Goal: Information Seeking & Learning: Compare options

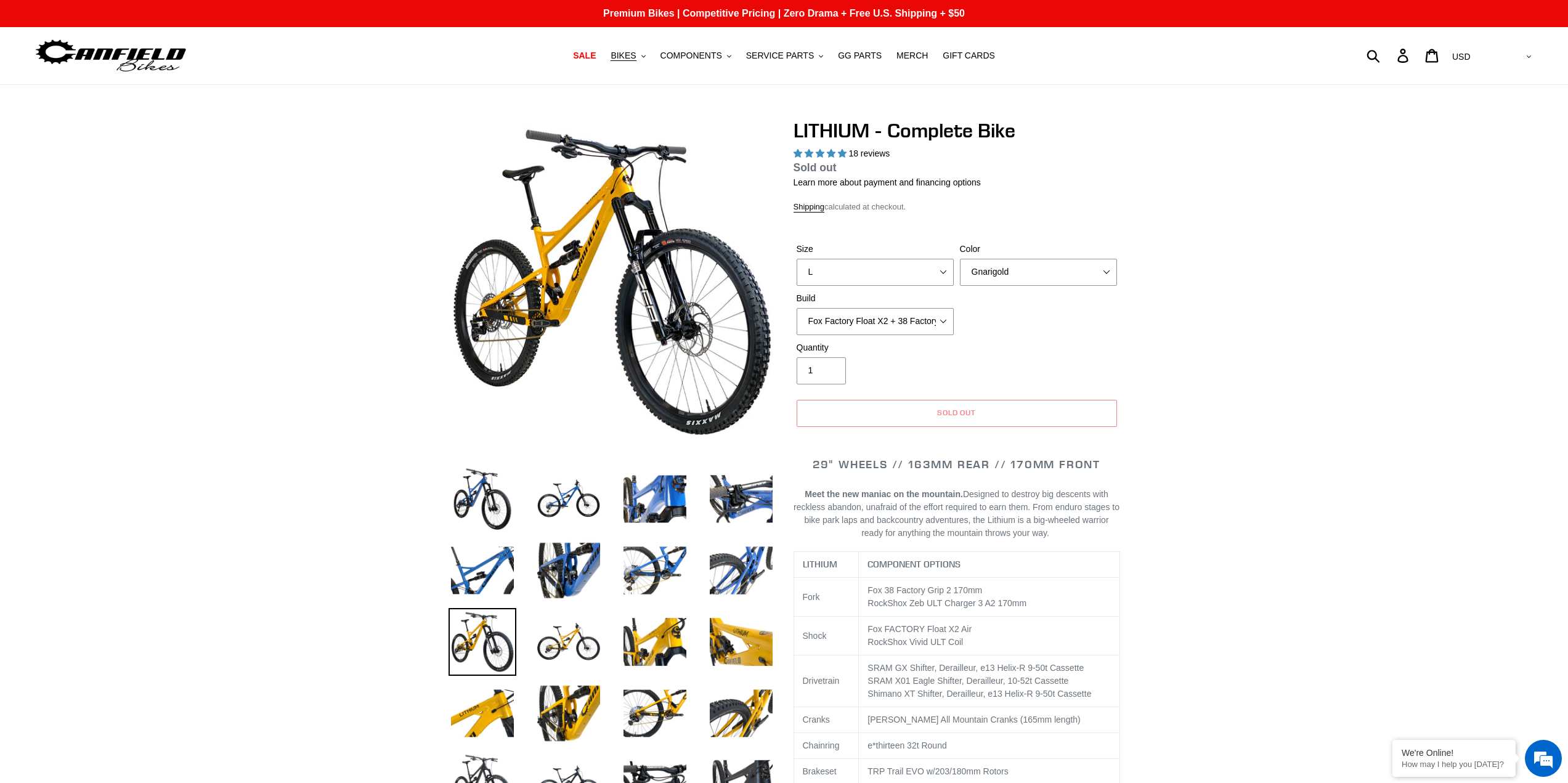
select select "highest-rating"
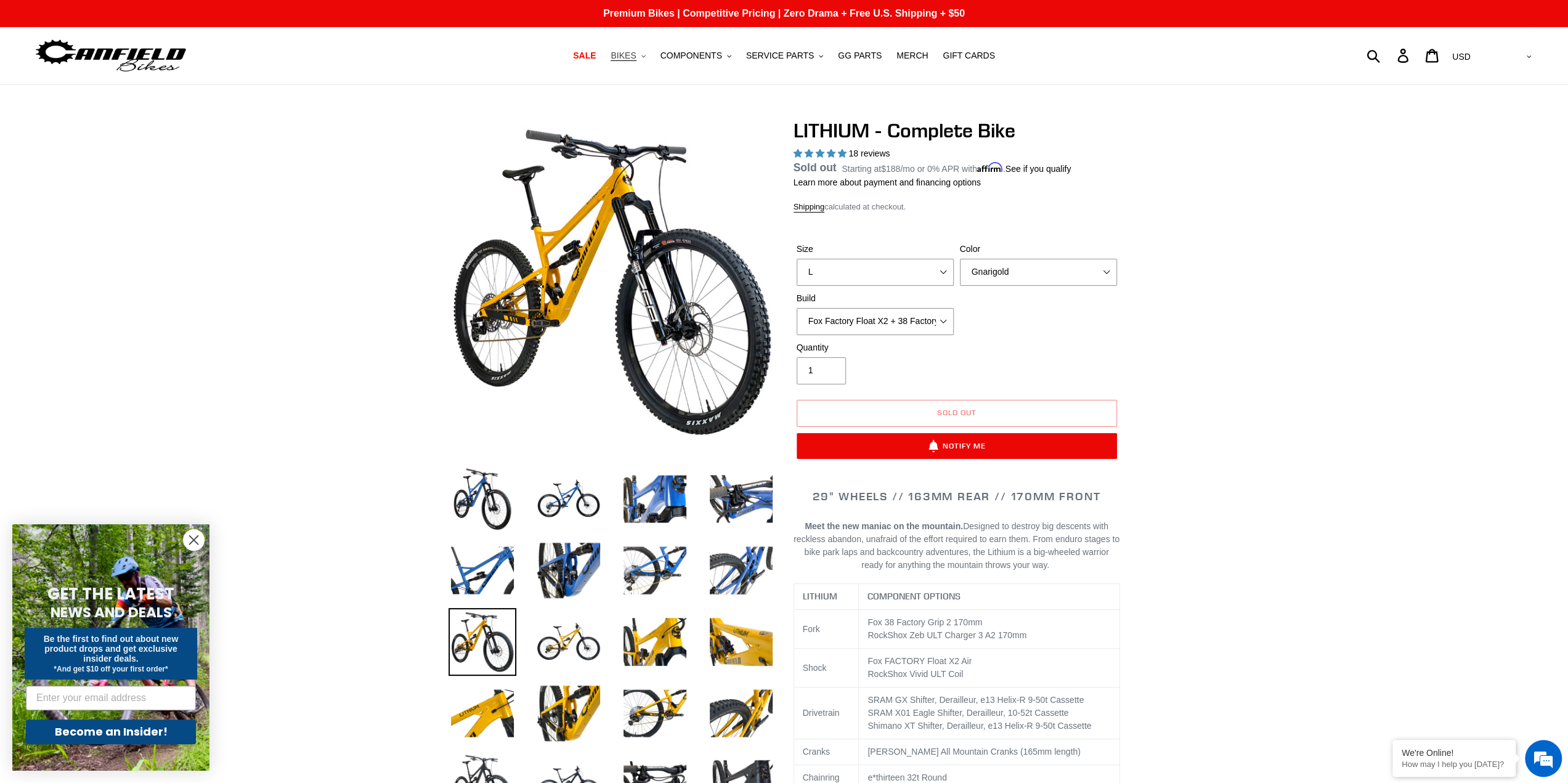
click at [636, 55] on span "BIKES" at bounding box center [623, 55] width 25 height 11
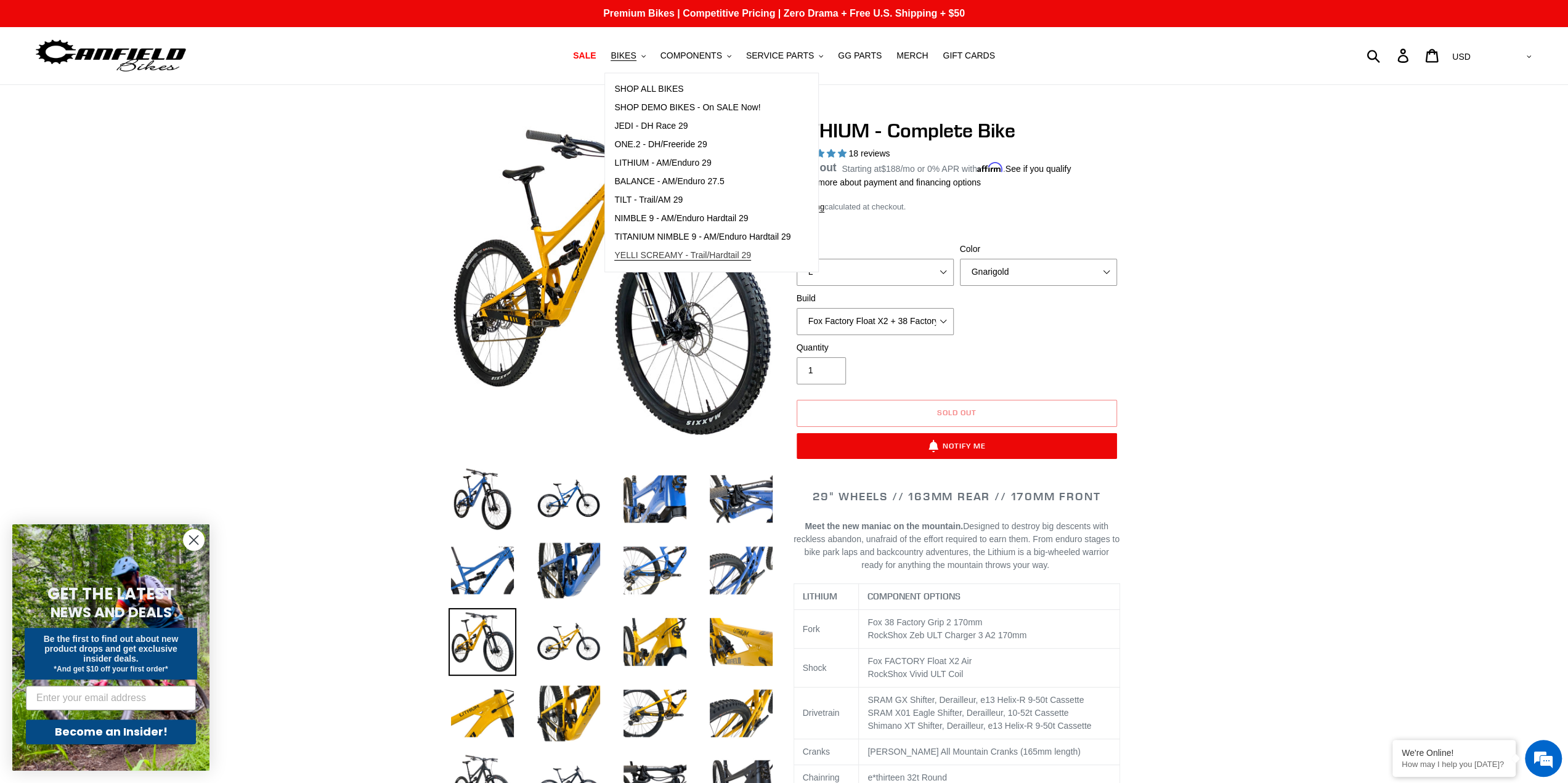
click at [670, 252] on span "YELLI SCREAMY - Trail/Hardtail 29" at bounding box center [683, 255] width 137 height 11
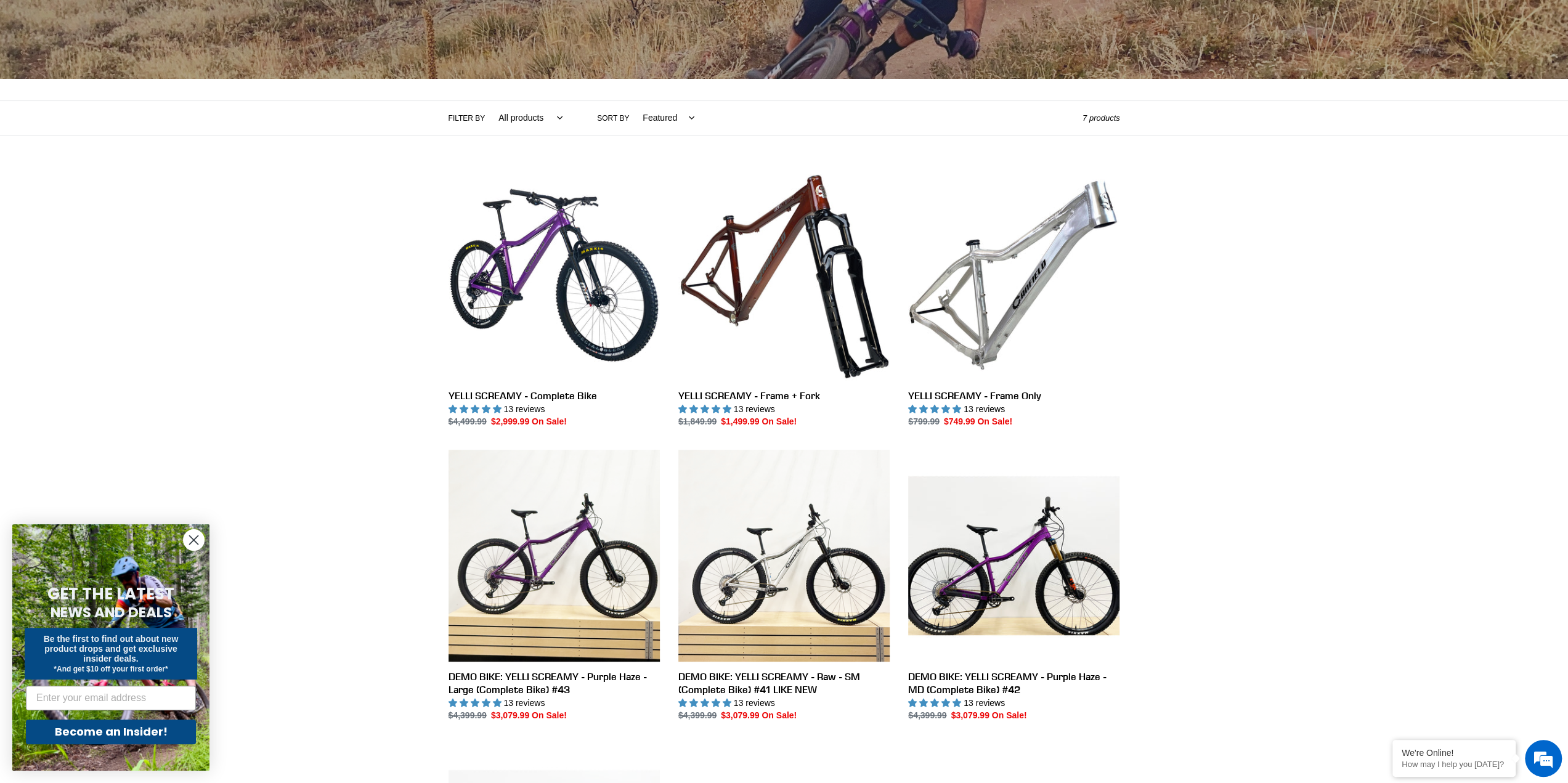
scroll to position [247, 0]
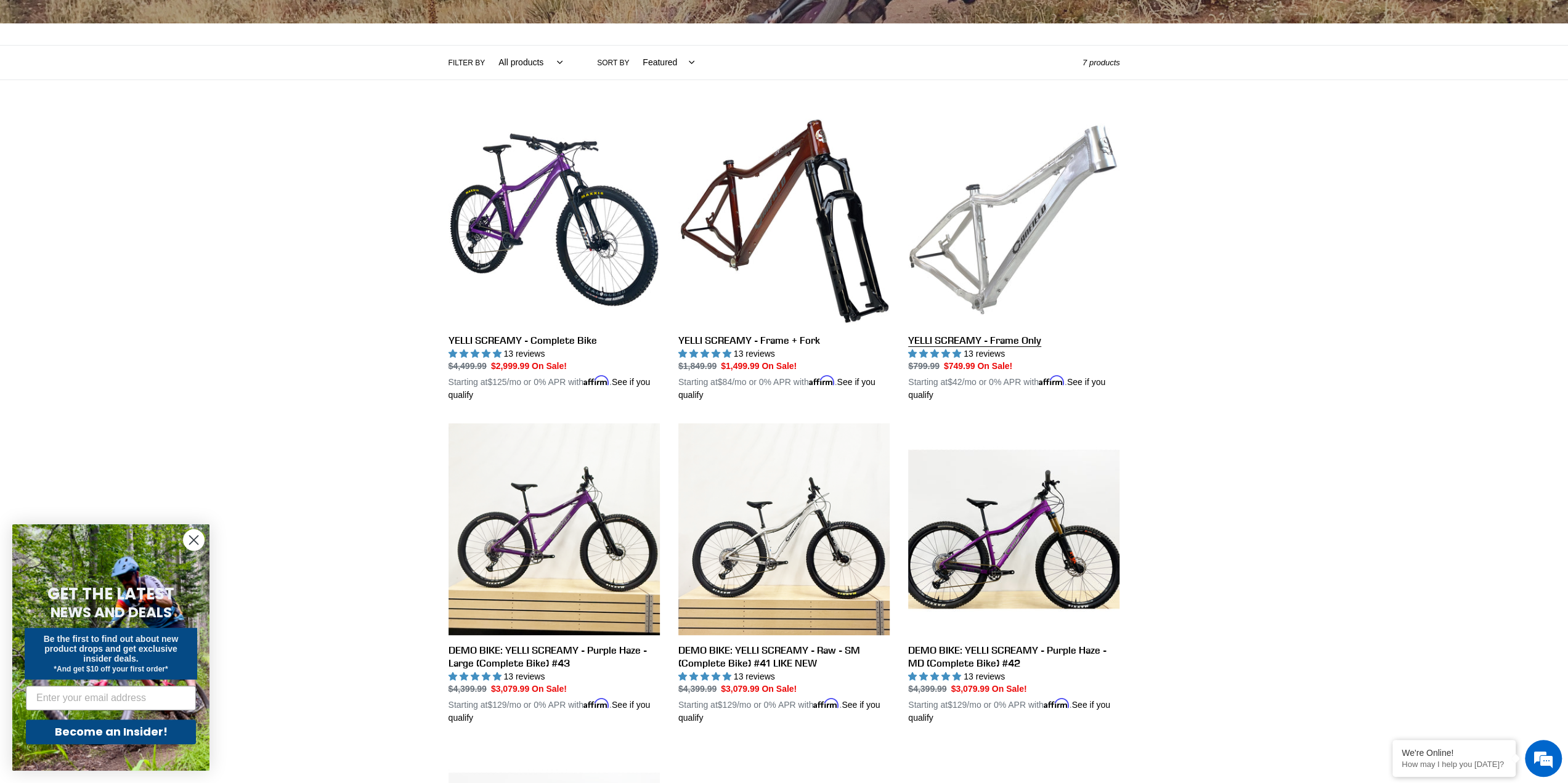
click at [987, 226] on link "YELLI SCREAMY - Frame Only" at bounding box center [1013, 258] width 211 height 289
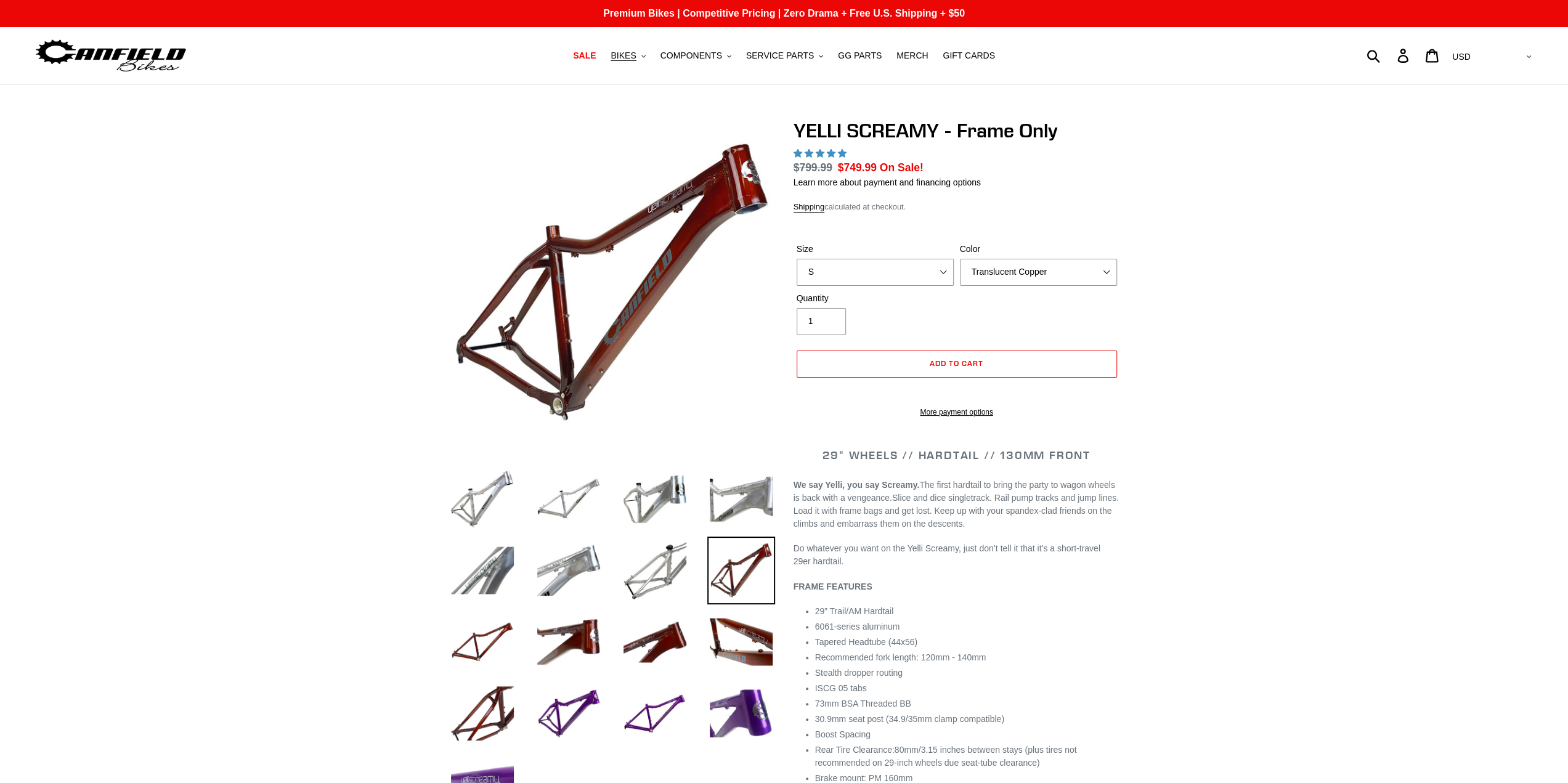
select select "highest-rating"
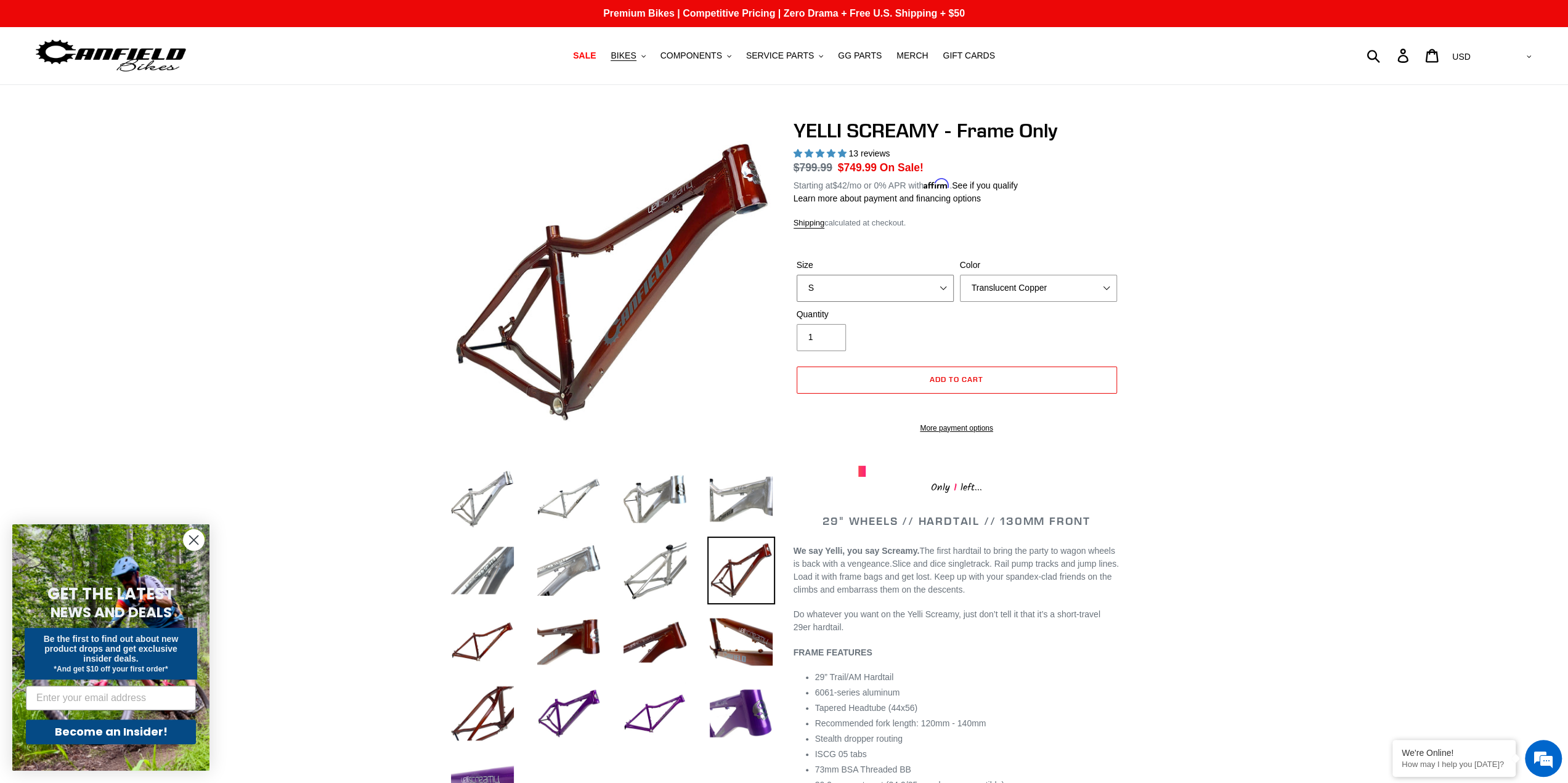
click at [899, 284] on select "S M L XL" at bounding box center [875, 289] width 157 height 28
select select "L"
click at [797, 275] on select "S M L XL" at bounding box center [875, 289] width 157 height 28
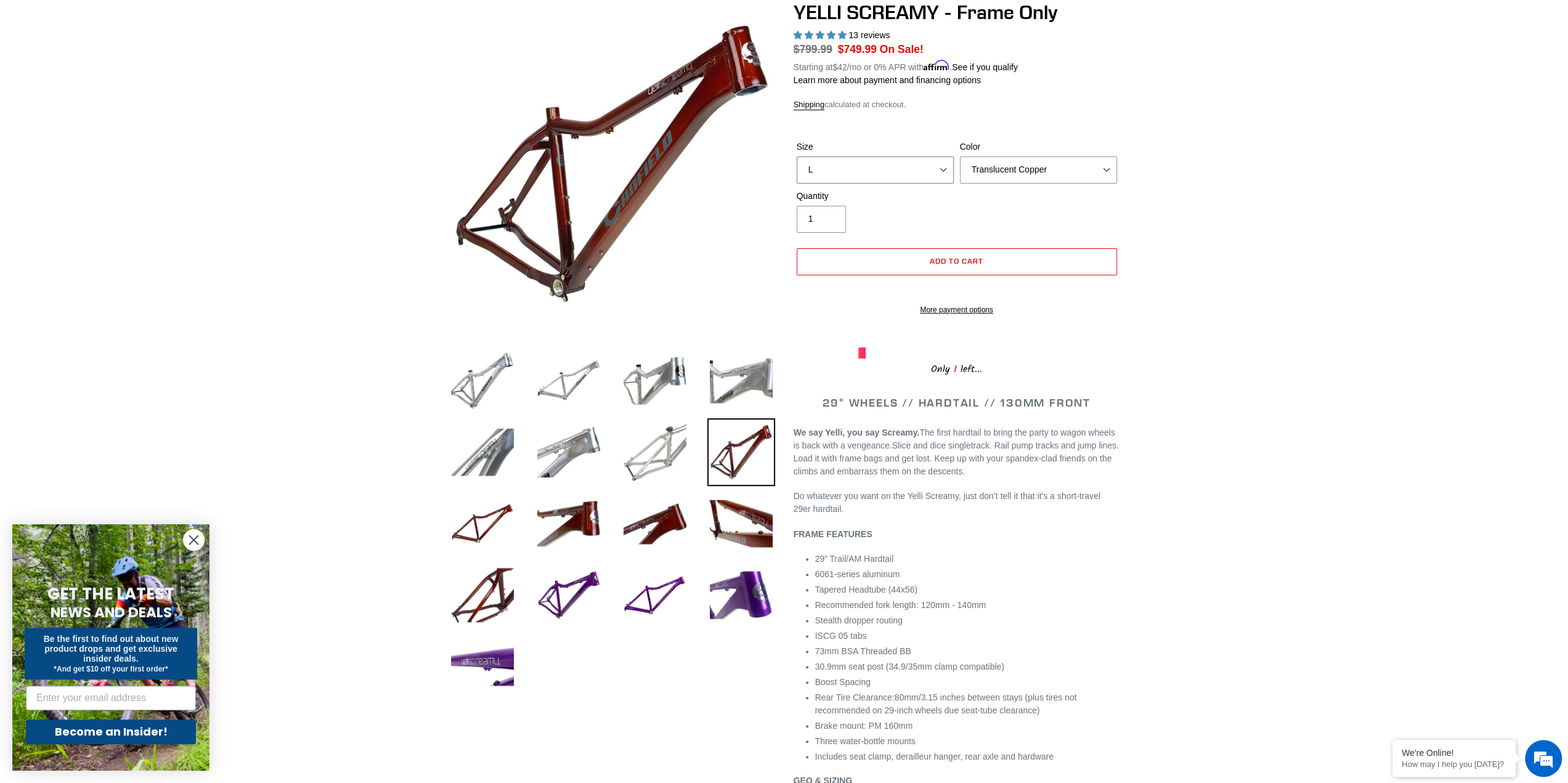
scroll to position [123, 0]
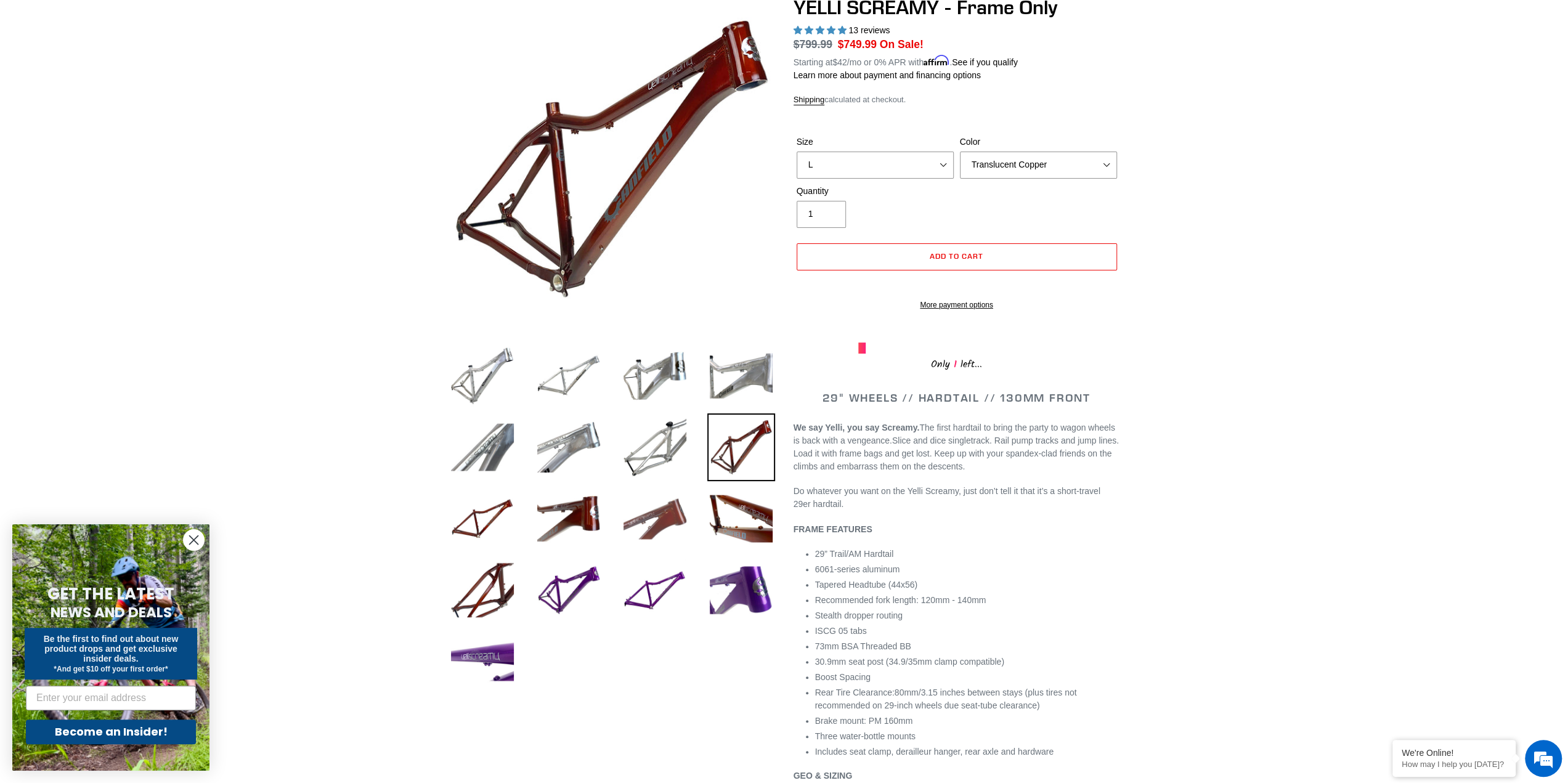
click at [651, 511] on img at bounding box center [655, 519] width 68 height 68
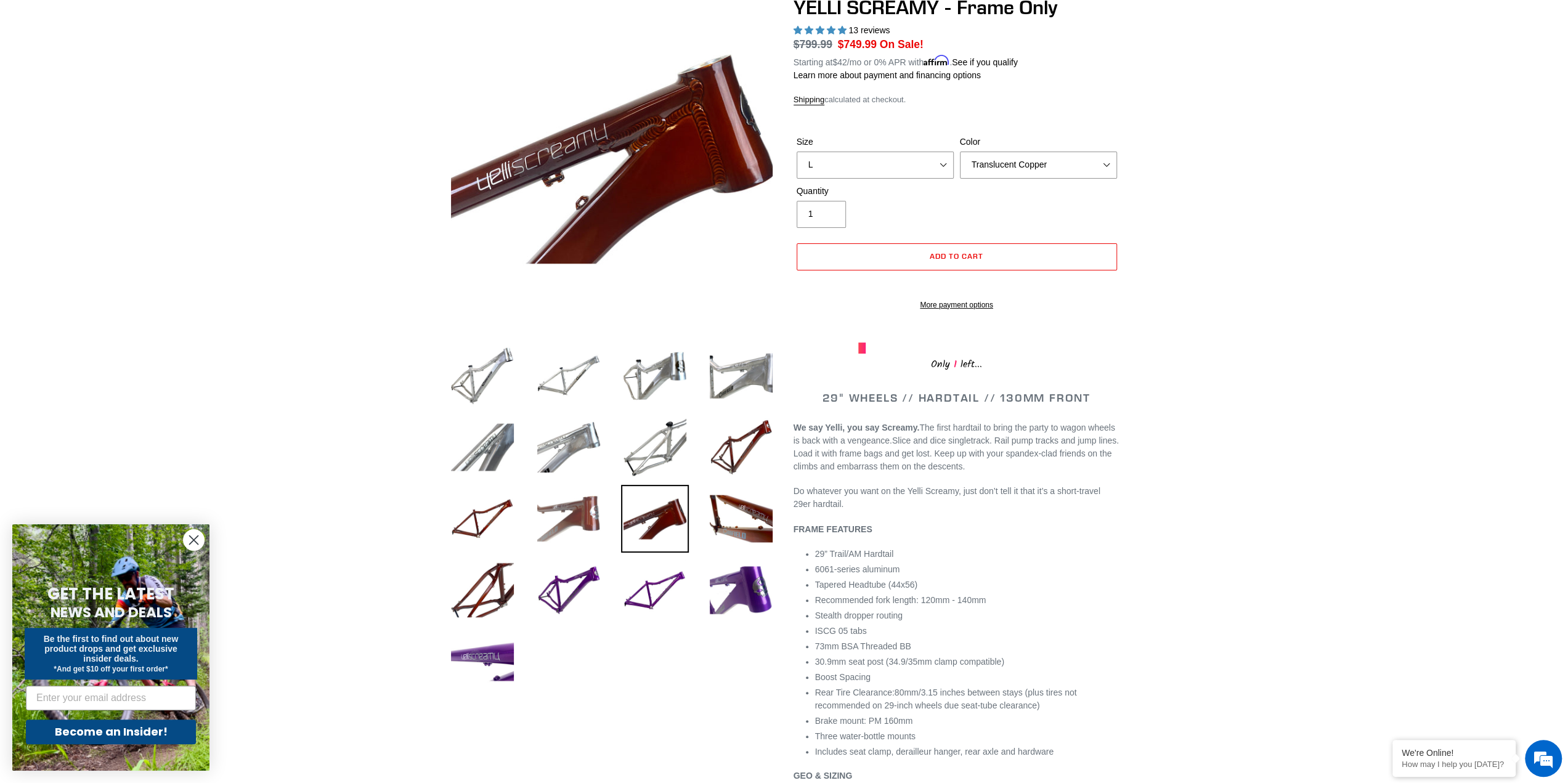
click at [589, 518] on img at bounding box center [568, 519] width 68 height 68
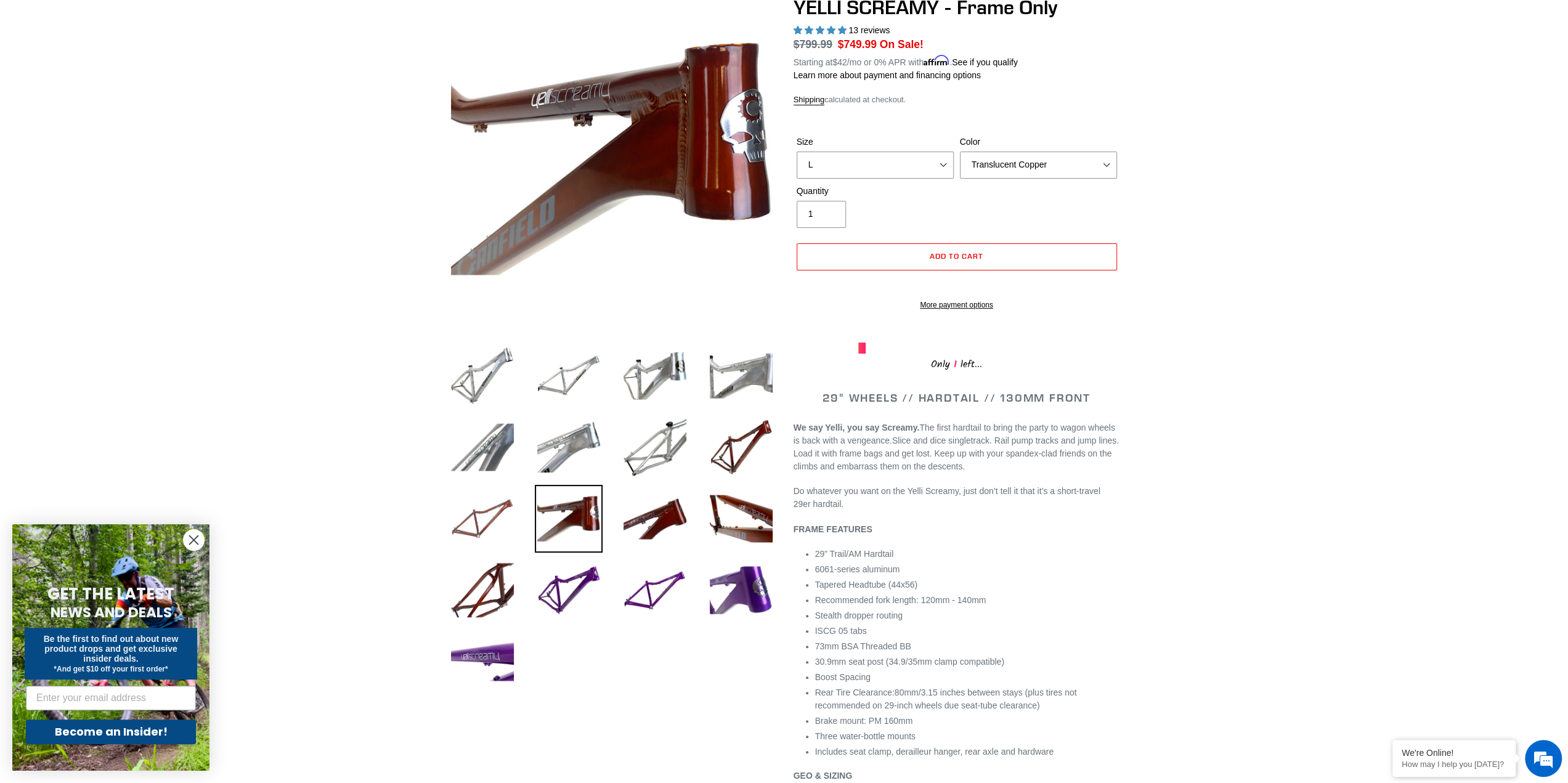
click at [500, 540] on img at bounding box center [483, 519] width 68 height 68
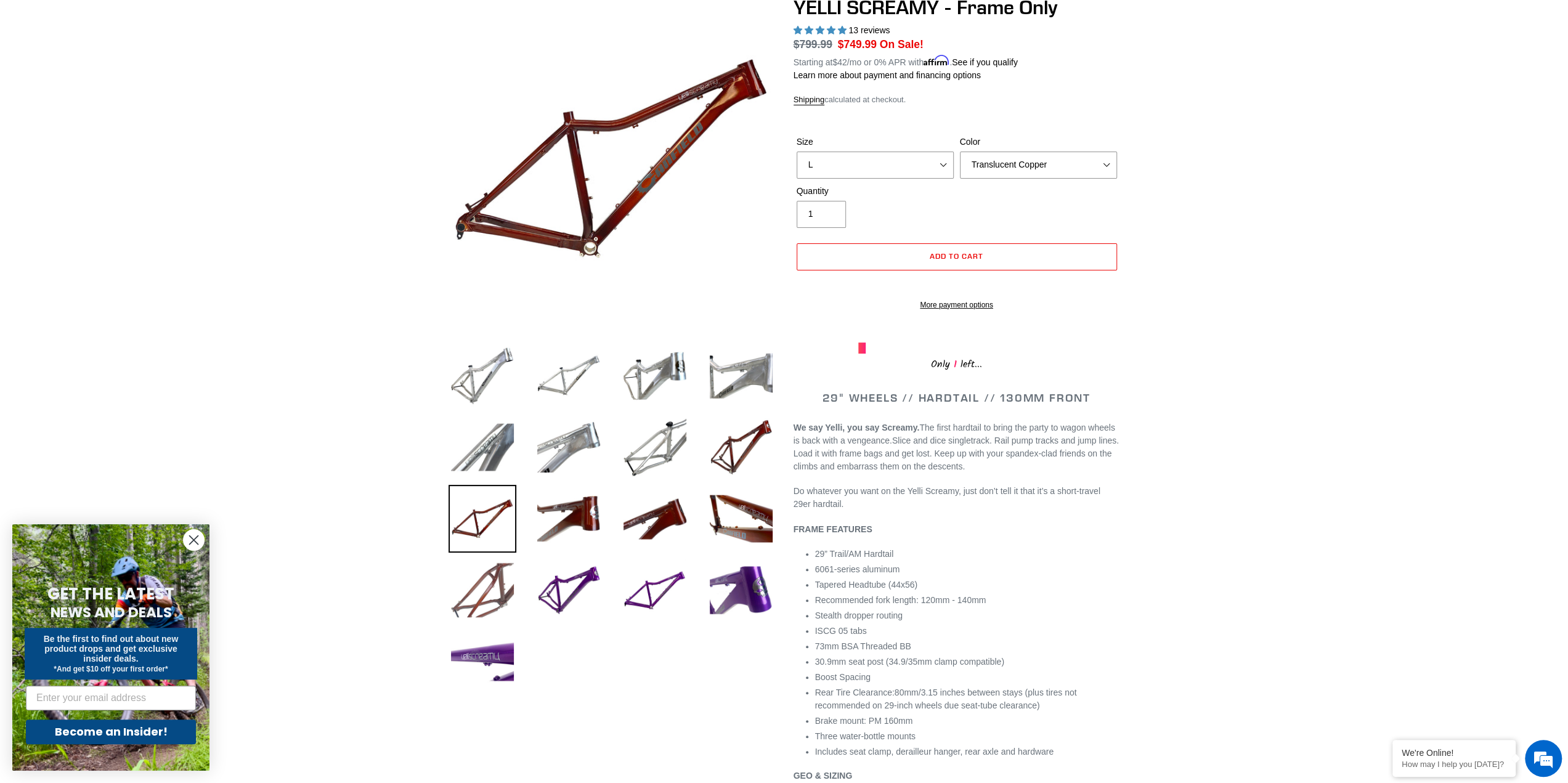
click at [497, 611] on img at bounding box center [483, 590] width 68 height 68
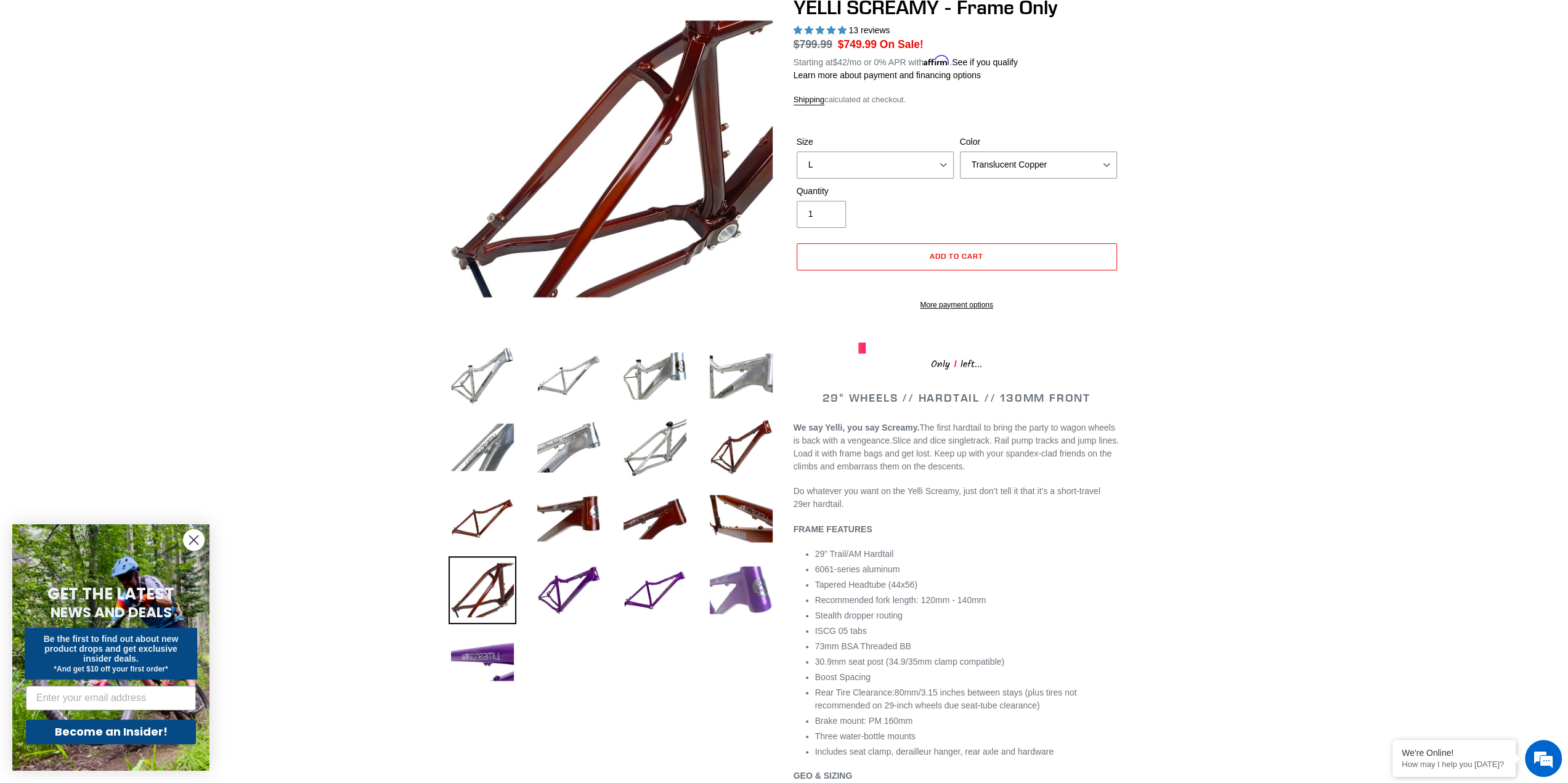
click at [734, 599] on img at bounding box center [742, 590] width 68 height 68
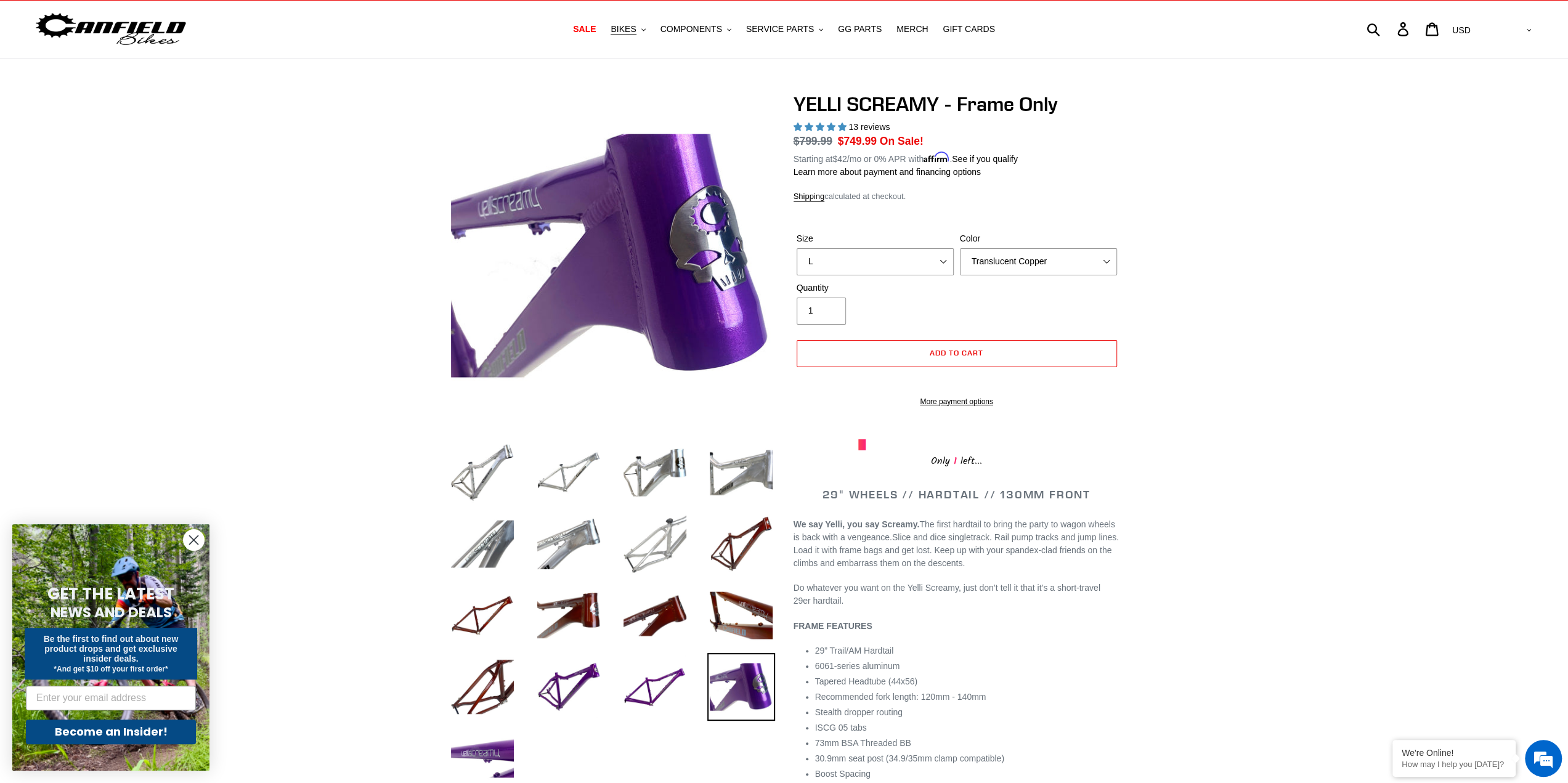
scroll to position [0, 0]
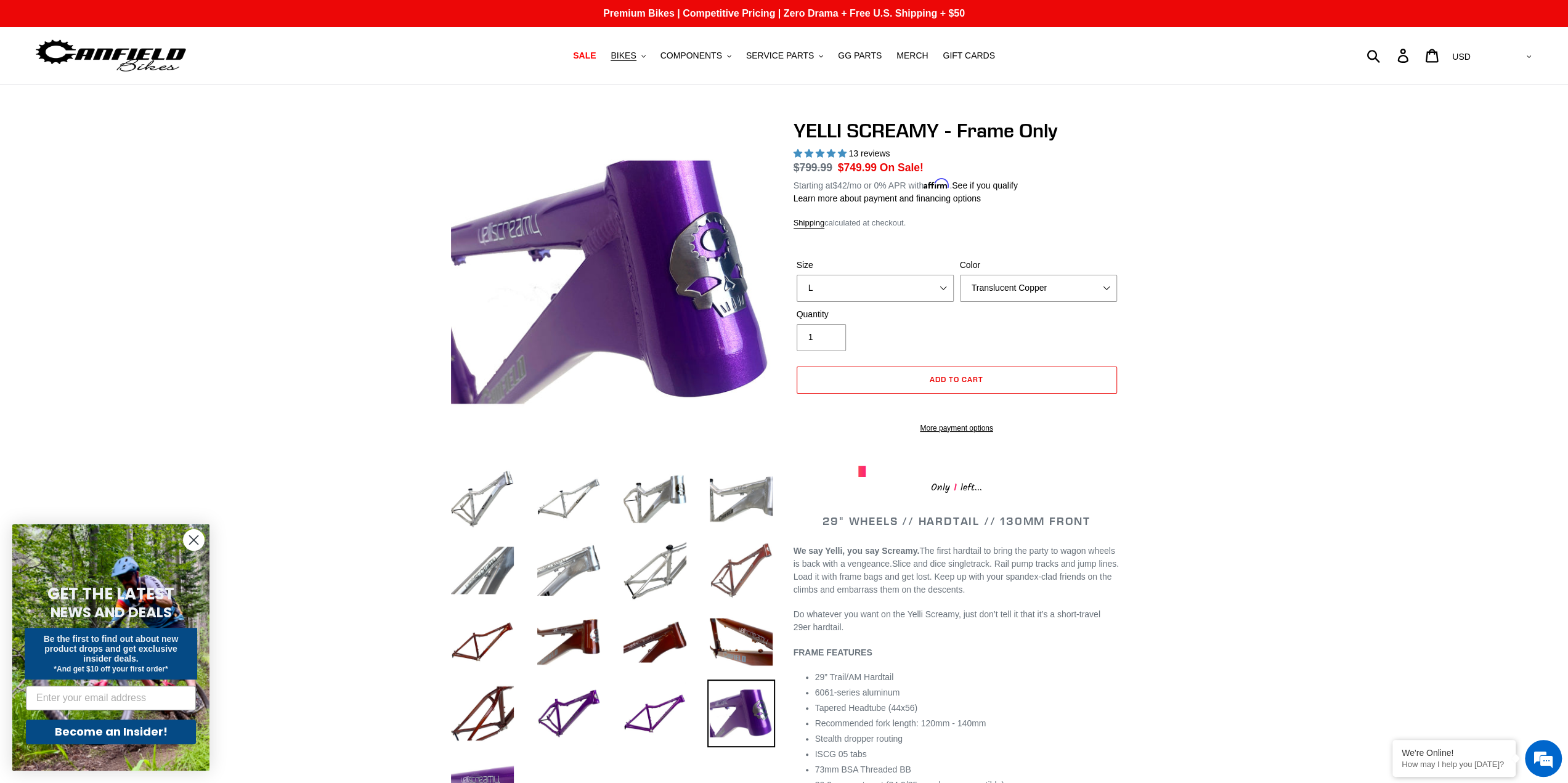
click at [744, 577] on img at bounding box center [742, 571] width 68 height 68
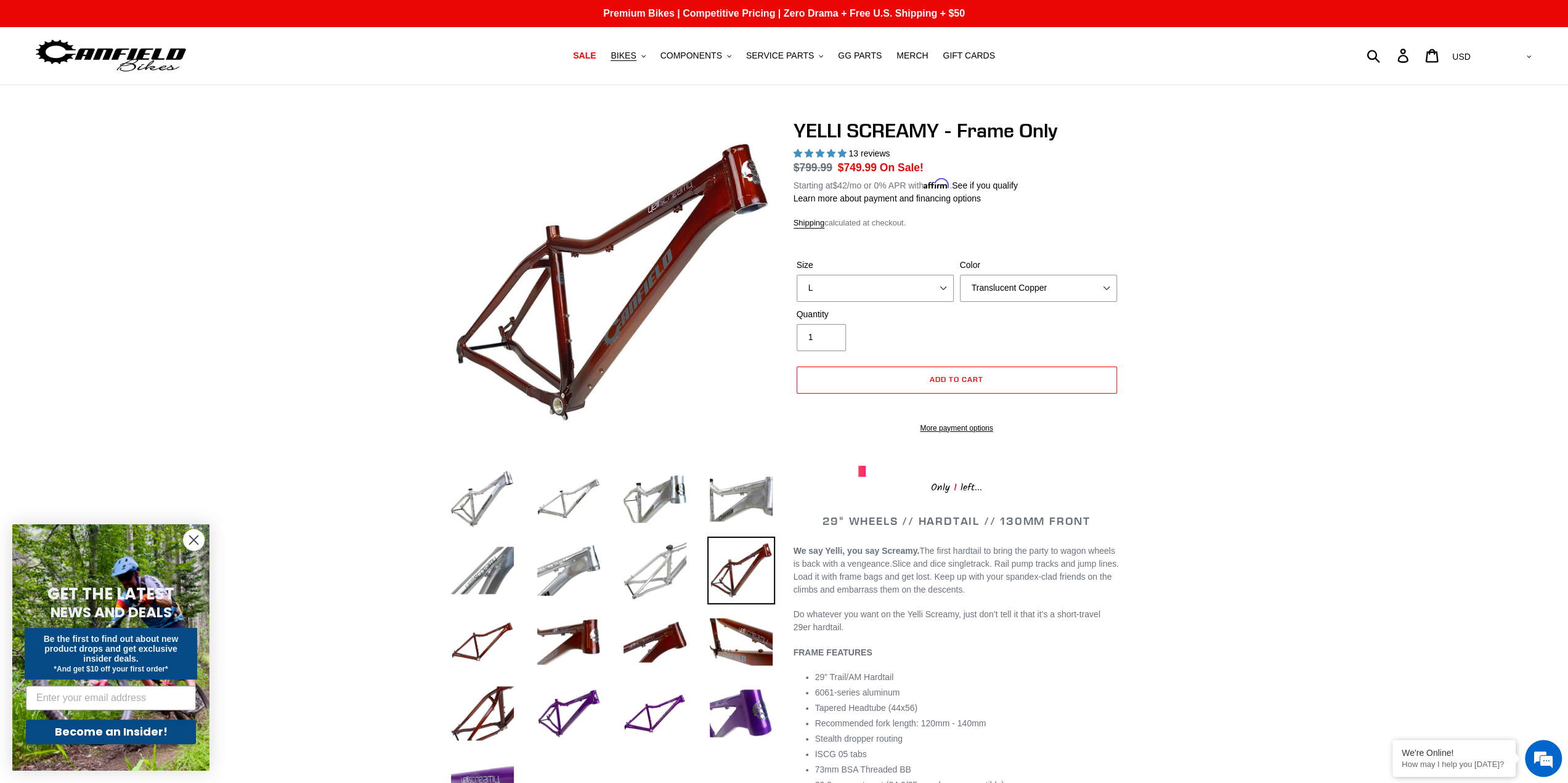
click at [649, 576] on img at bounding box center [655, 571] width 68 height 68
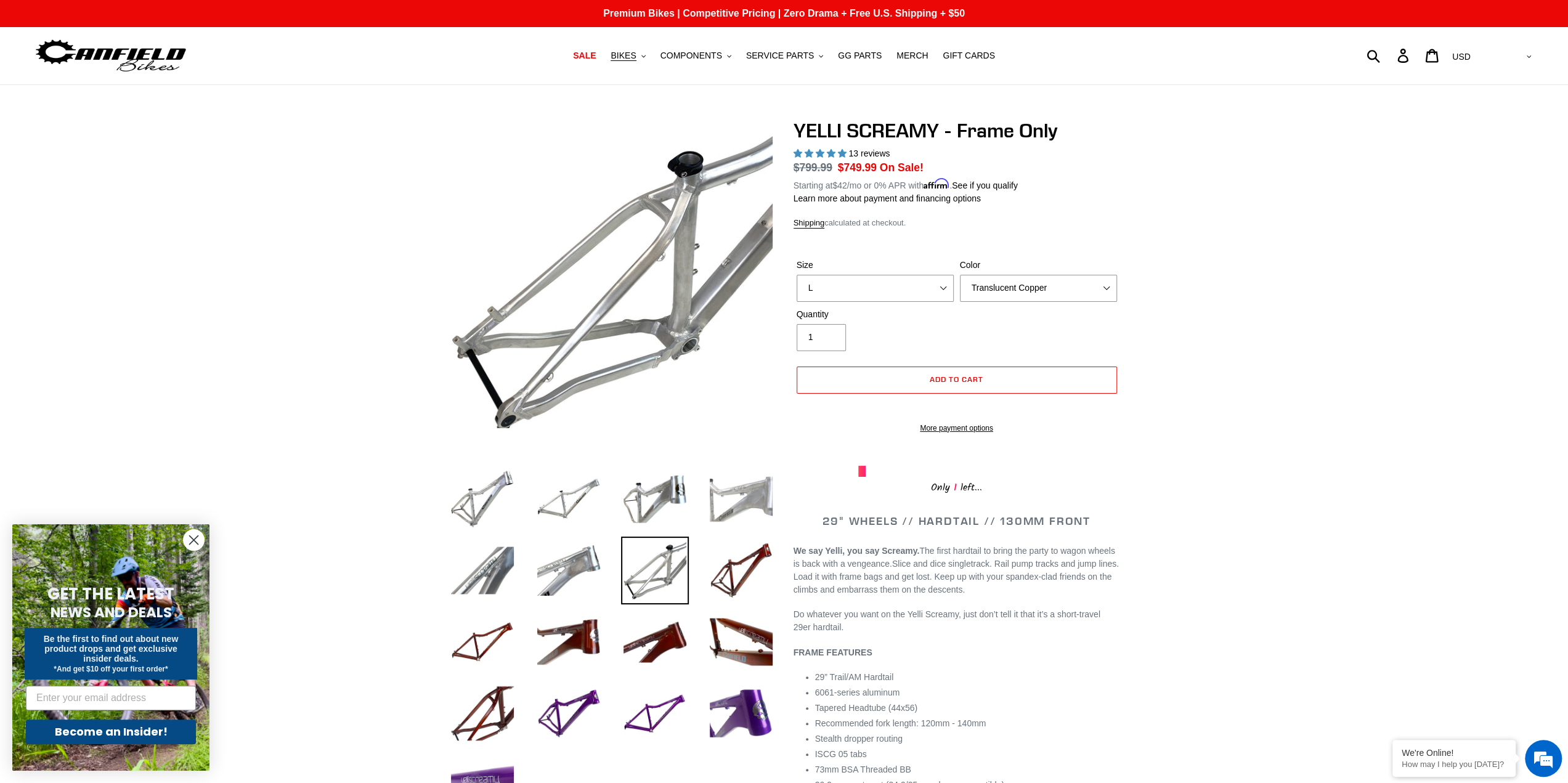
click at [719, 500] on img at bounding box center [742, 499] width 68 height 68
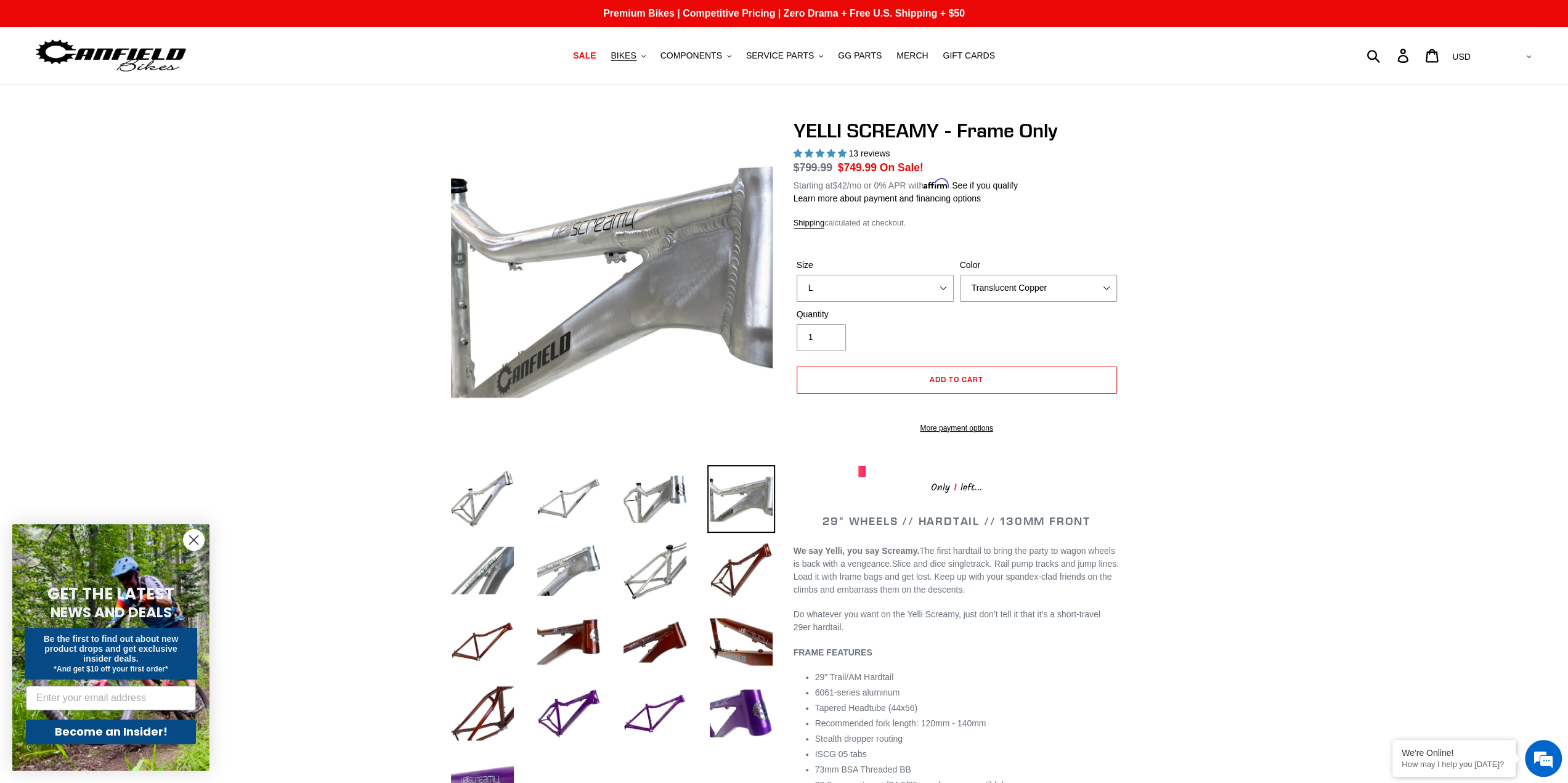
click at [992, 256] on form "Size S M L XL Color Translucent Copper Purple Haze Raw S / Translucent Copper S…" at bounding box center [957, 343] width 327 height 207
click at [993, 283] on select "Translucent Copper Purple Haze Raw" at bounding box center [1038, 289] width 157 height 28
select select "Raw"
click at [960, 275] on select "Translucent Copper Purple Haze Raw" at bounding box center [1038, 289] width 157 height 28
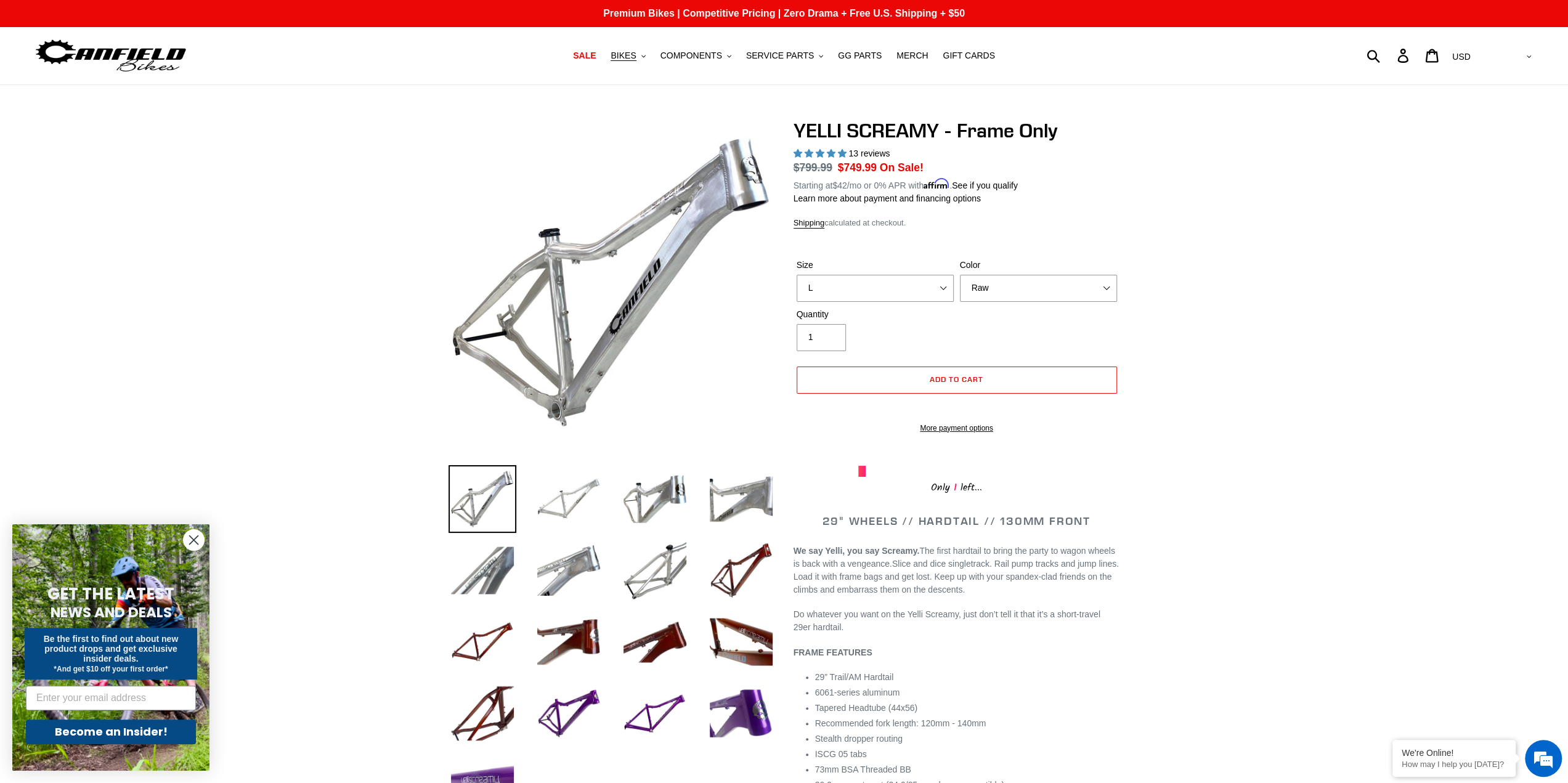
click at [583, 497] on img at bounding box center [568, 499] width 68 height 68
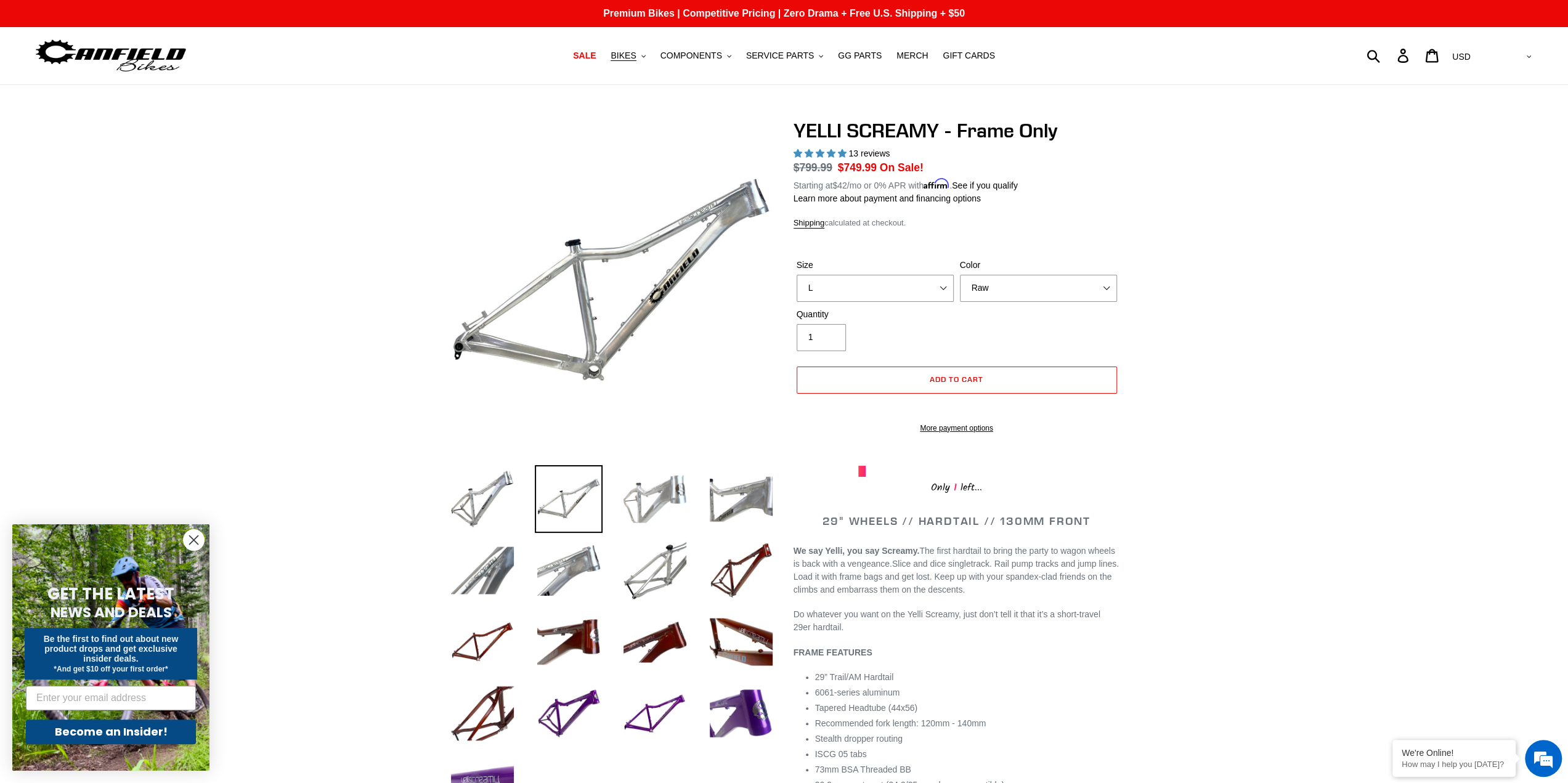
drag, startPoint x: 636, startPoint y: 498, endPoint x: 644, endPoint y: 502, distance: 8.9
click at [638, 498] on img at bounding box center [655, 499] width 68 height 68
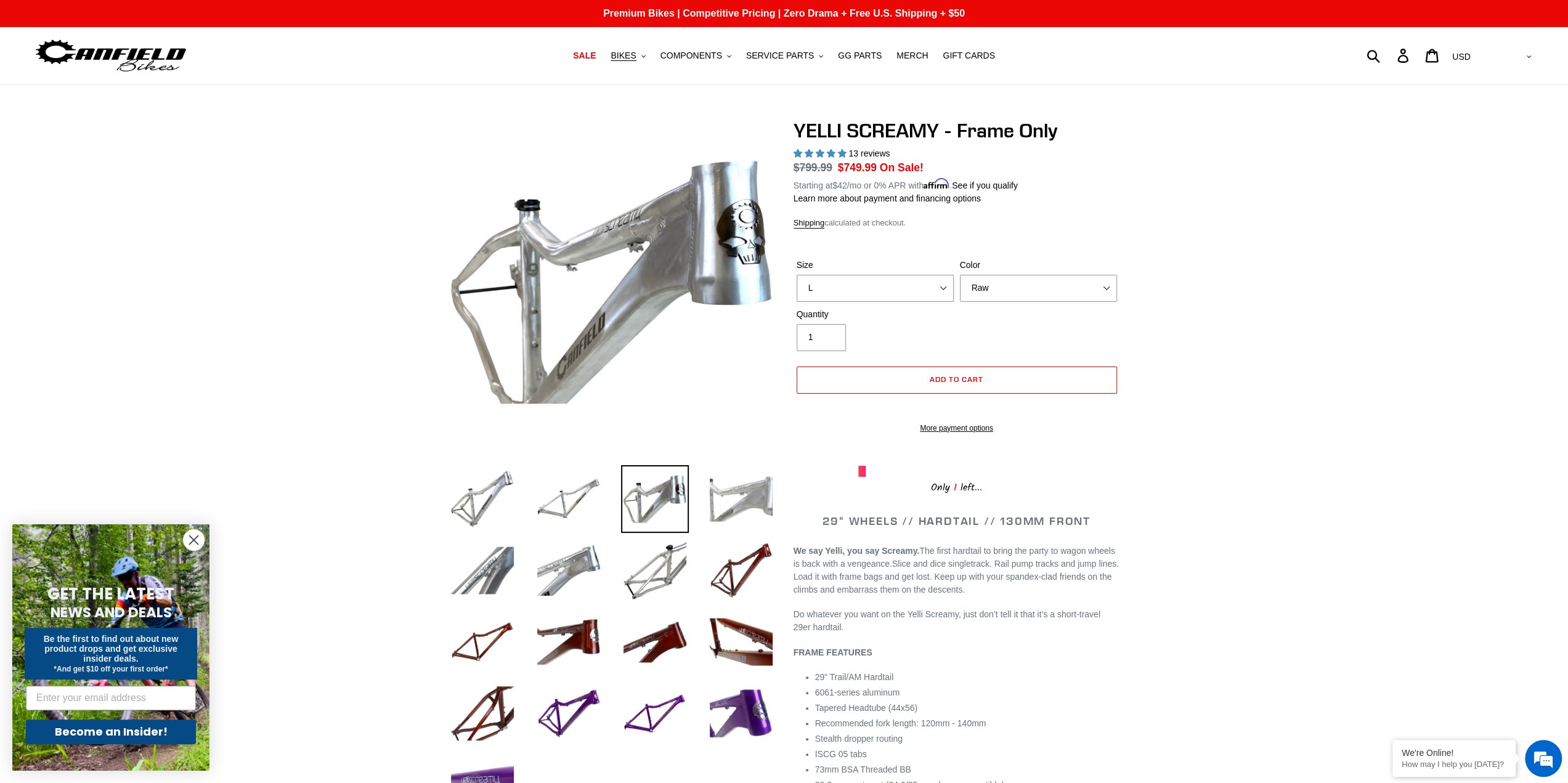
click at [734, 506] on img at bounding box center [742, 499] width 68 height 68
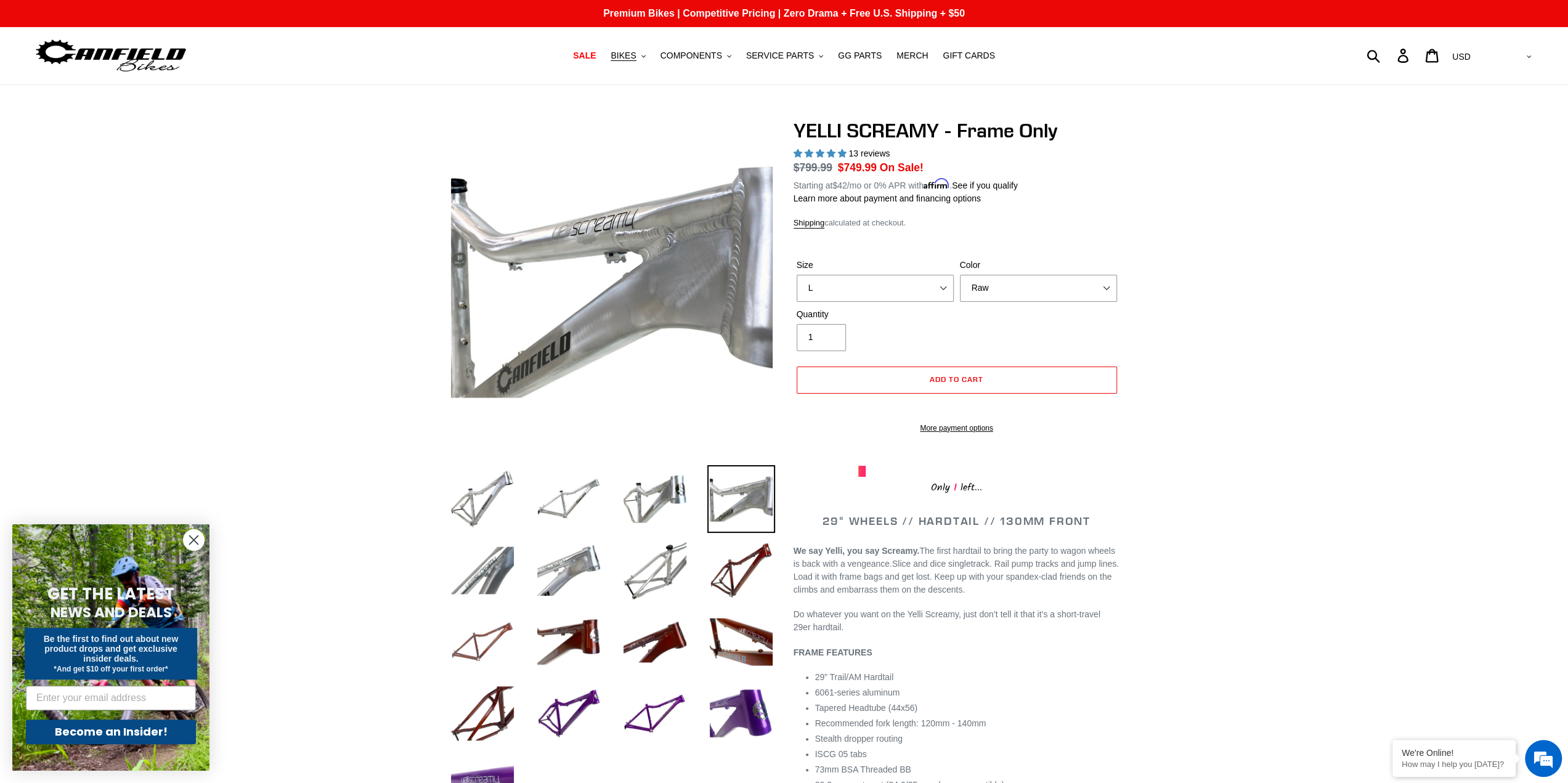
click at [458, 639] on img at bounding box center [483, 642] width 68 height 68
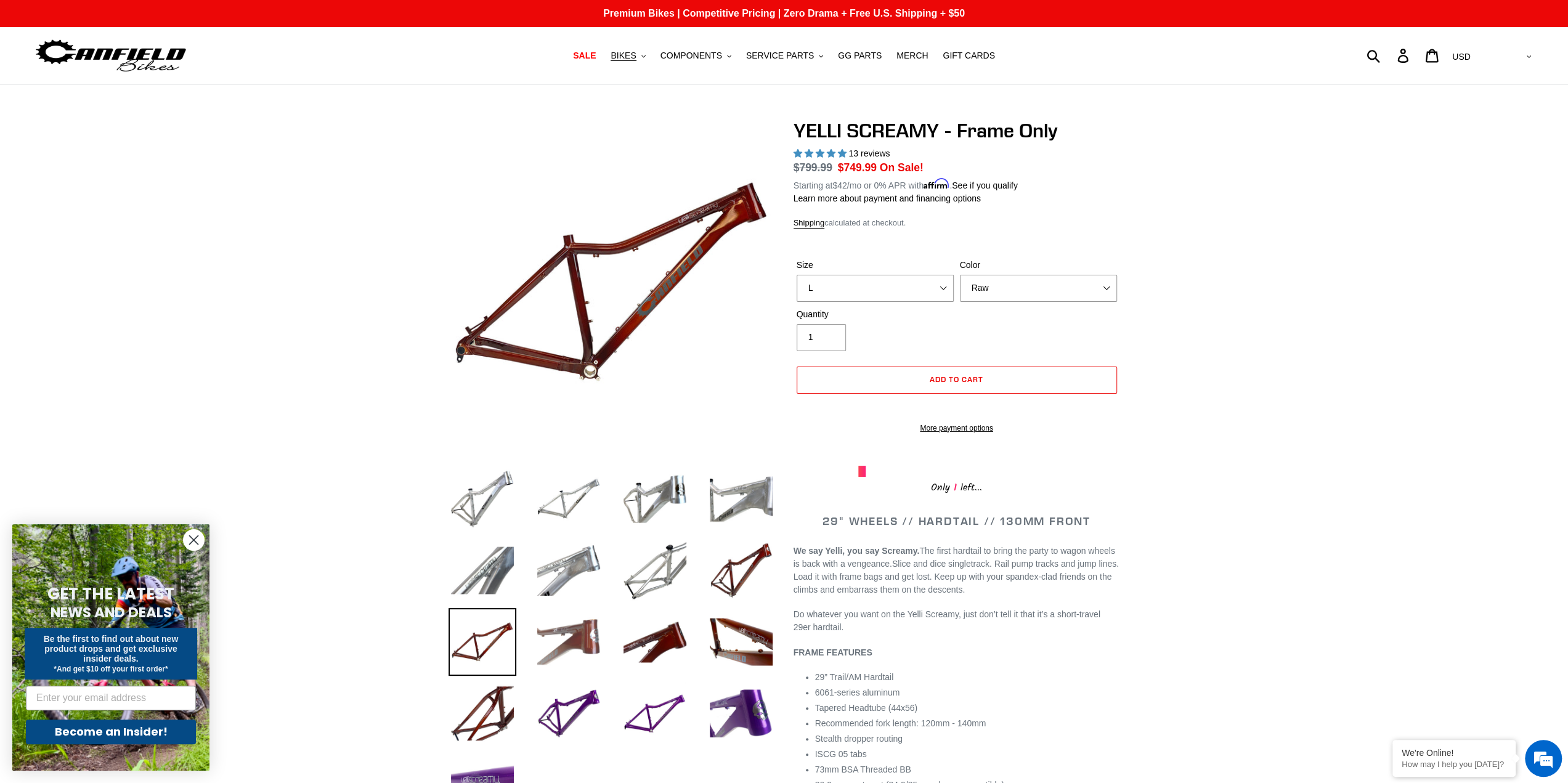
click at [551, 637] on img at bounding box center [568, 642] width 68 height 68
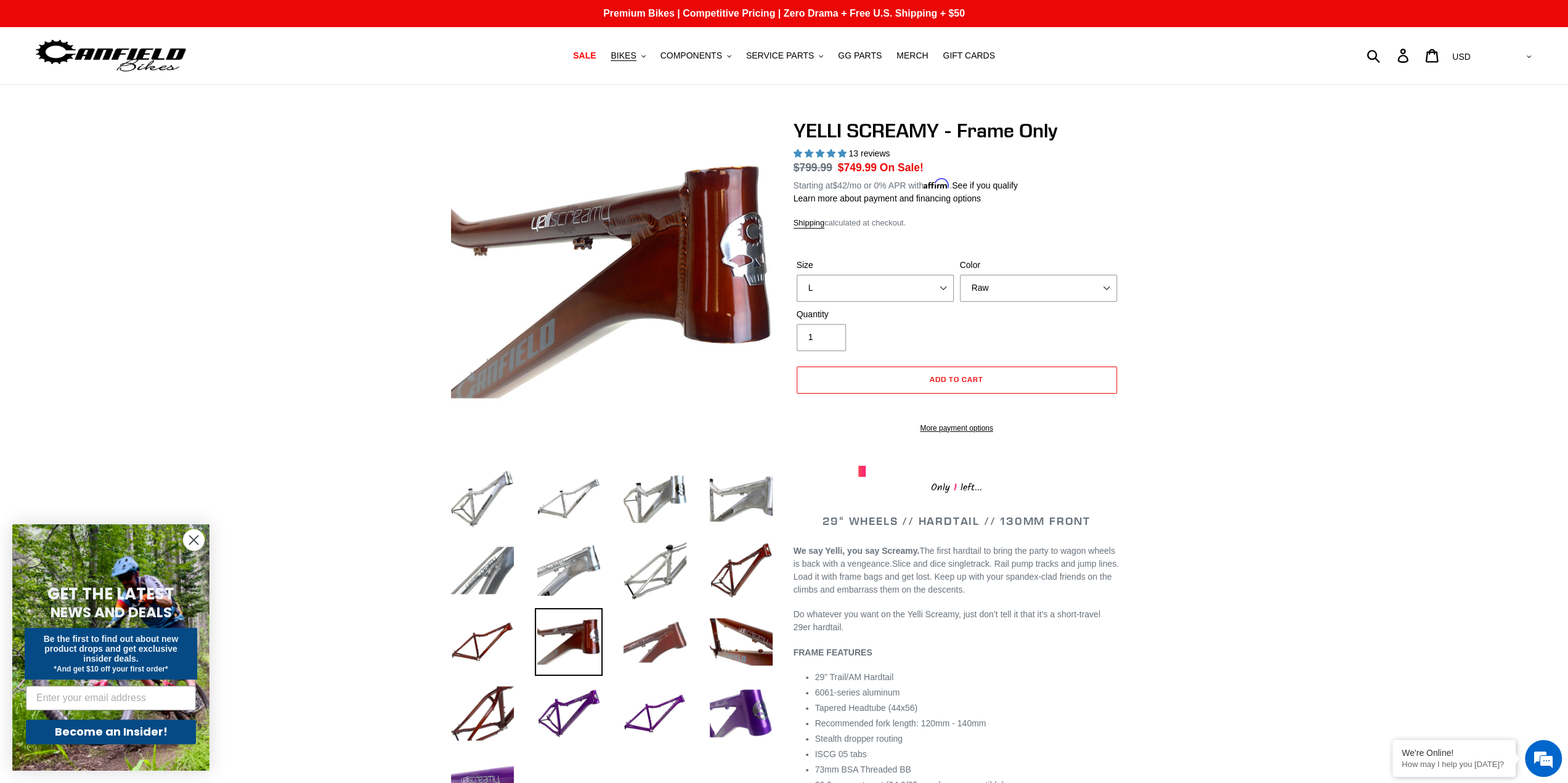
click at [663, 639] on img at bounding box center [655, 642] width 68 height 68
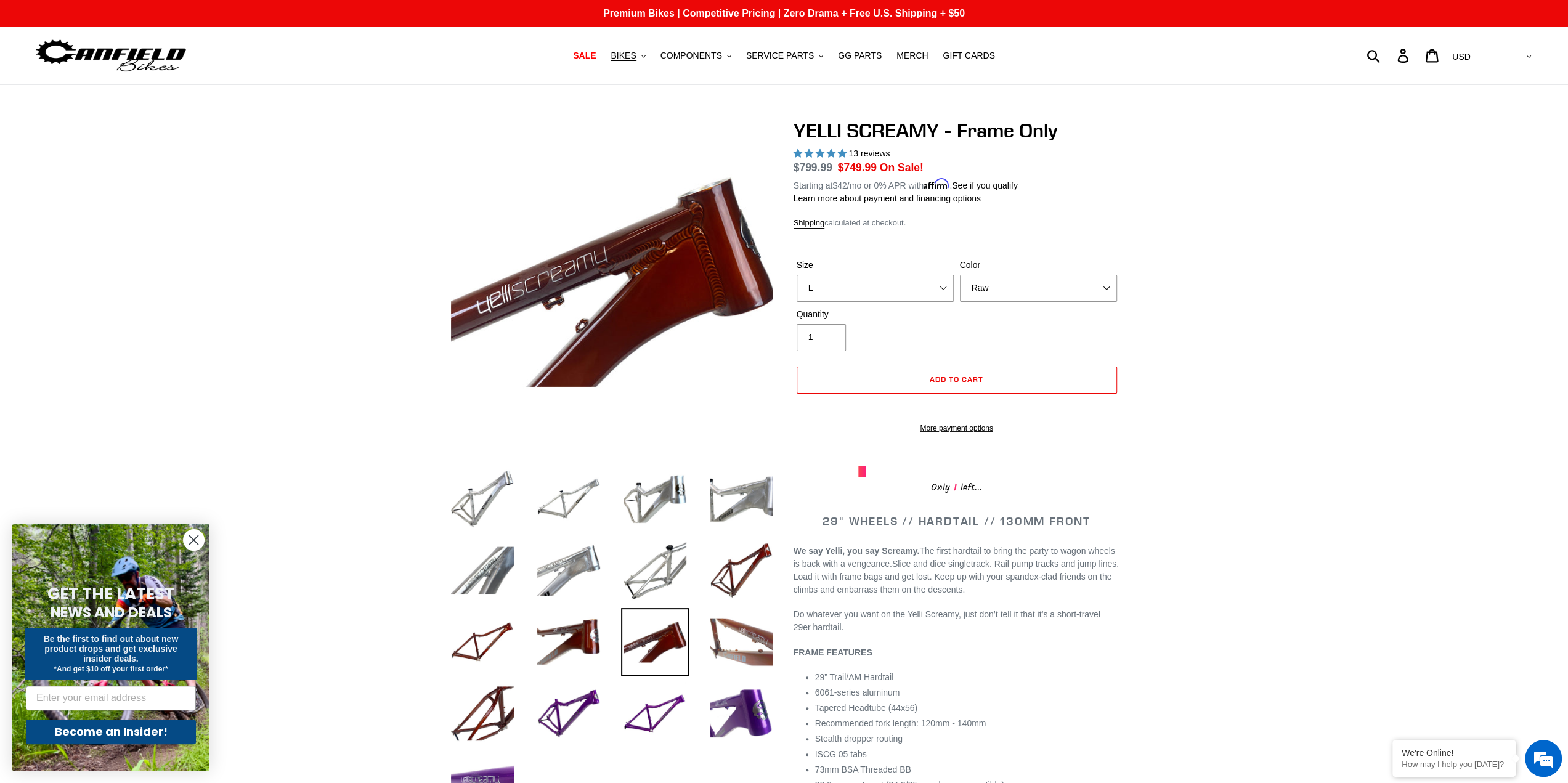
click at [742, 630] on img at bounding box center [742, 642] width 68 height 68
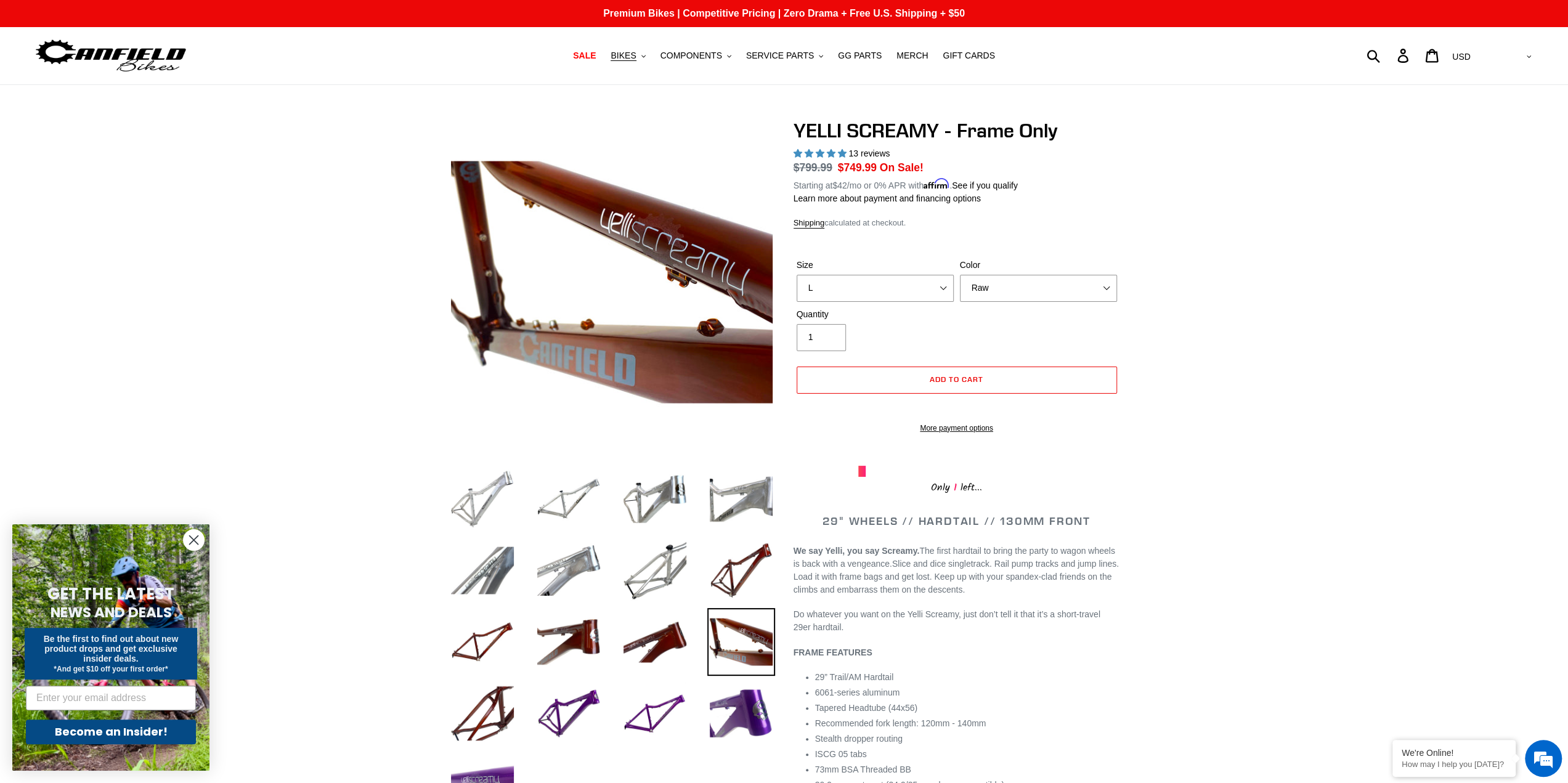
click at [504, 507] on img at bounding box center [483, 499] width 68 height 68
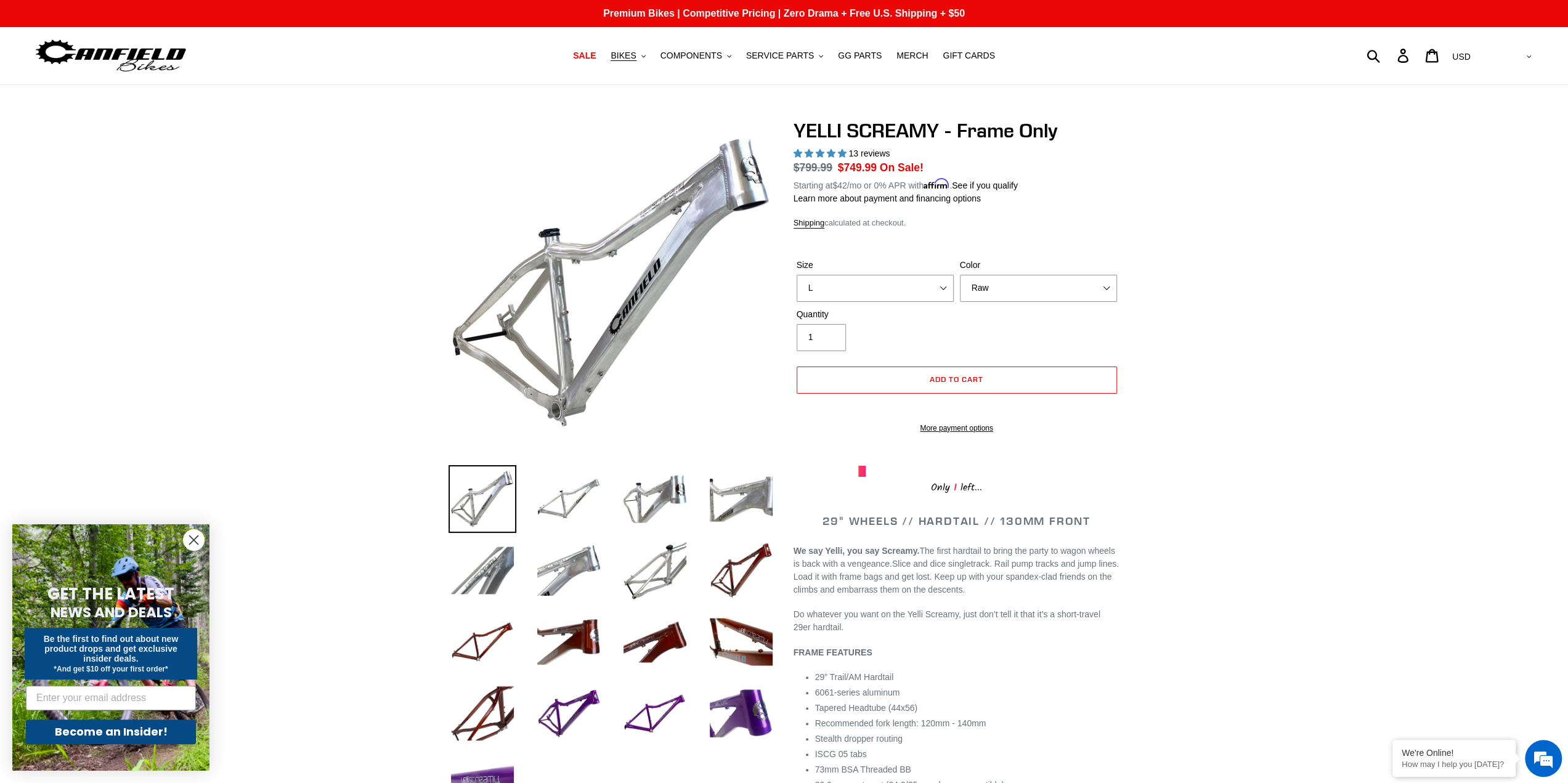
drag, startPoint x: 486, startPoint y: 468, endPoint x: 492, endPoint y: 467, distance: 6.1
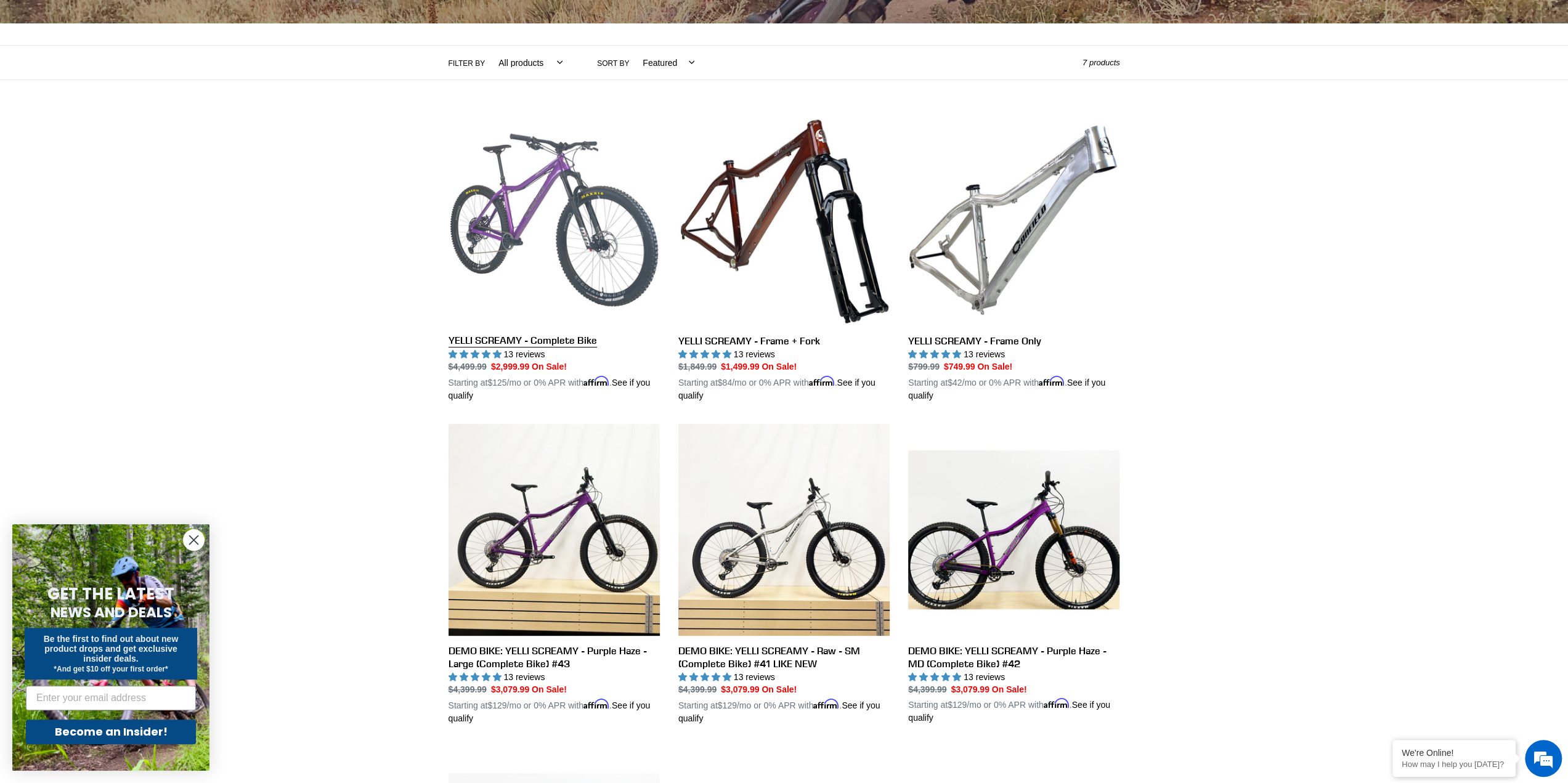
click at [573, 227] on link "YELLI SCREAMY - Complete Bike" at bounding box center [554, 258] width 211 height 289
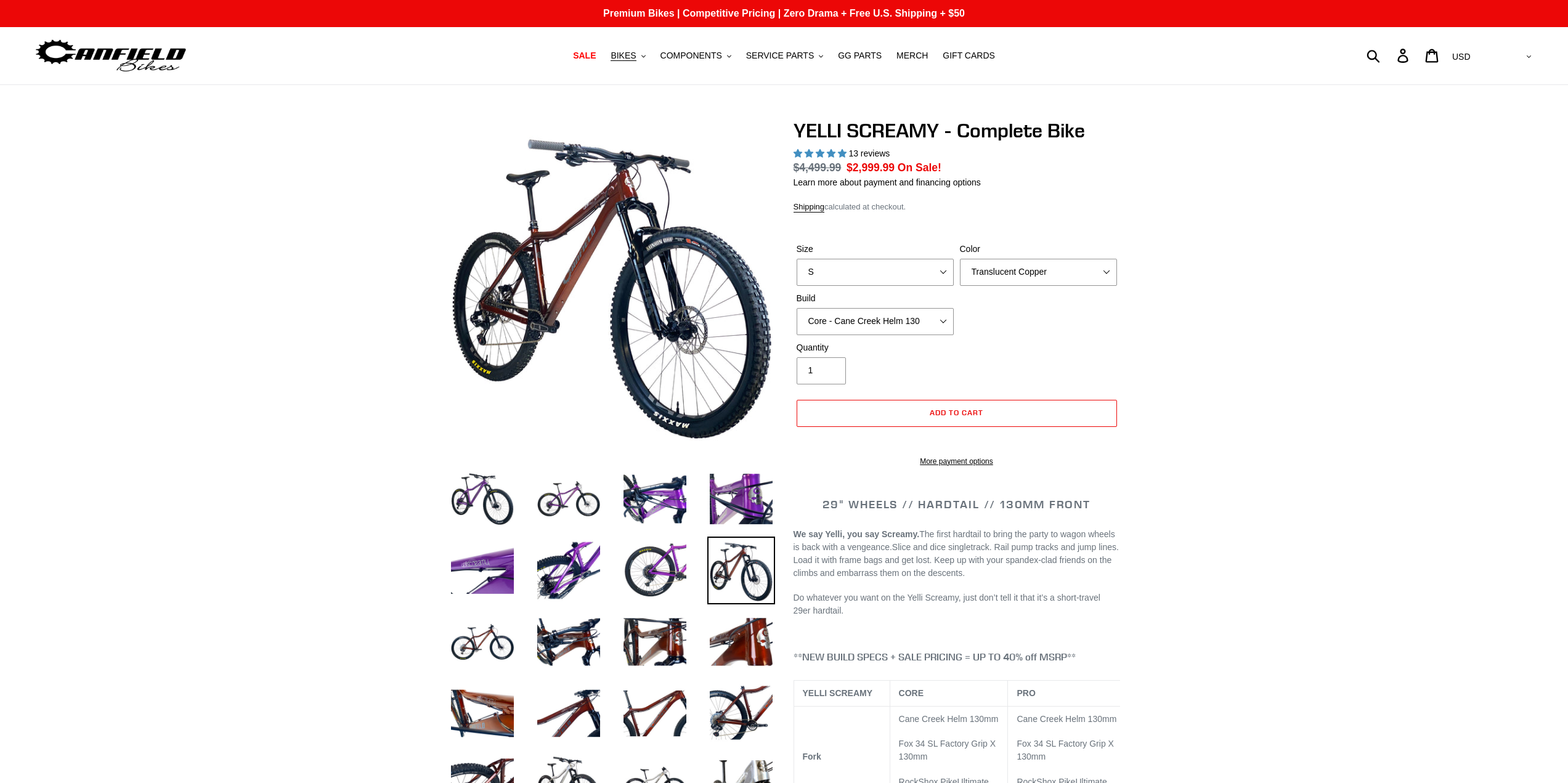
select select "highest-rating"
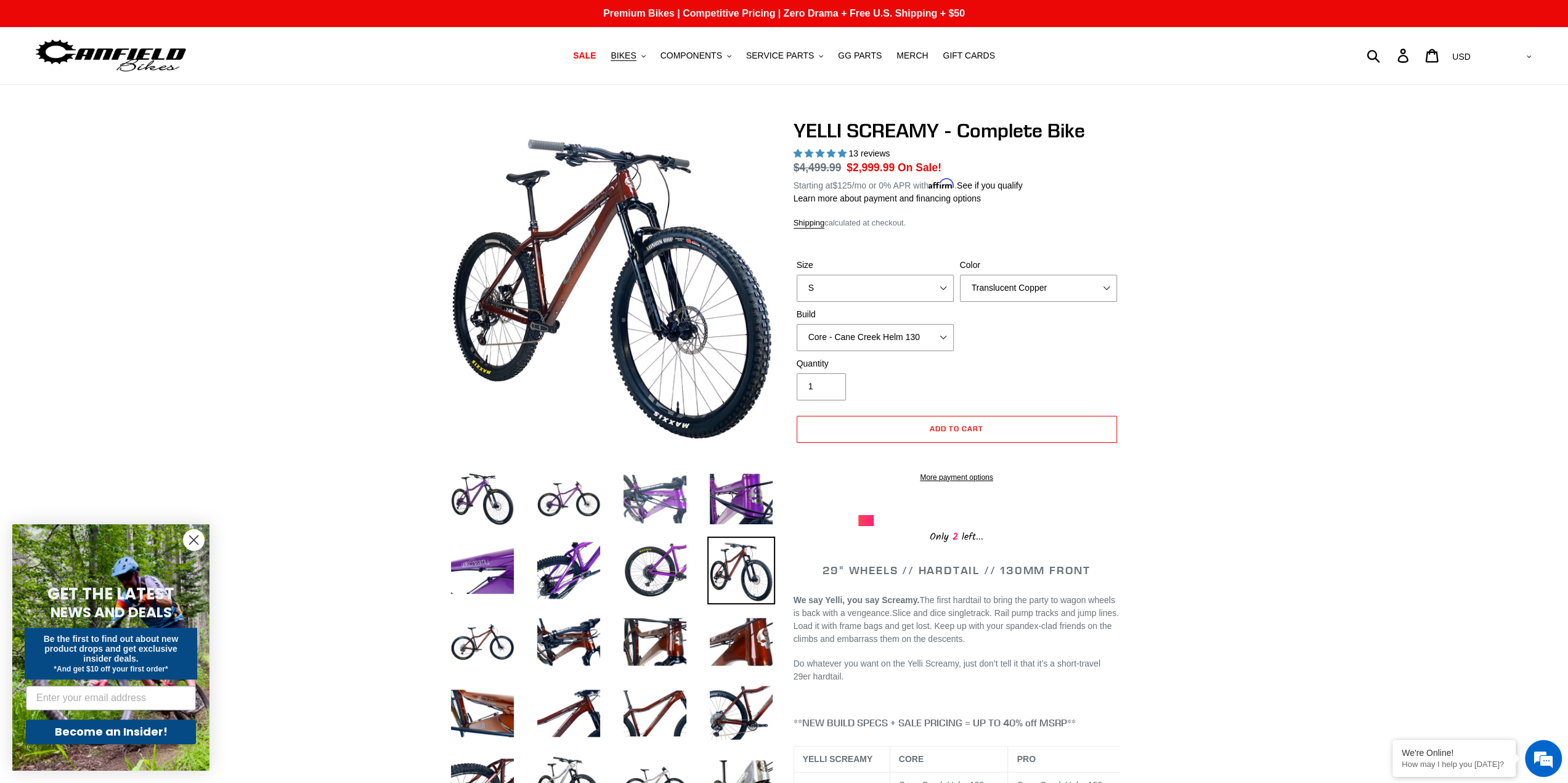
click at [653, 506] on img at bounding box center [655, 499] width 68 height 68
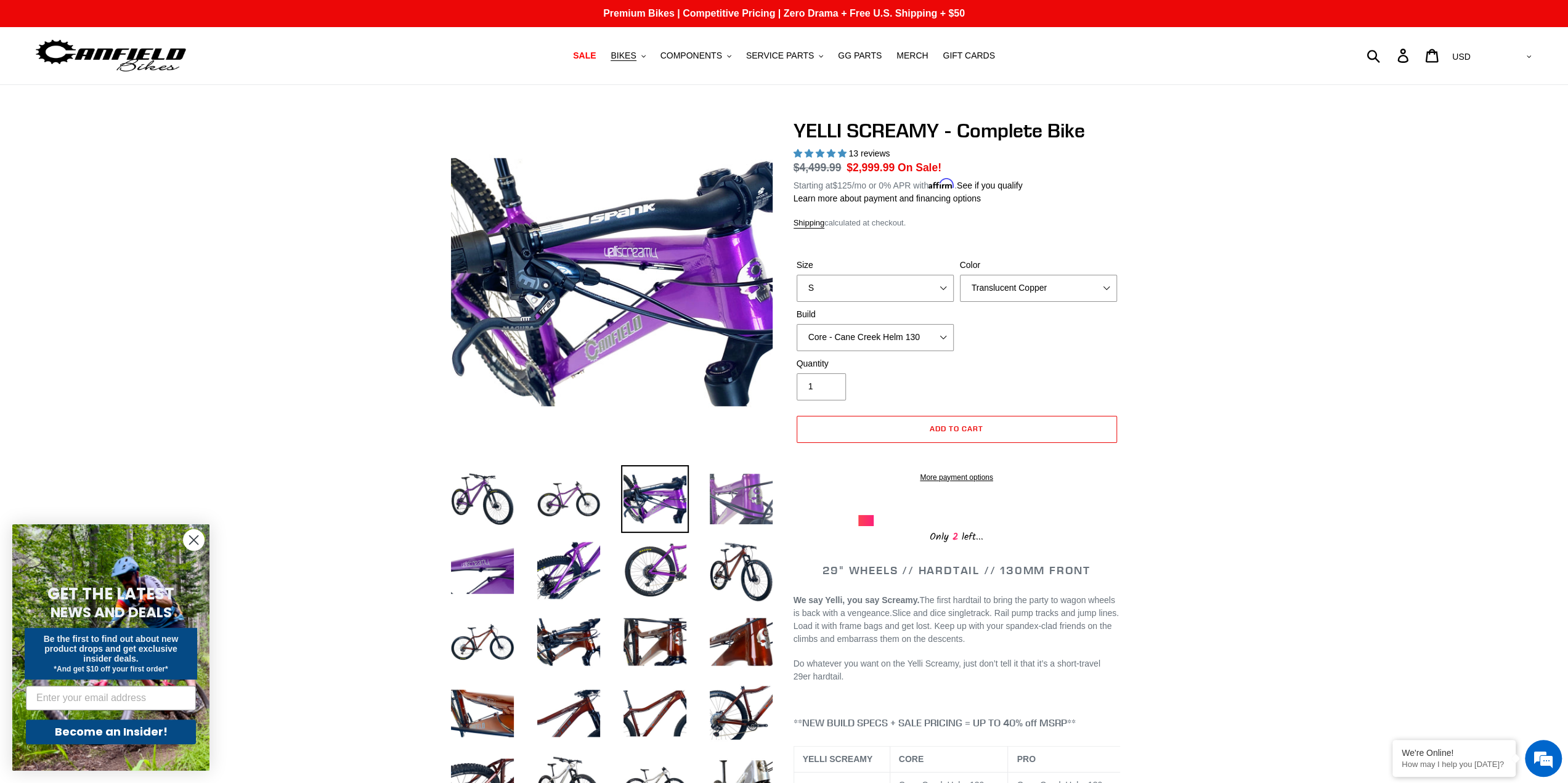
click at [736, 506] on img at bounding box center [742, 499] width 68 height 68
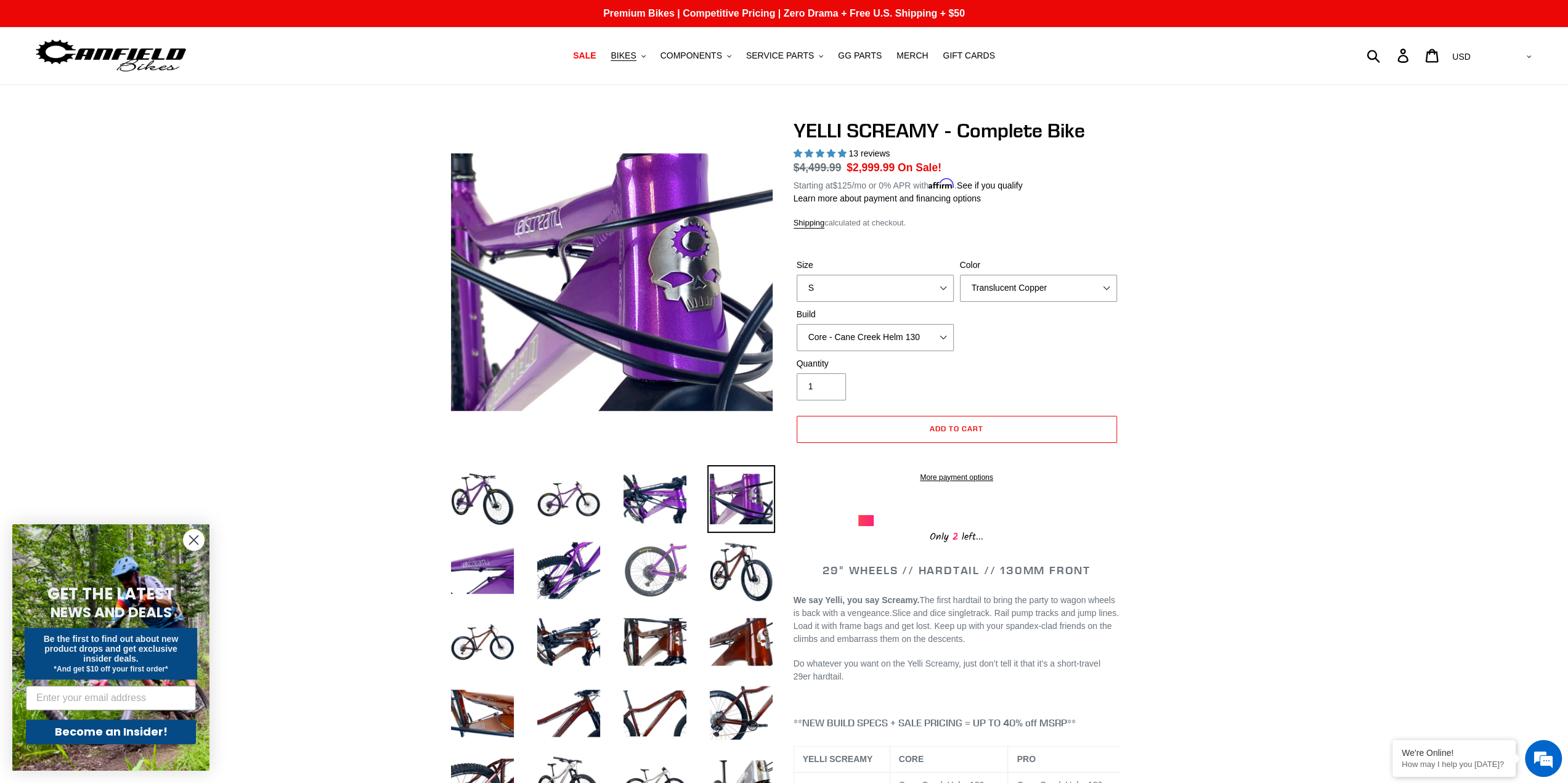
click at [656, 566] on img at bounding box center [655, 571] width 68 height 68
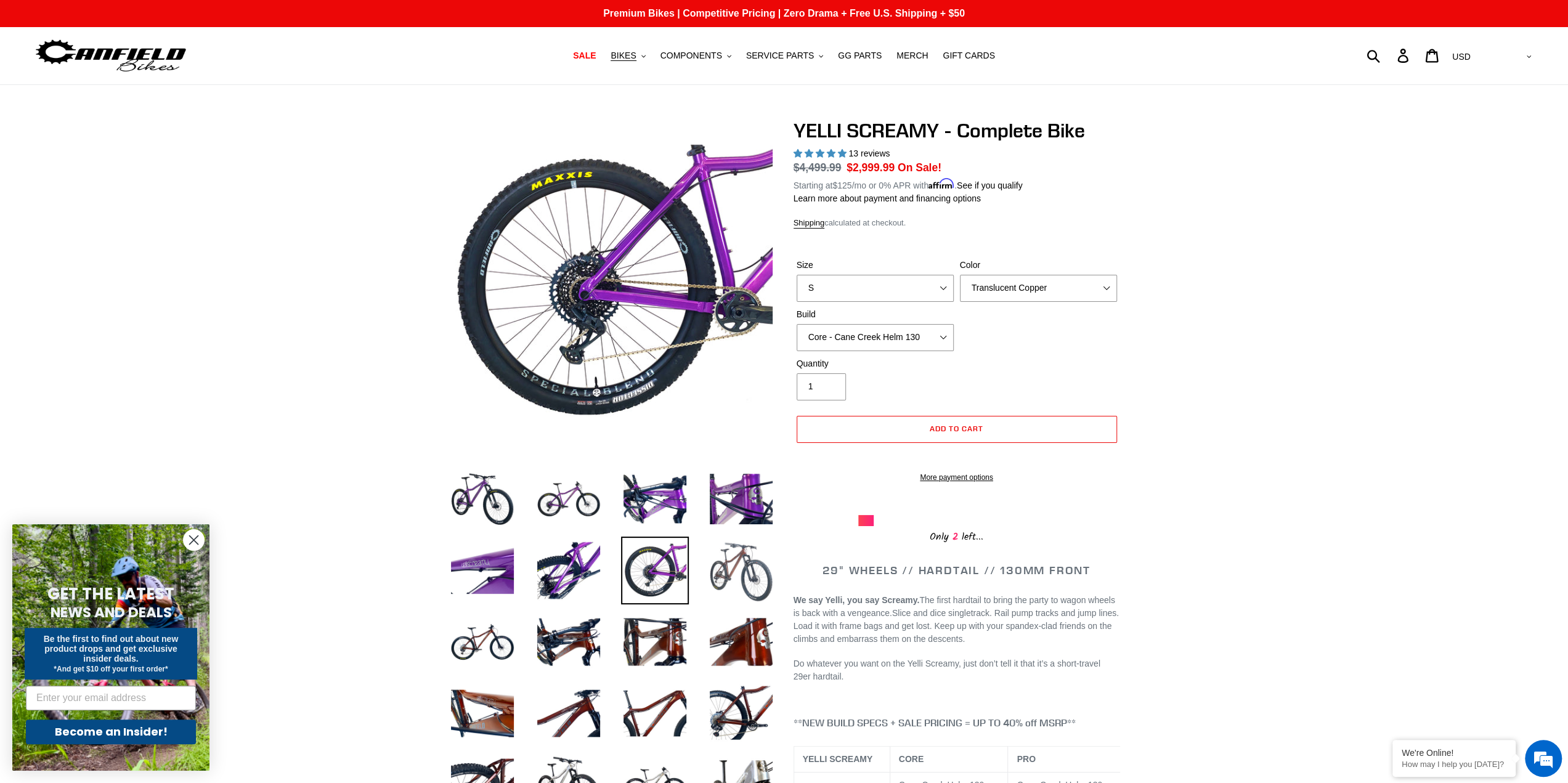
click at [742, 570] on img at bounding box center [742, 571] width 68 height 68
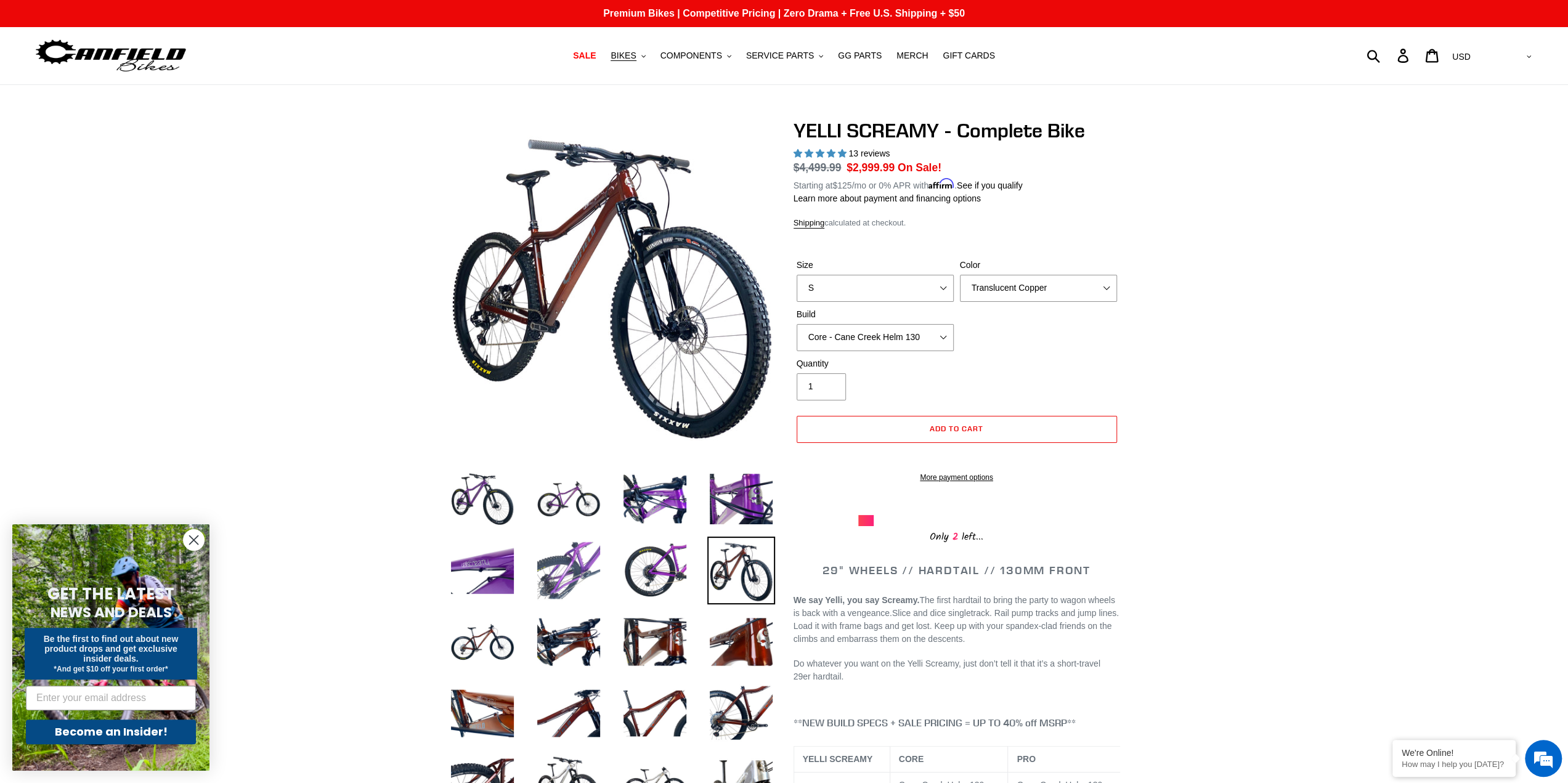
click at [556, 575] on img at bounding box center [568, 571] width 68 height 68
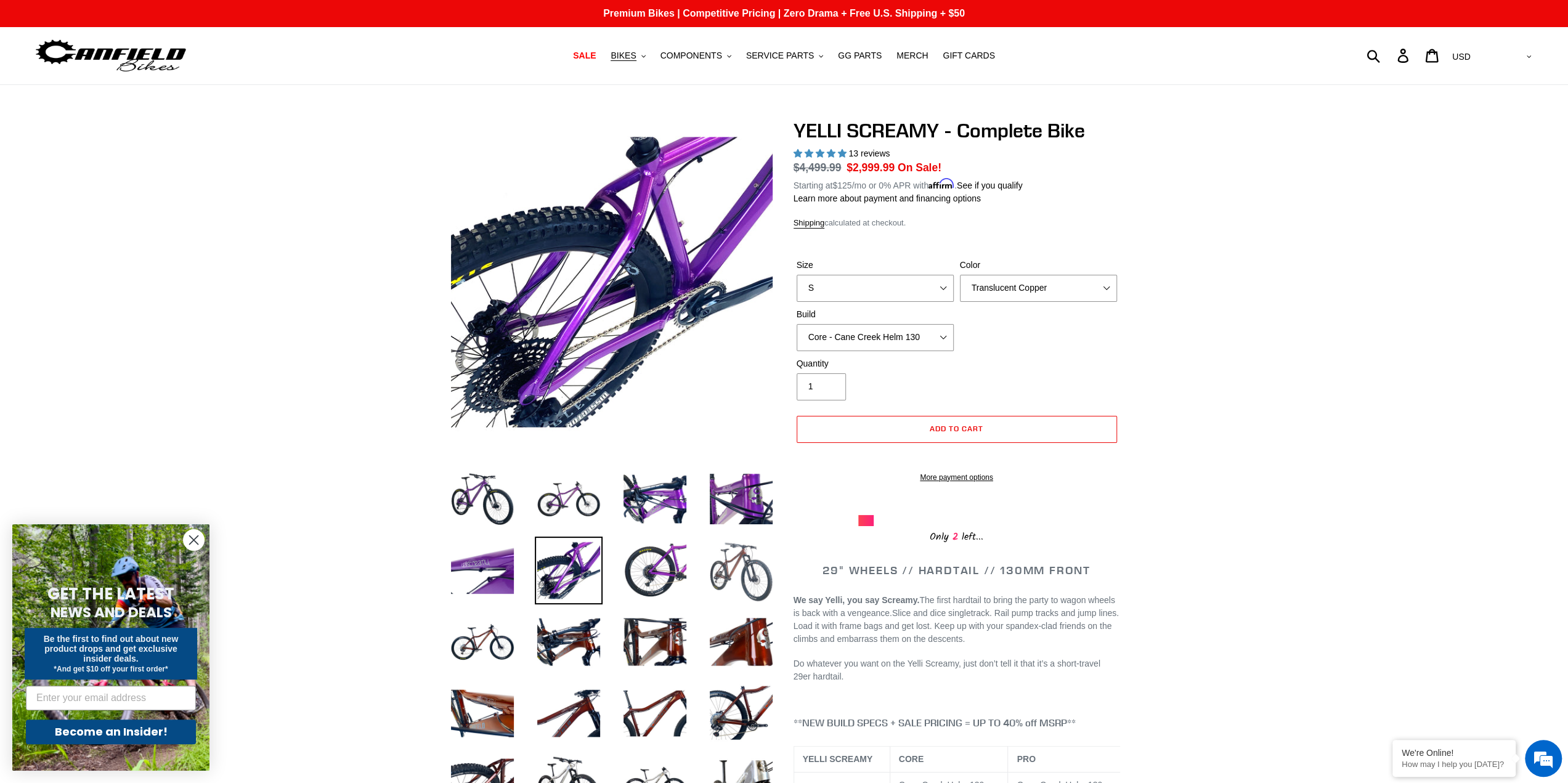
click at [748, 551] on img at bounding box center [742, 571] width 68 height 68
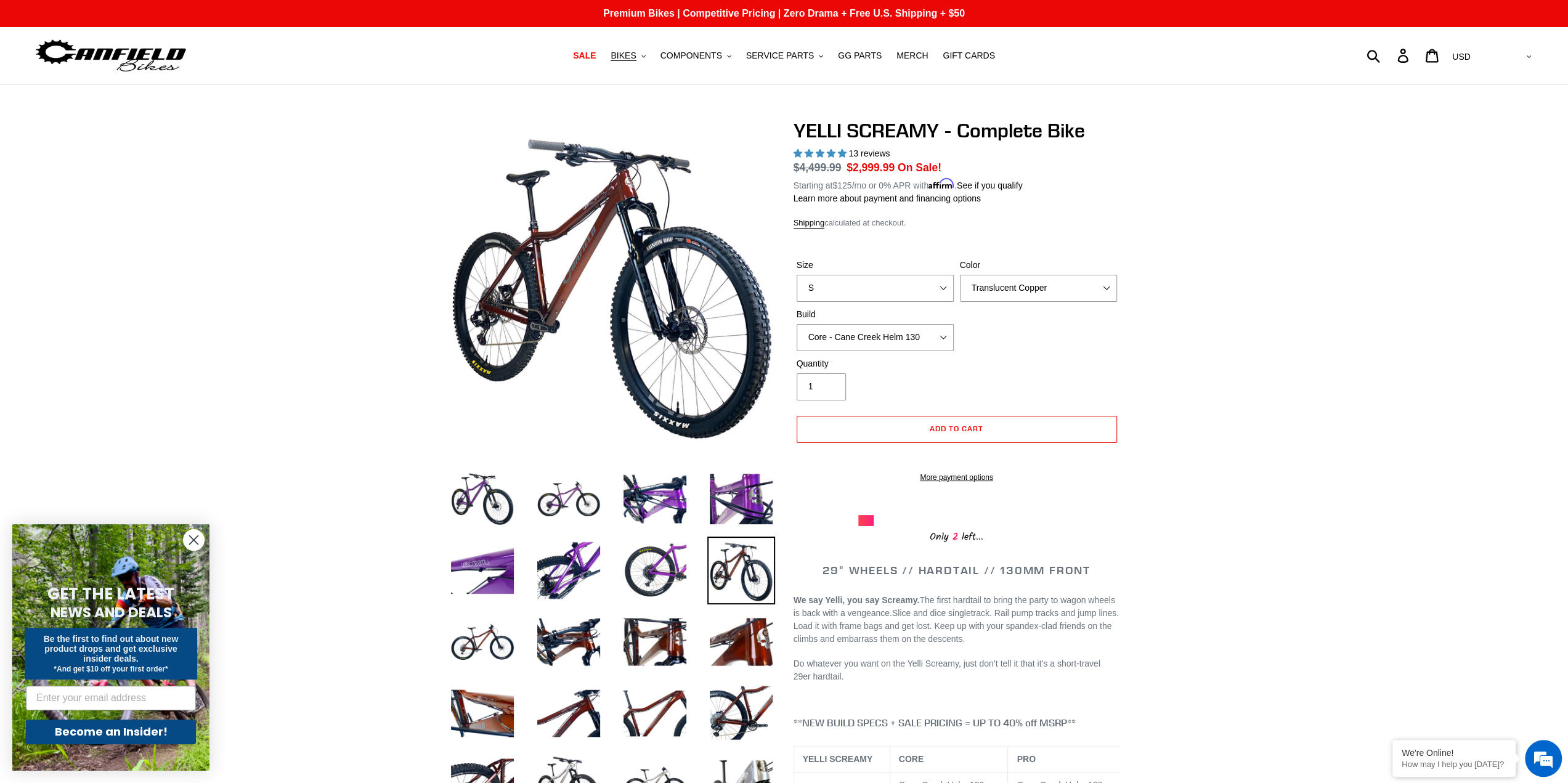
click at [611, 585] on li at bounding box center [645, 573] width 87 height 71
click at [648, 514] on img at bounding box center [655, 499] width 68 height 68
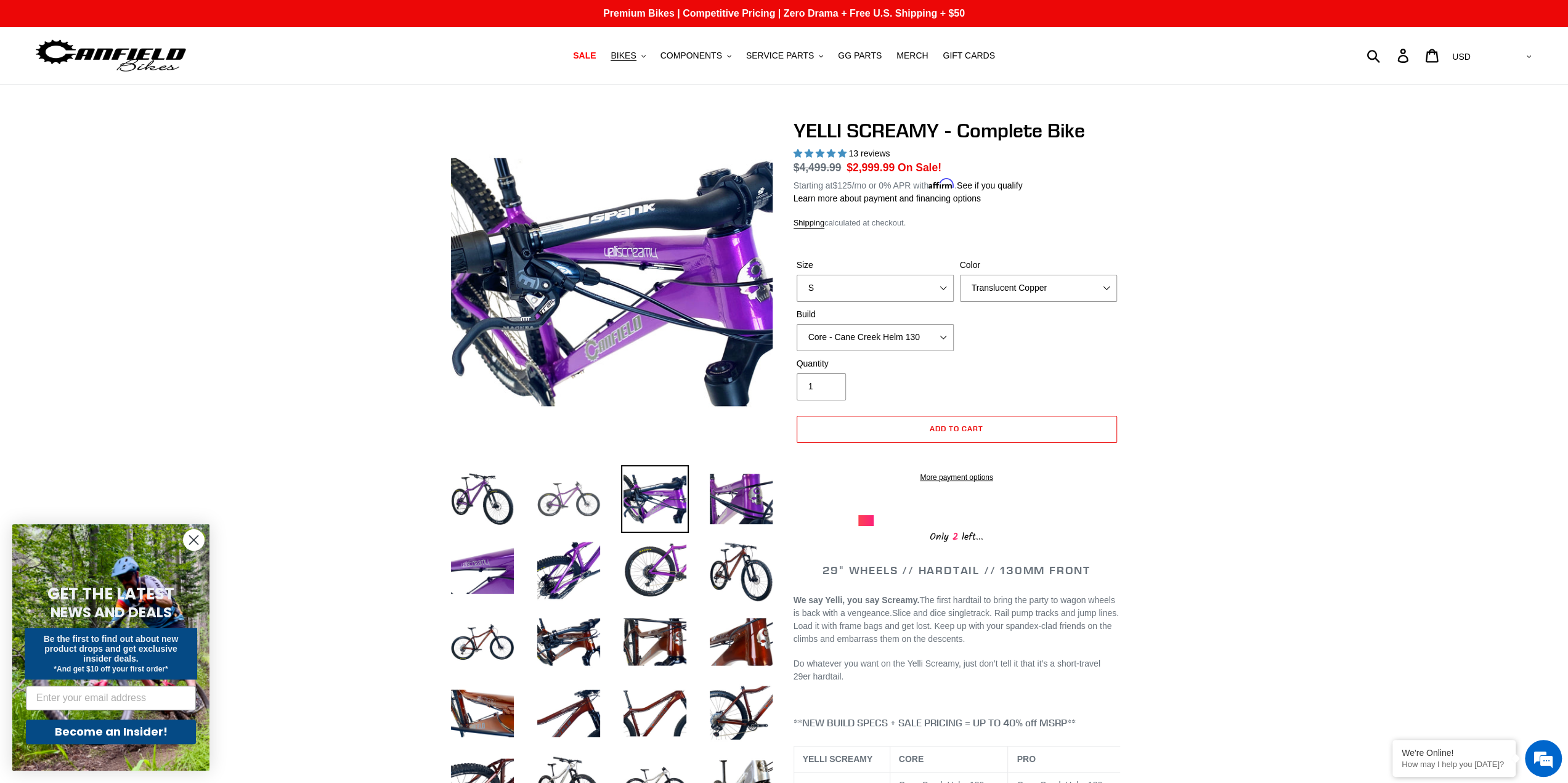
click at [581, 498] on img at bounding box center [568, 499] width 68 height 68
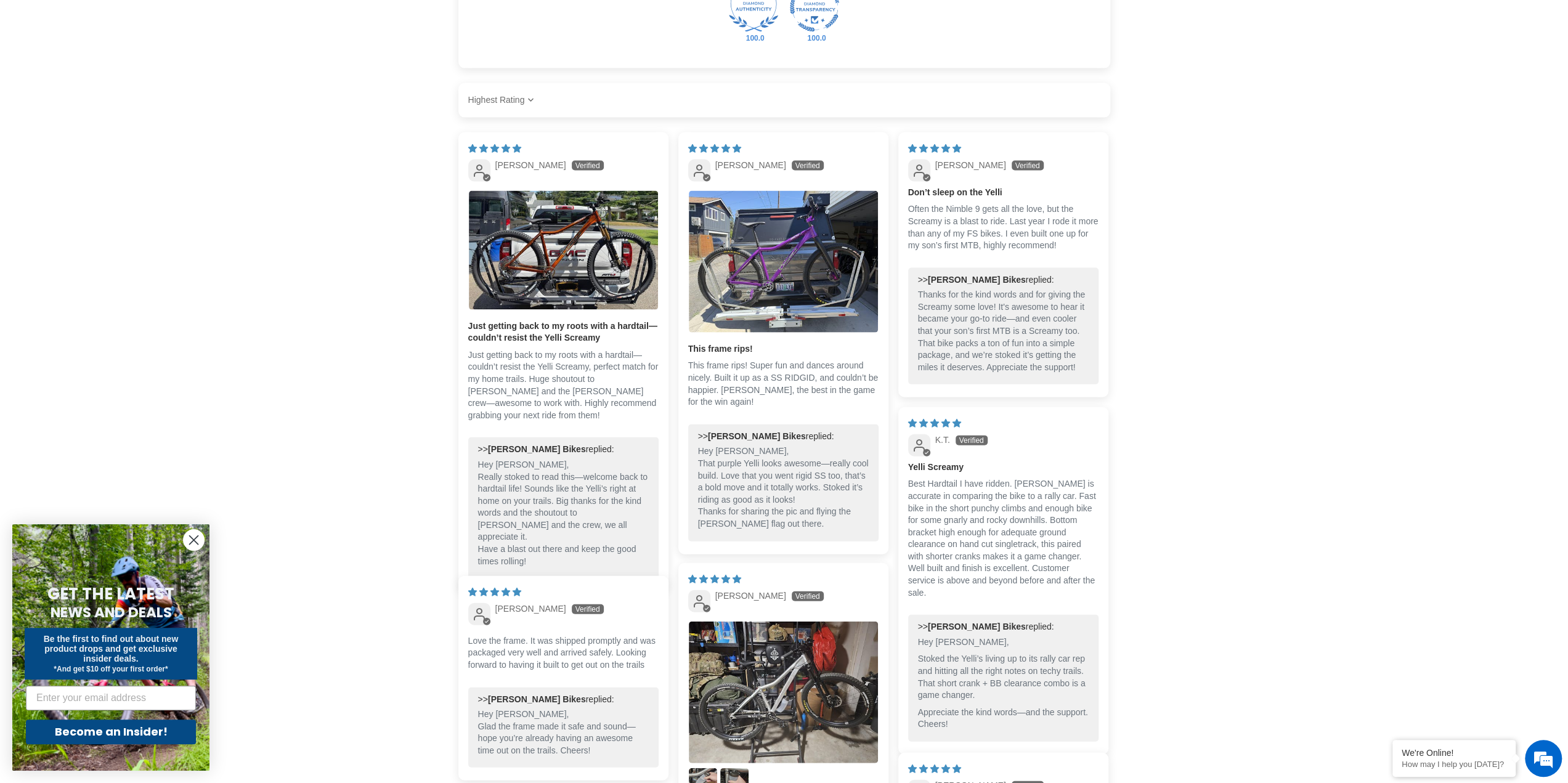
scroll to position [2576, 0]
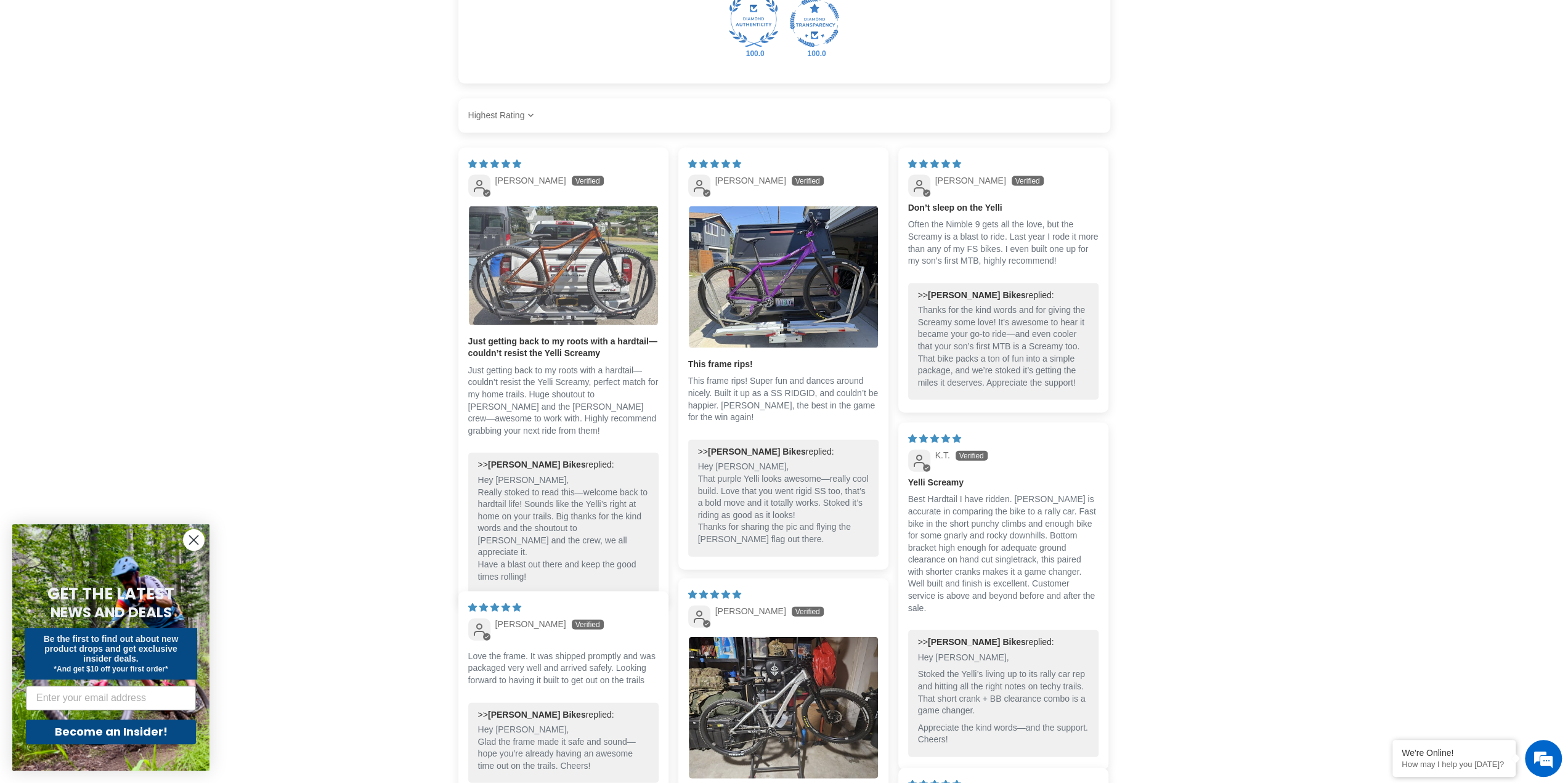
click at [579, 279] on img "Link to user picture 1" at bounding box center [564, 265] width 189 height 119
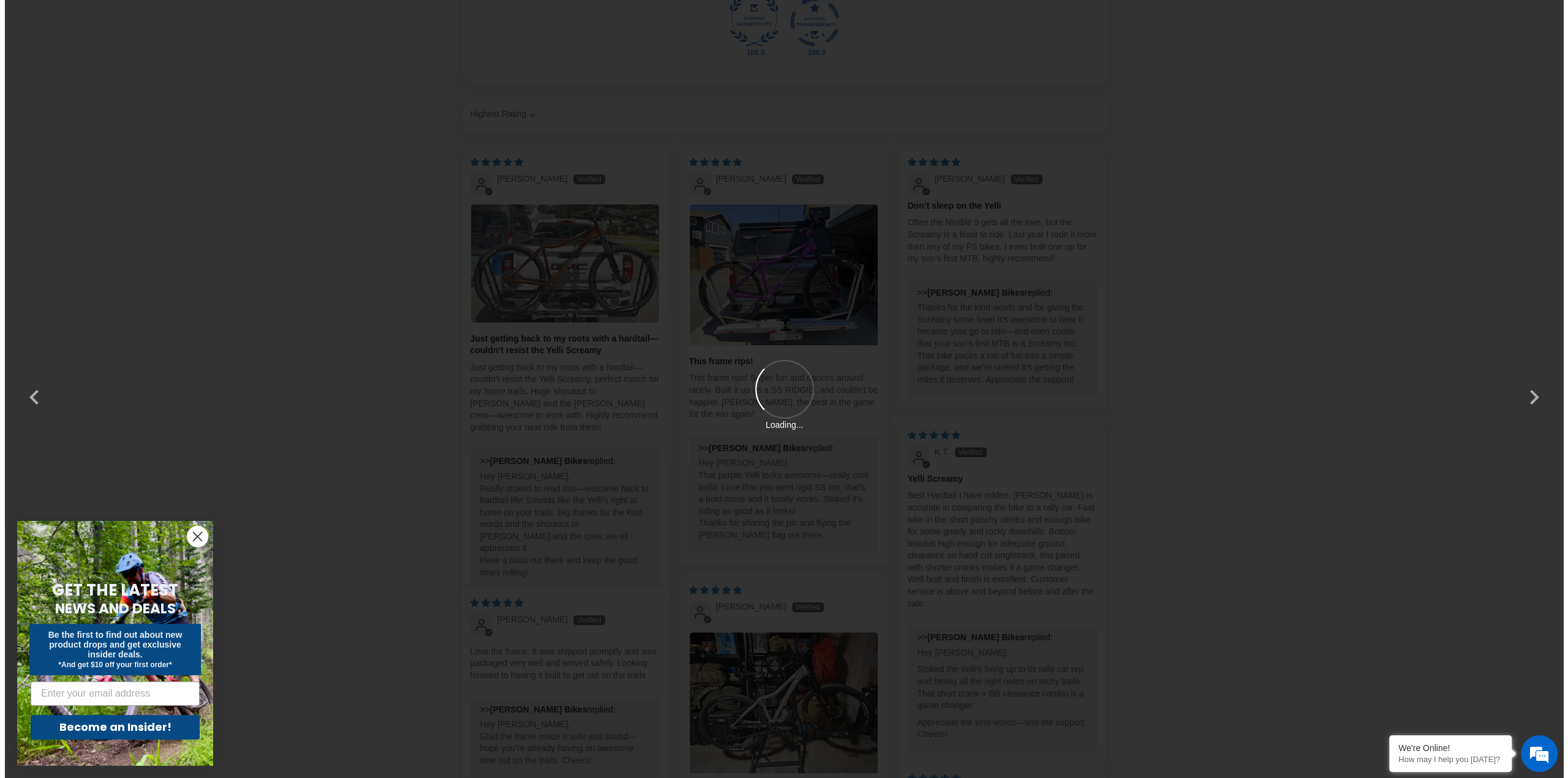
scroll to position [0, 0]
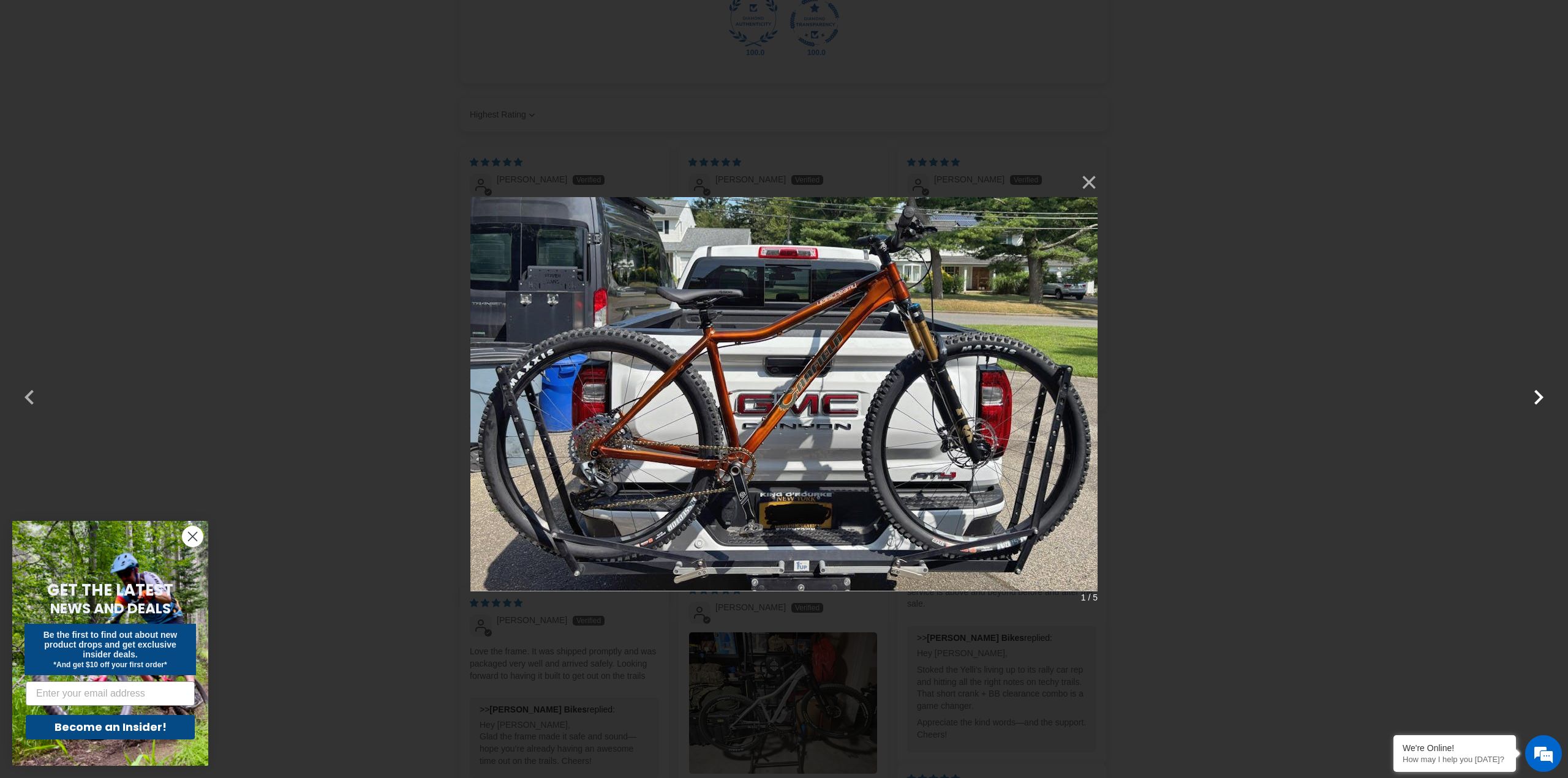
click at [1539, 397] on button "button" at bounding box center [1538, 389] width 30 height 30
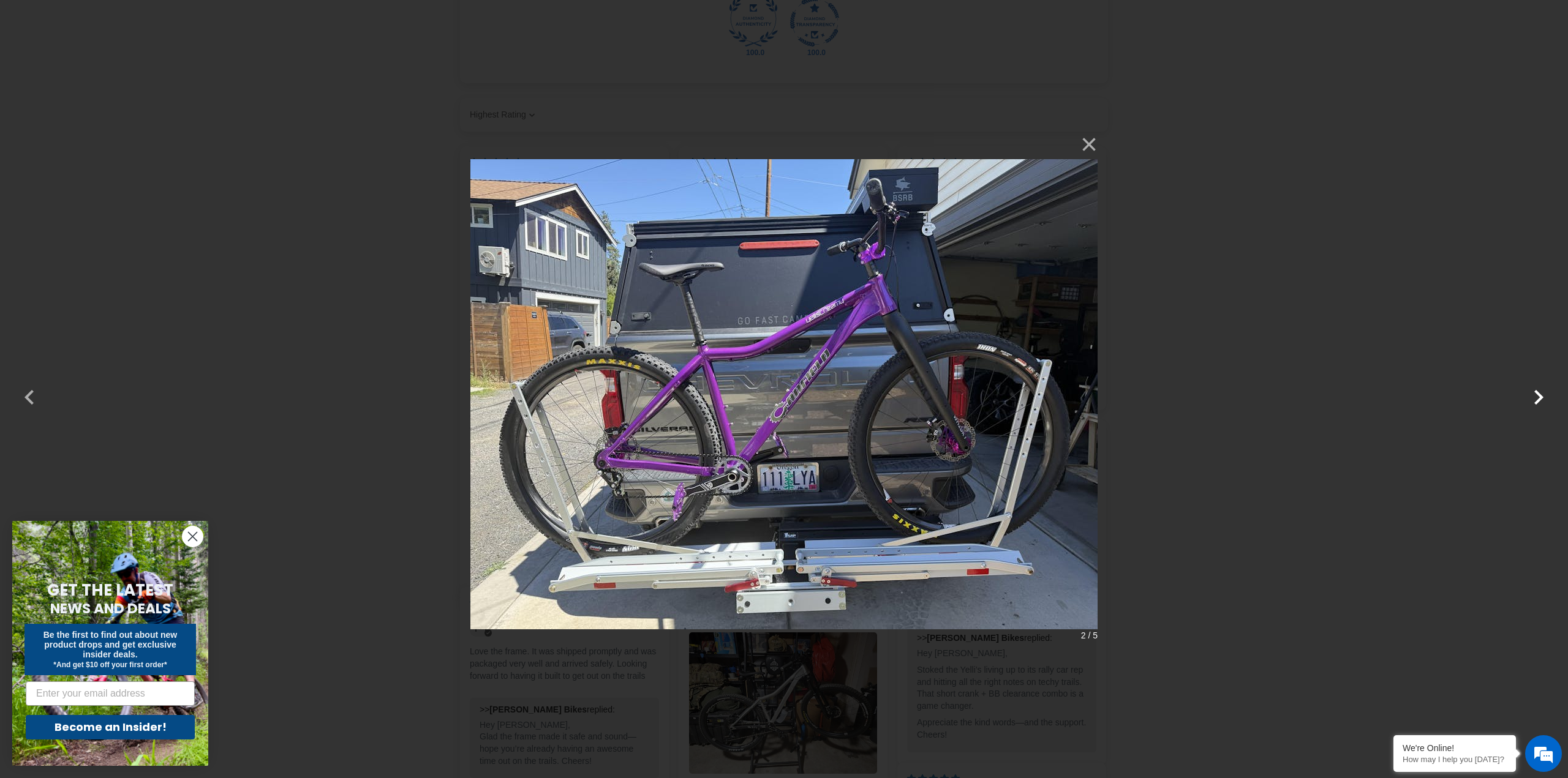
click at [1538, 396] on button "button" at bounding box center [1538, 389] width 30 height 30
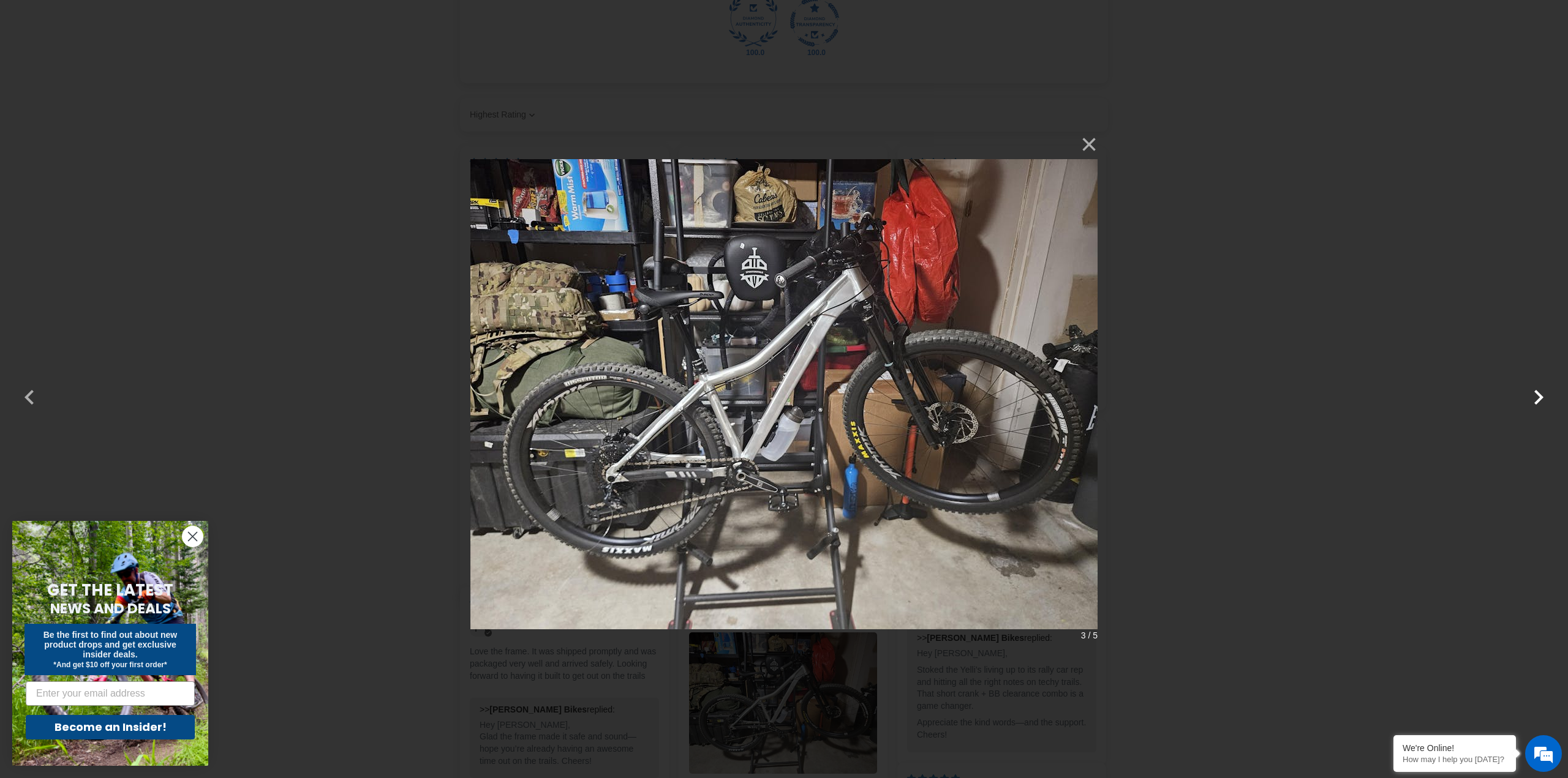
click at [1538, 396] on button "button" at bounding box center [1538, 389] width 30 height 30
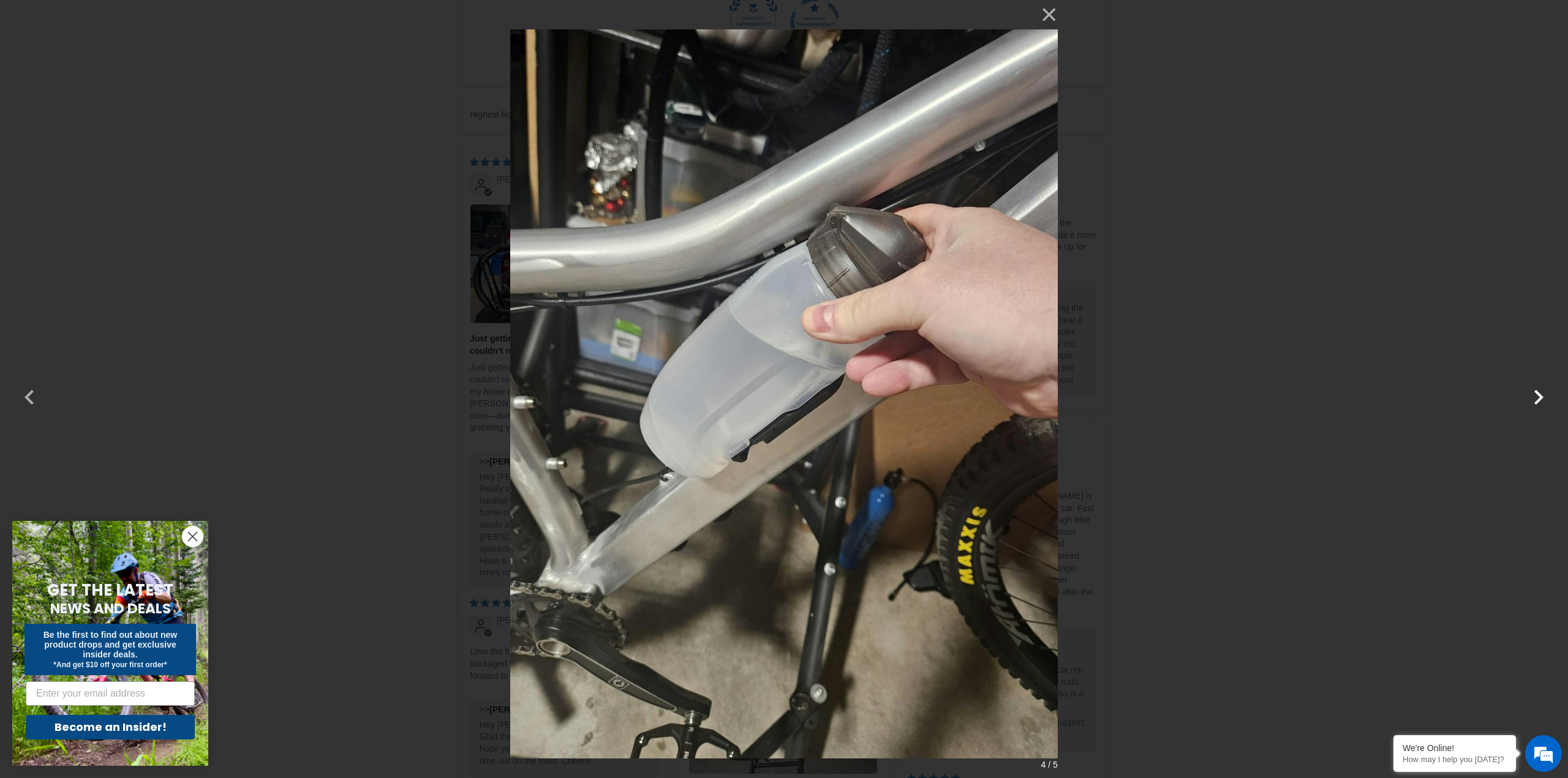
click at [1538, 396] on button "button" at bounding box center [1538, 389] width 30 height 30
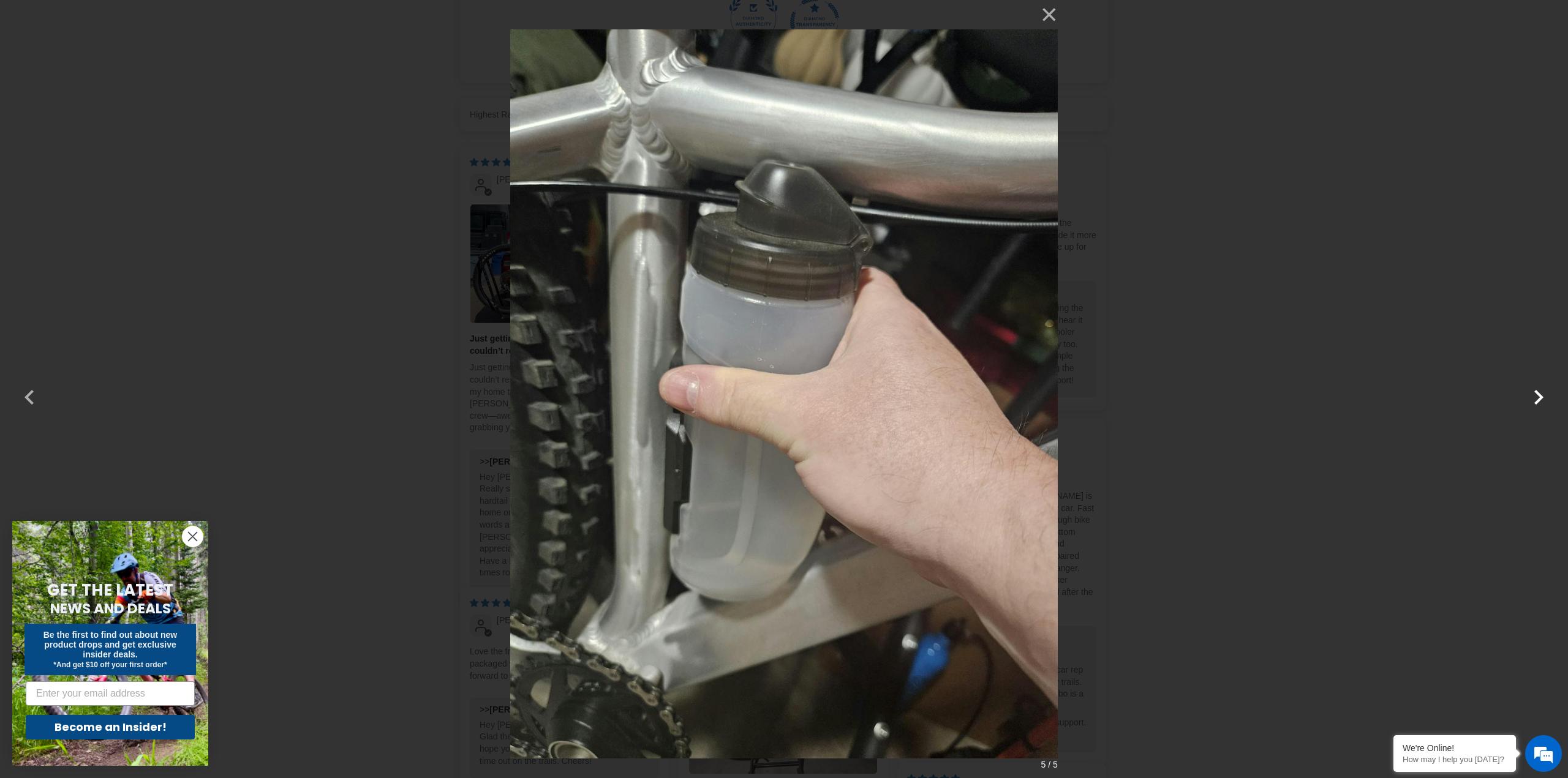
click at [1538, 396] on button "button" at bounding box center [1538, 389] width 30 height 30
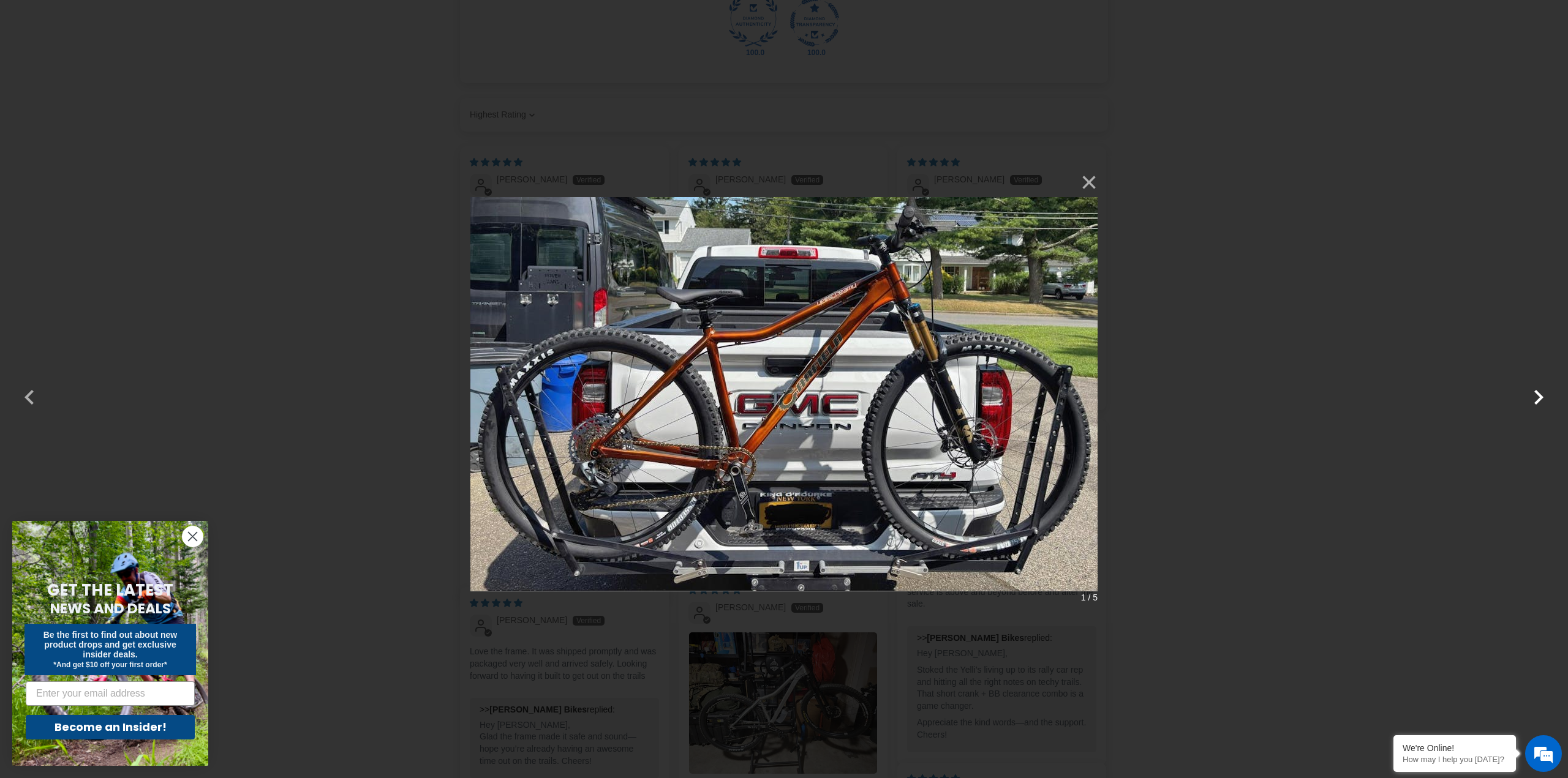
click at [1538, 396] on button "button" at bounding box center [1538, 389] width 30 height 30
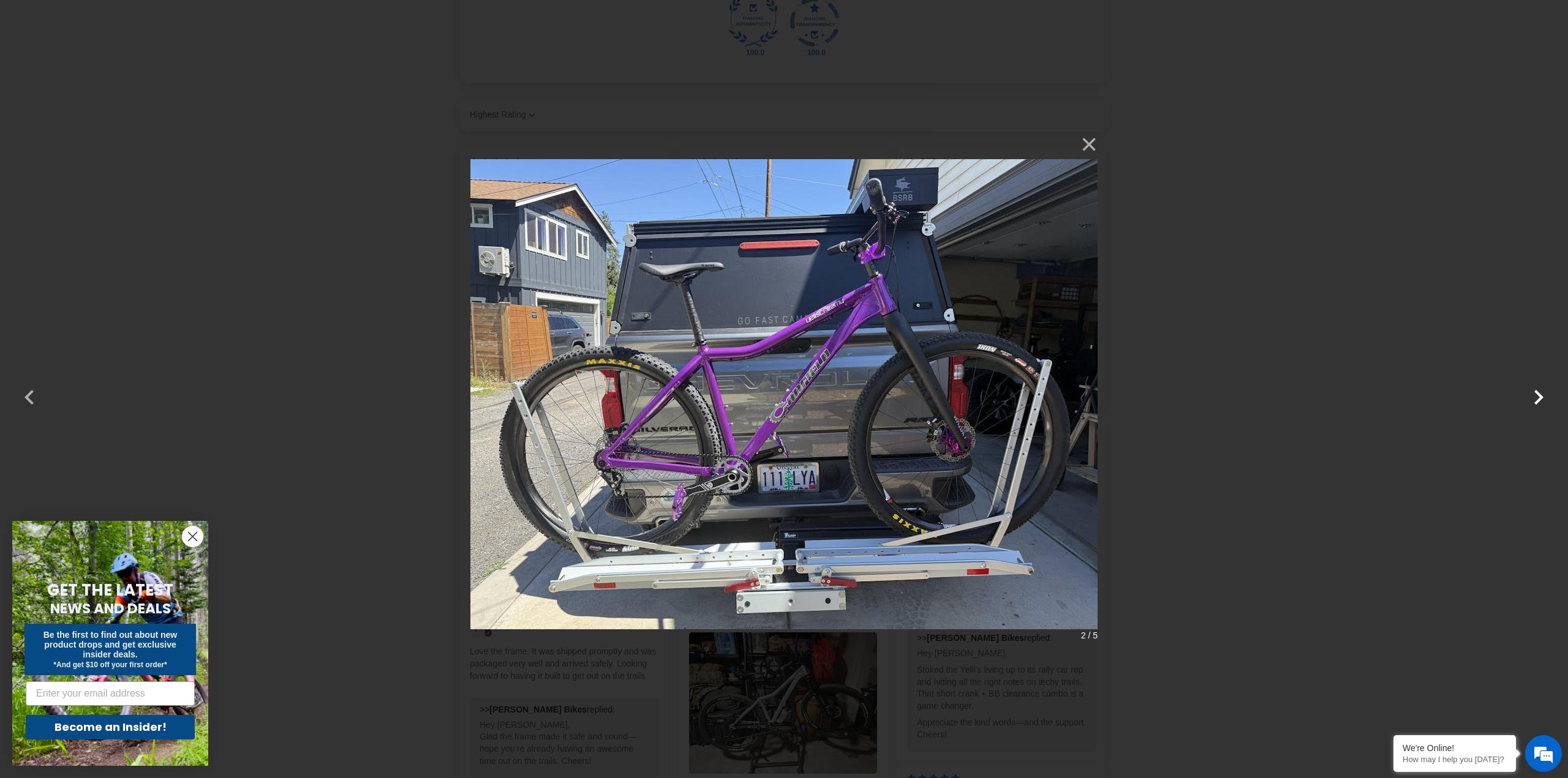
click at [1538, 396] on button "button" at bounding box center [1538, 389] width 30 height 30
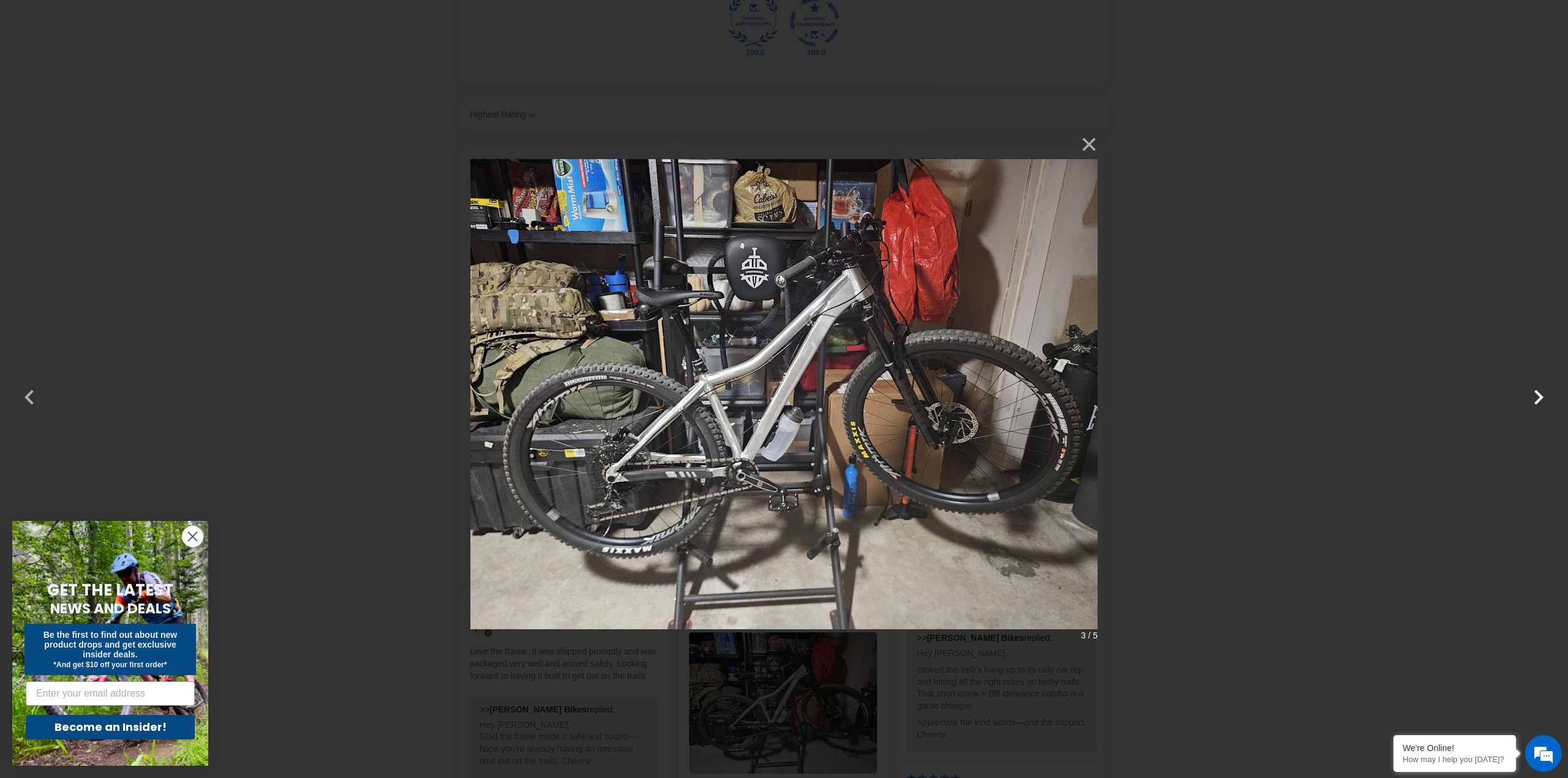
click at [1538, 396] on button "button" at bounding box center [1538, 389] width 30 height 30
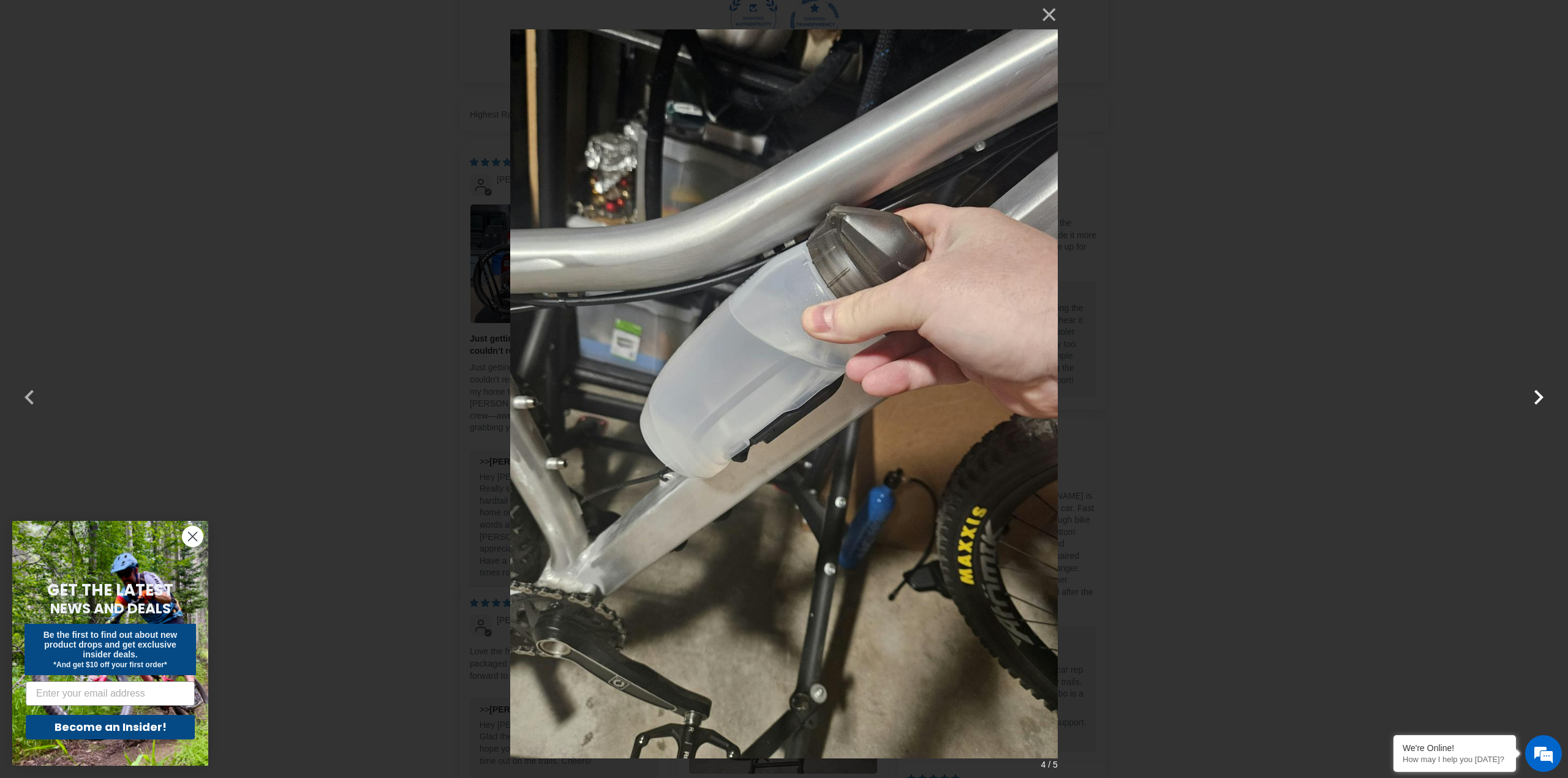
click at [1538, 396] on button "button" at bounding box center [1538, 389] width 30 height 30
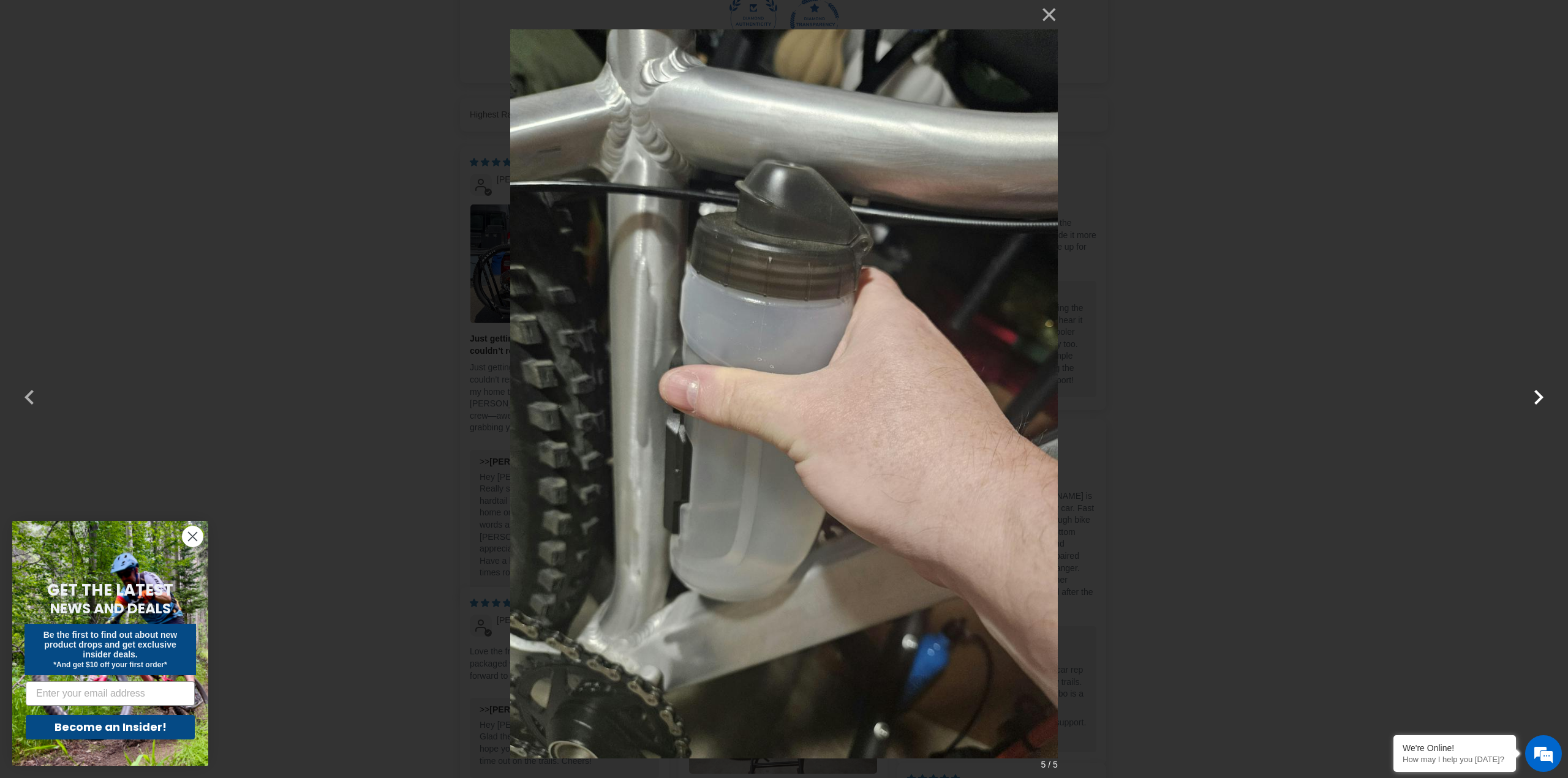
click at [1538, 396] on button "button" at bounding box center [1538, 389] width 30 height 30
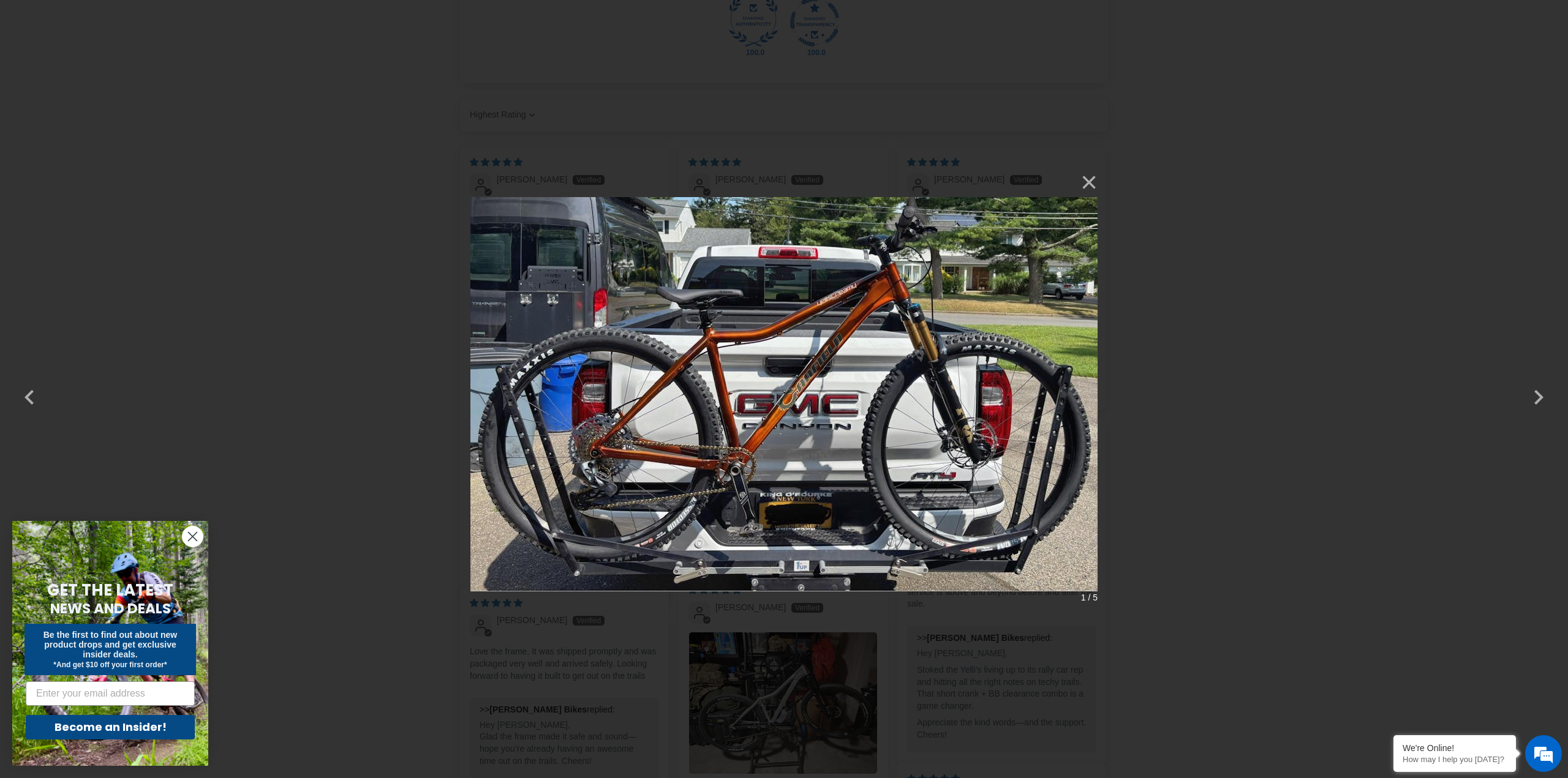
click at [1100, 178] on div "× 1 / 5 Loading..." at bounding box center [784, 389] width 1568 height 778
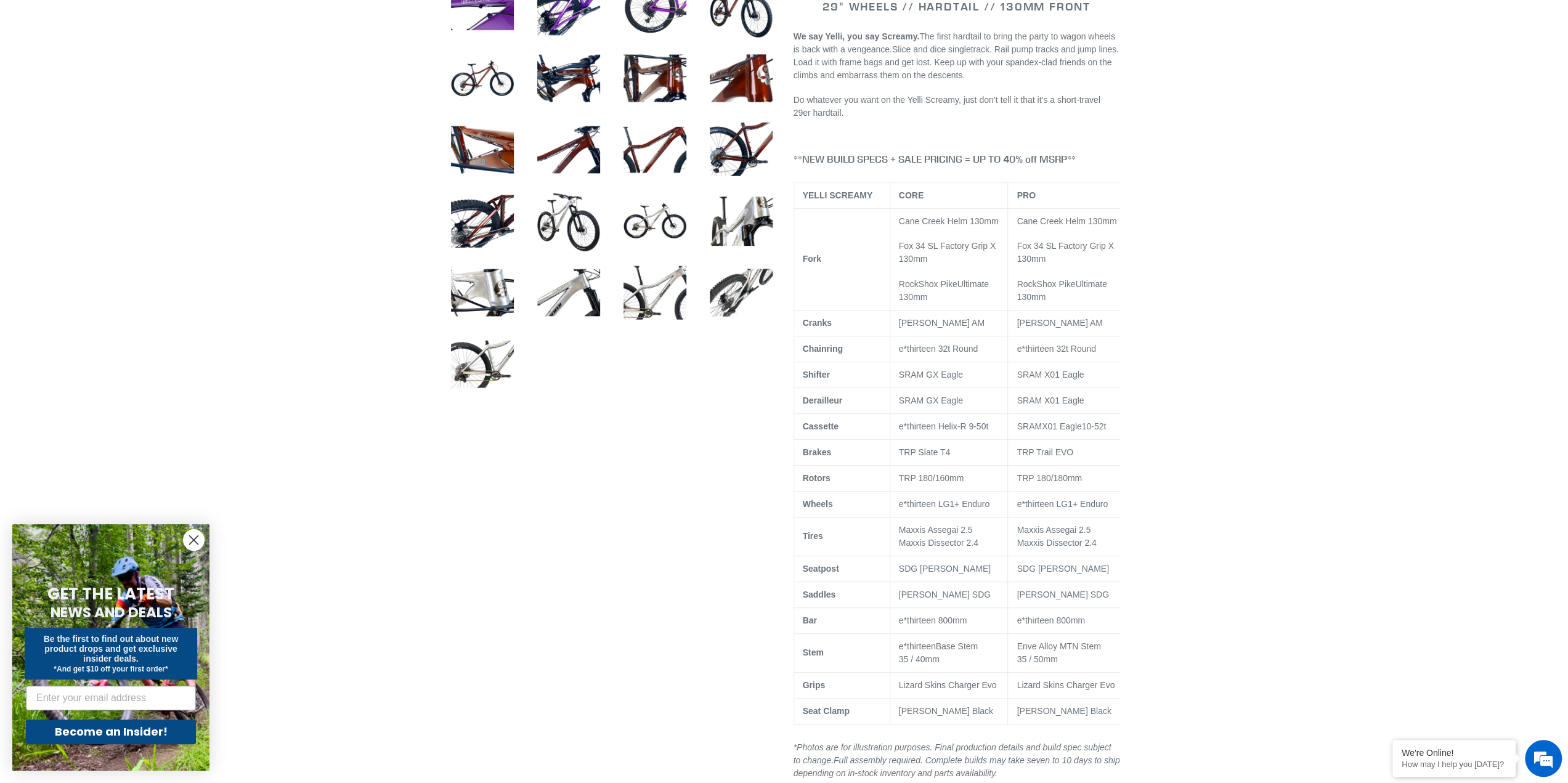
scroll to position [557, 0]
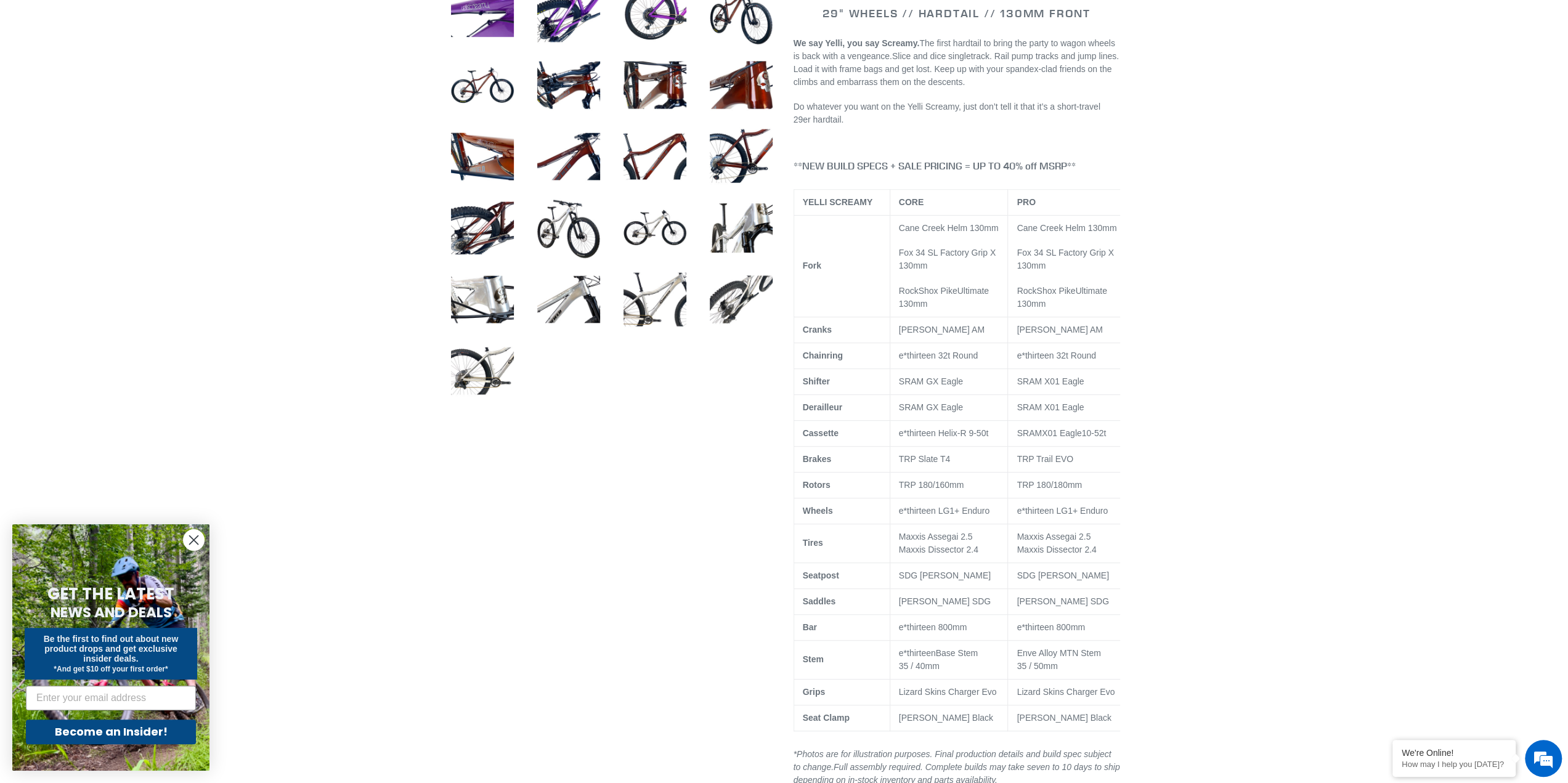
drag, startPoint x: 1169, startPoint y: 252, endPoint x: 1175, endPoint y: 247, distance: 7.8
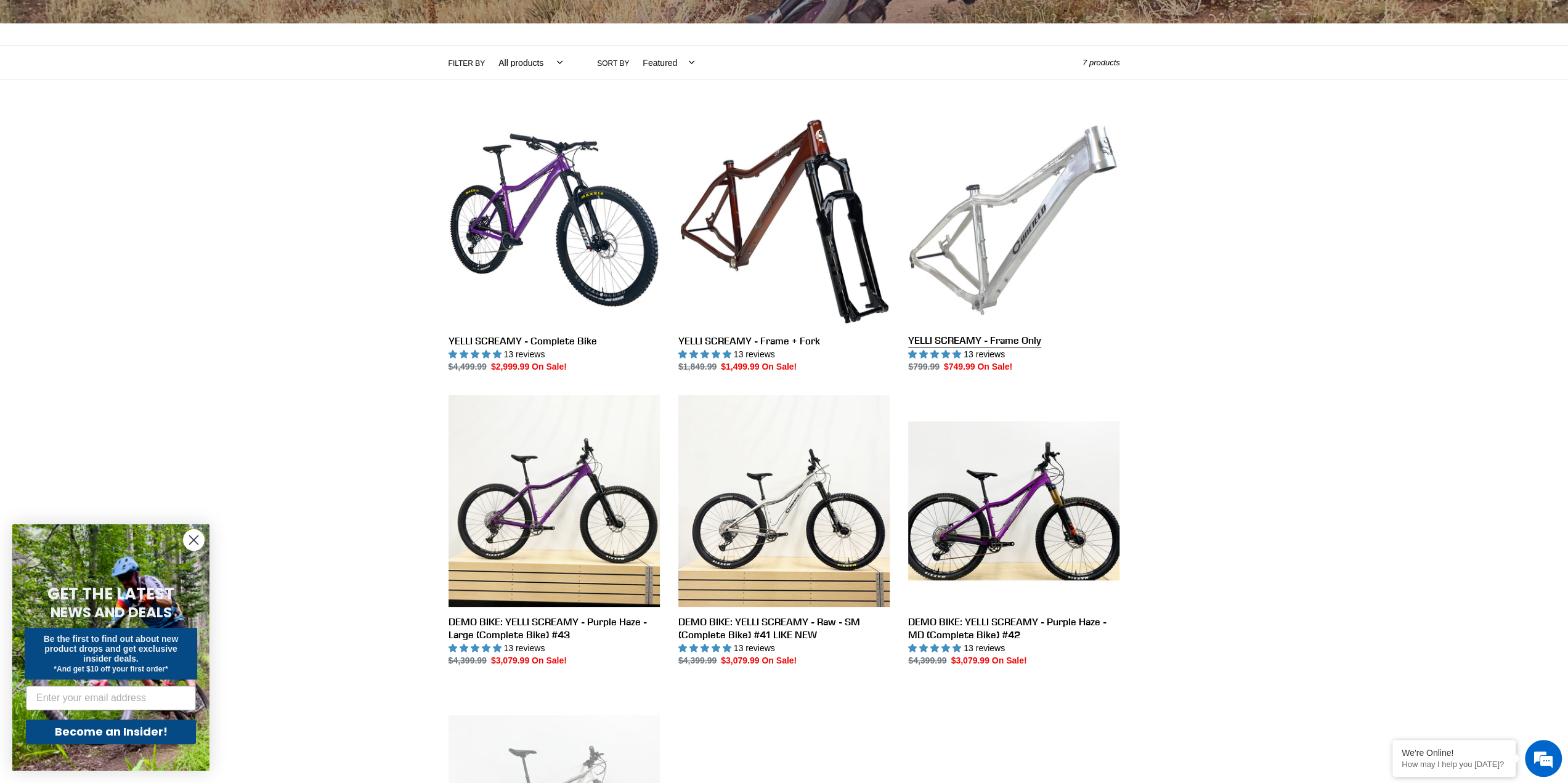
click at [1016, 263] on link "YELLI SCREAMY - Frame Only" at bounding box center [1013, 243] width 211 height 260
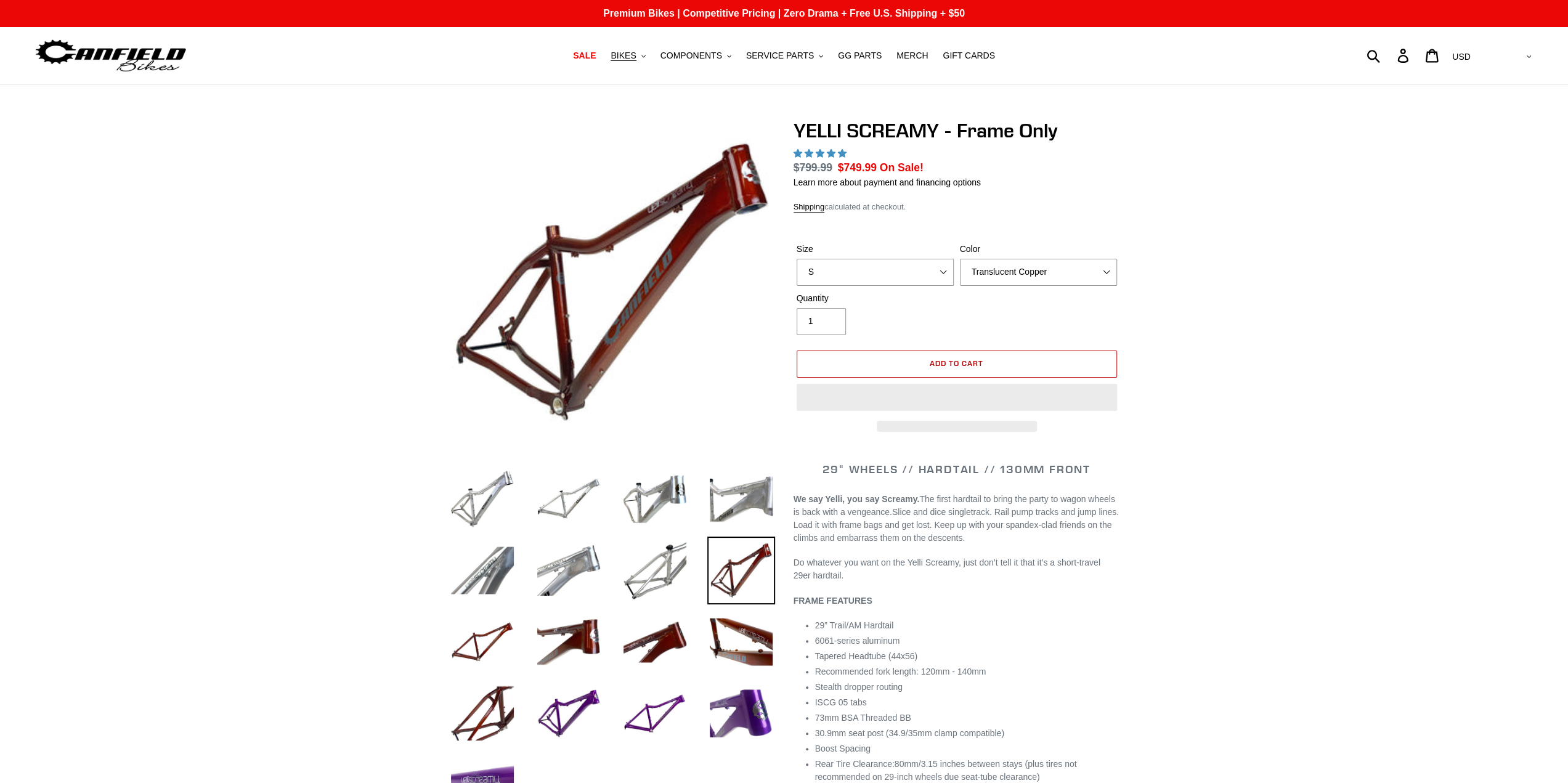
select select "highest-rating"
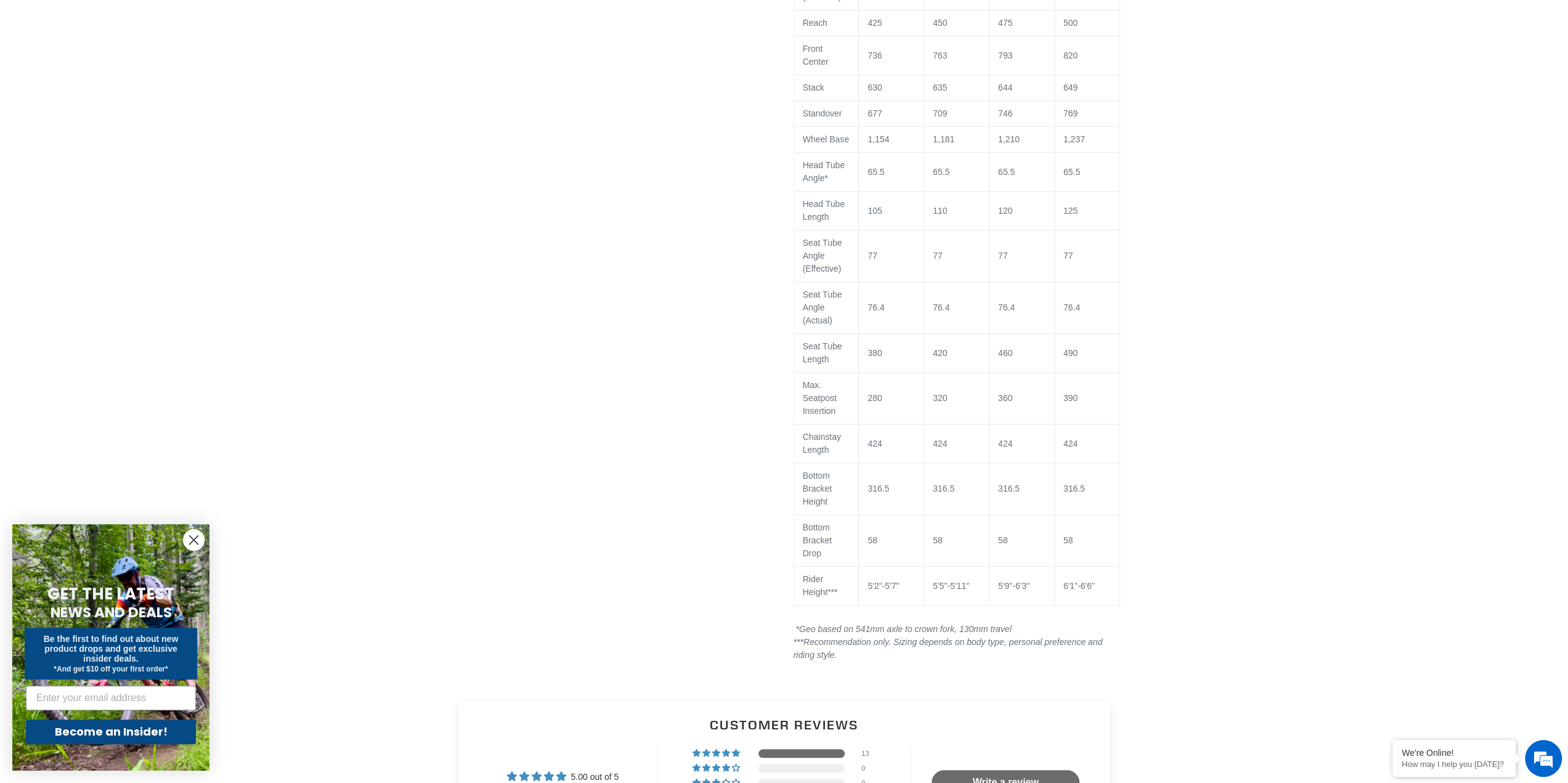
scroll to position [986, 0]
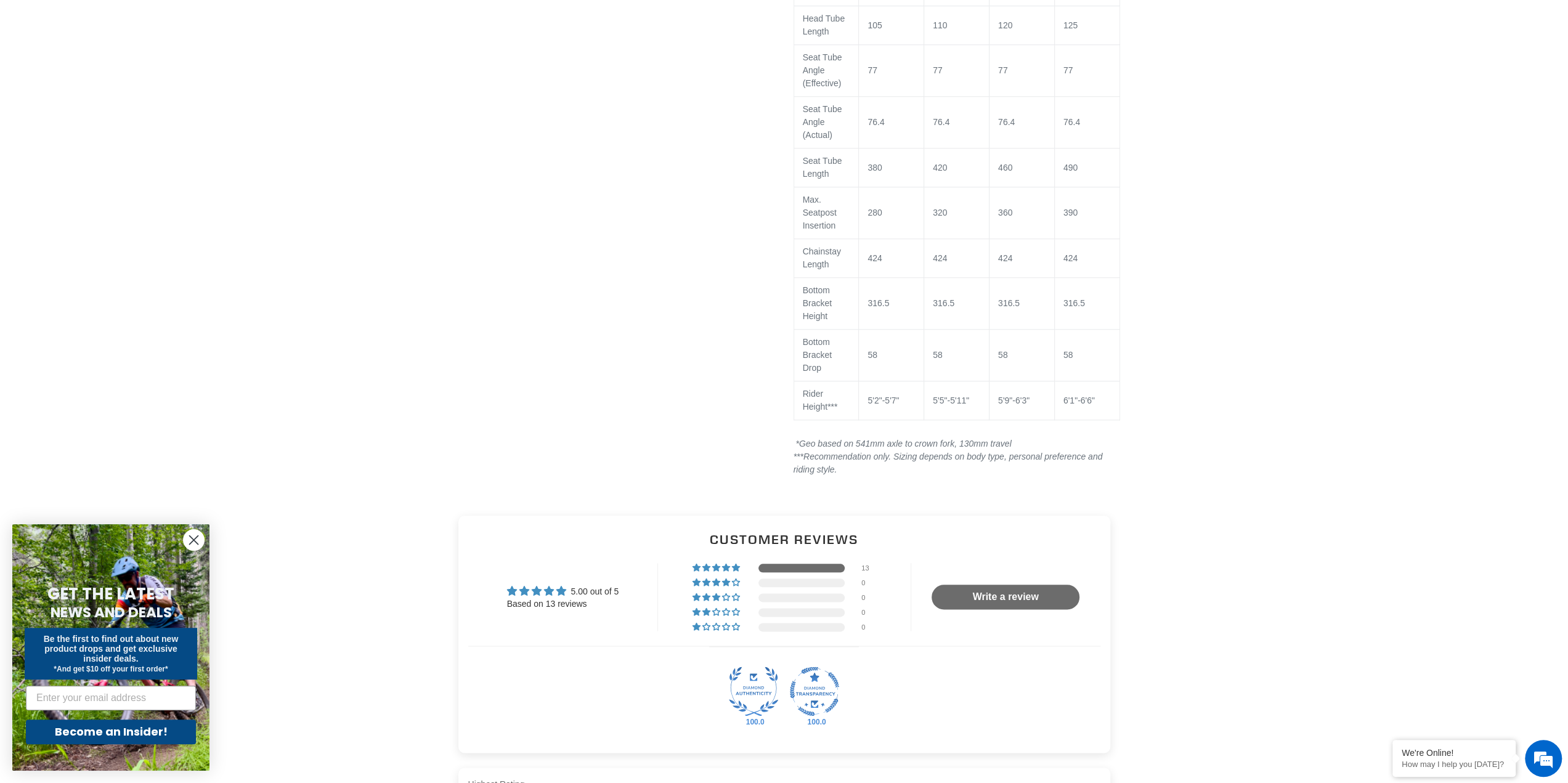
drag, startPoint x: 381, startPoint y: 192, endPoint x: 379, endPoint y: 200, distance: 8.2
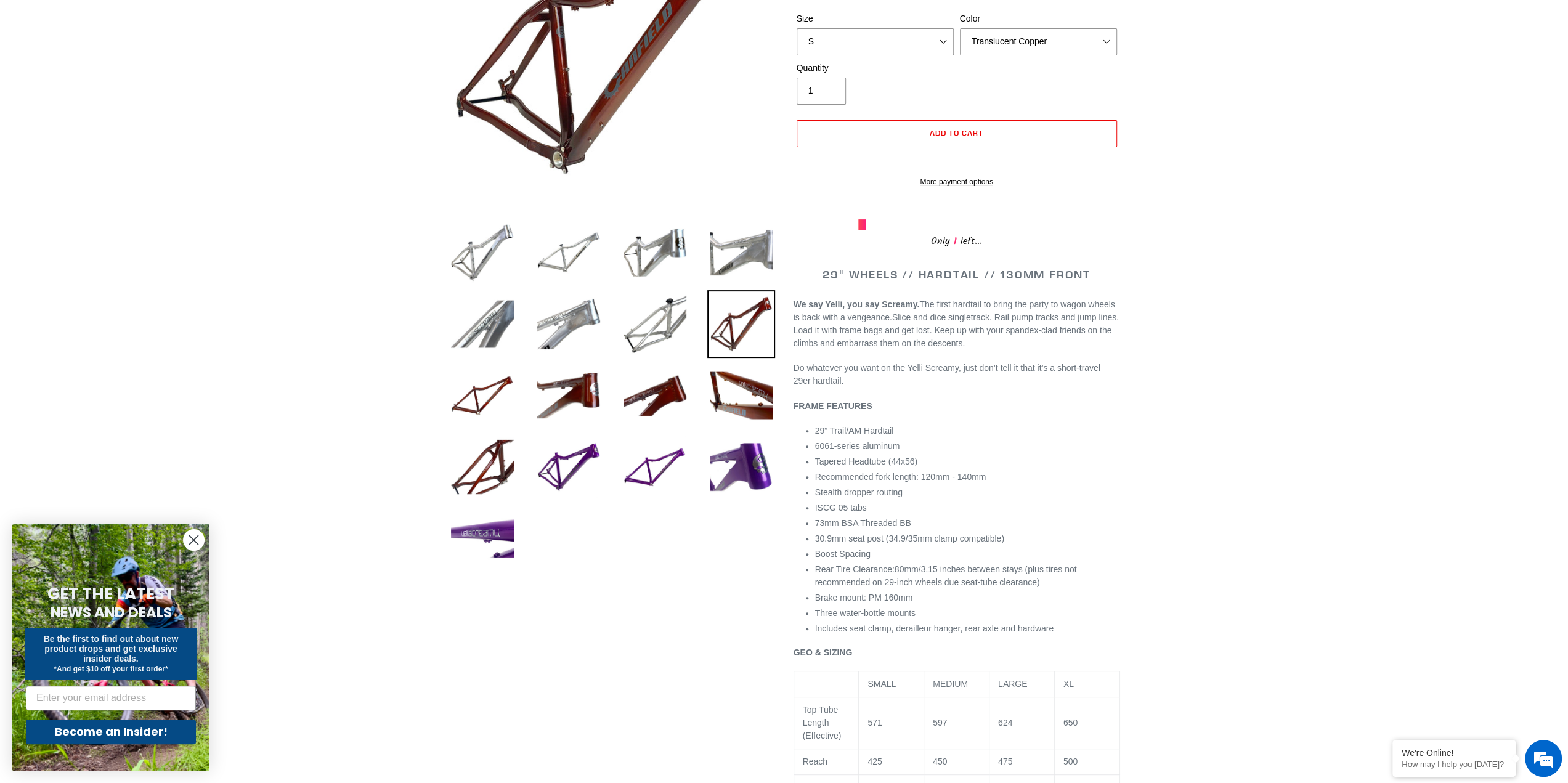
scroll to position [0, 0]
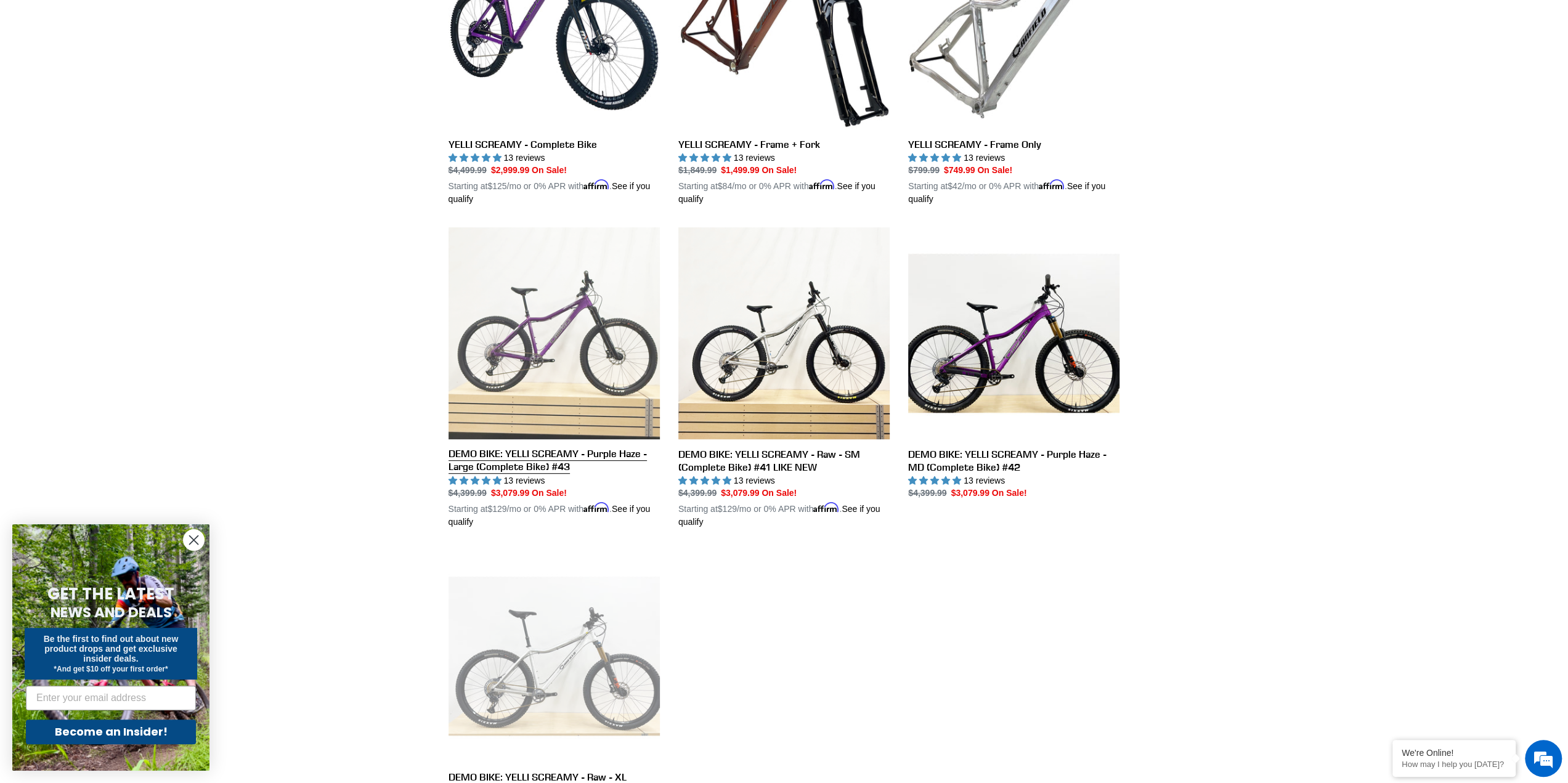
scroll to position [493, 0]
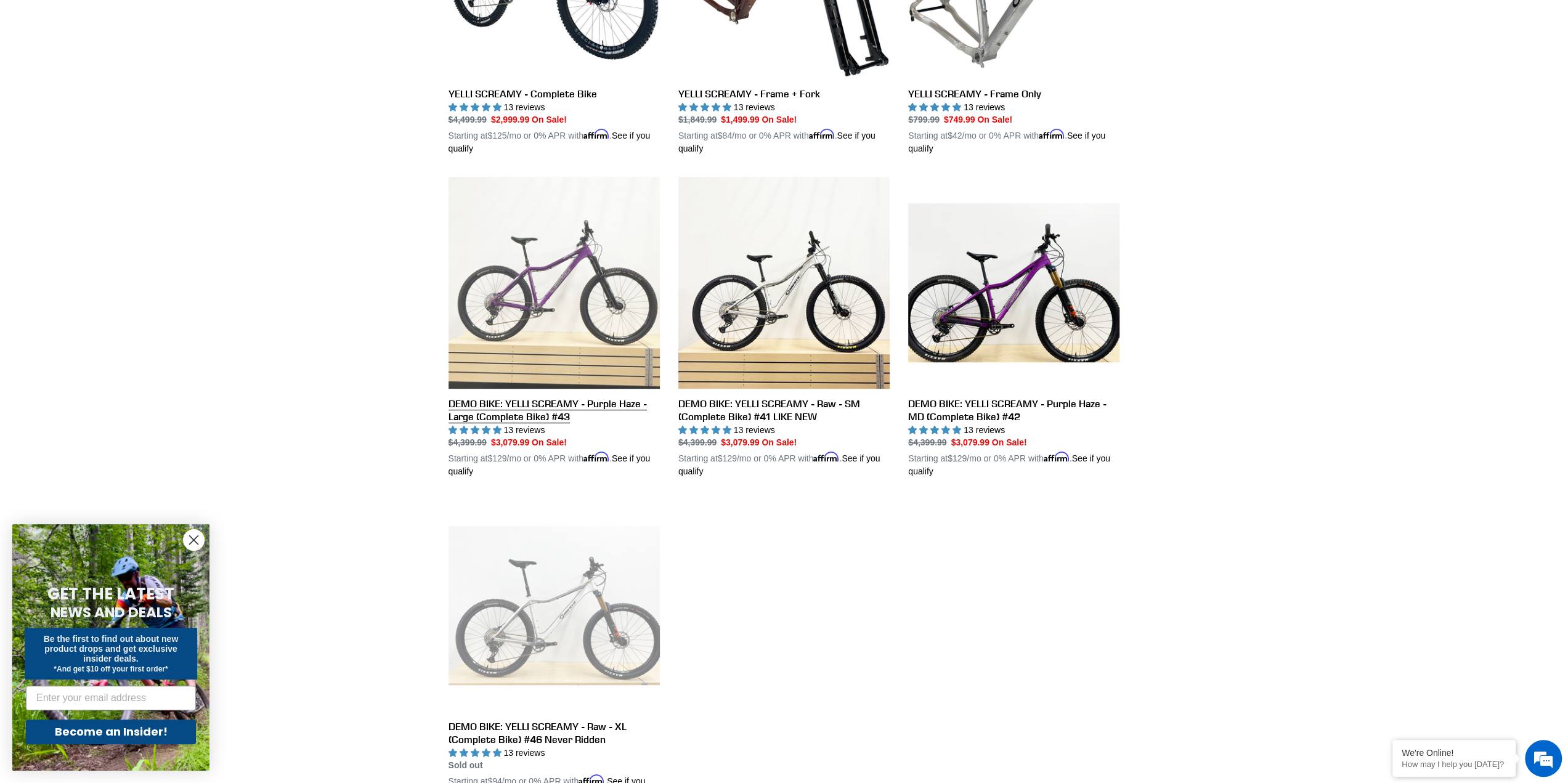
click at [545, 252] on link "DEMO BIKE: YELLI SCREAMY - Purple Haze - Large (Complete Bike) #43" at bounding box center [554, 328] width 211 height 302
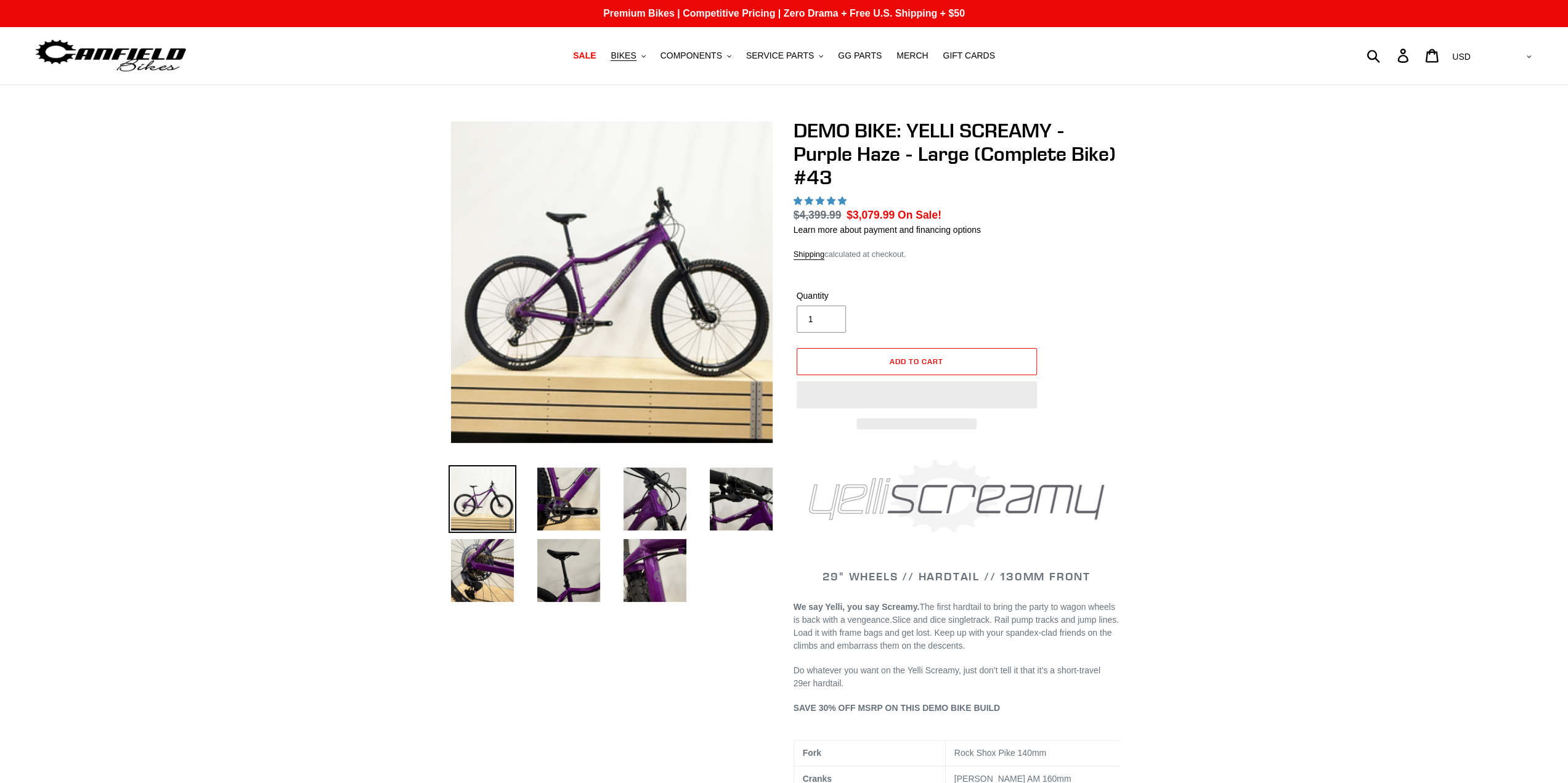
select select "highest-rating"
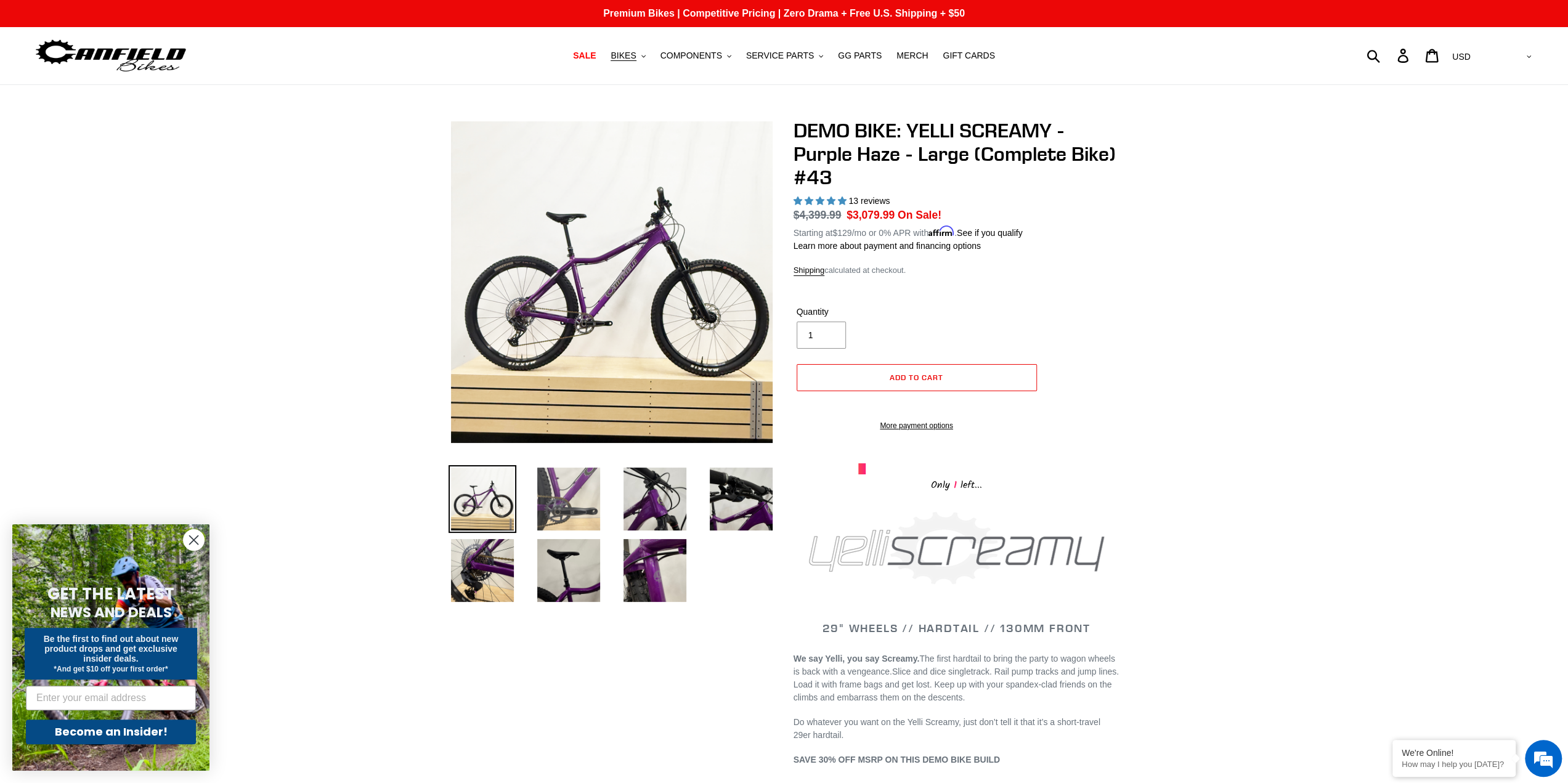
click at [573, 483] on img at bounding box center [568, 499] width 68 height 68
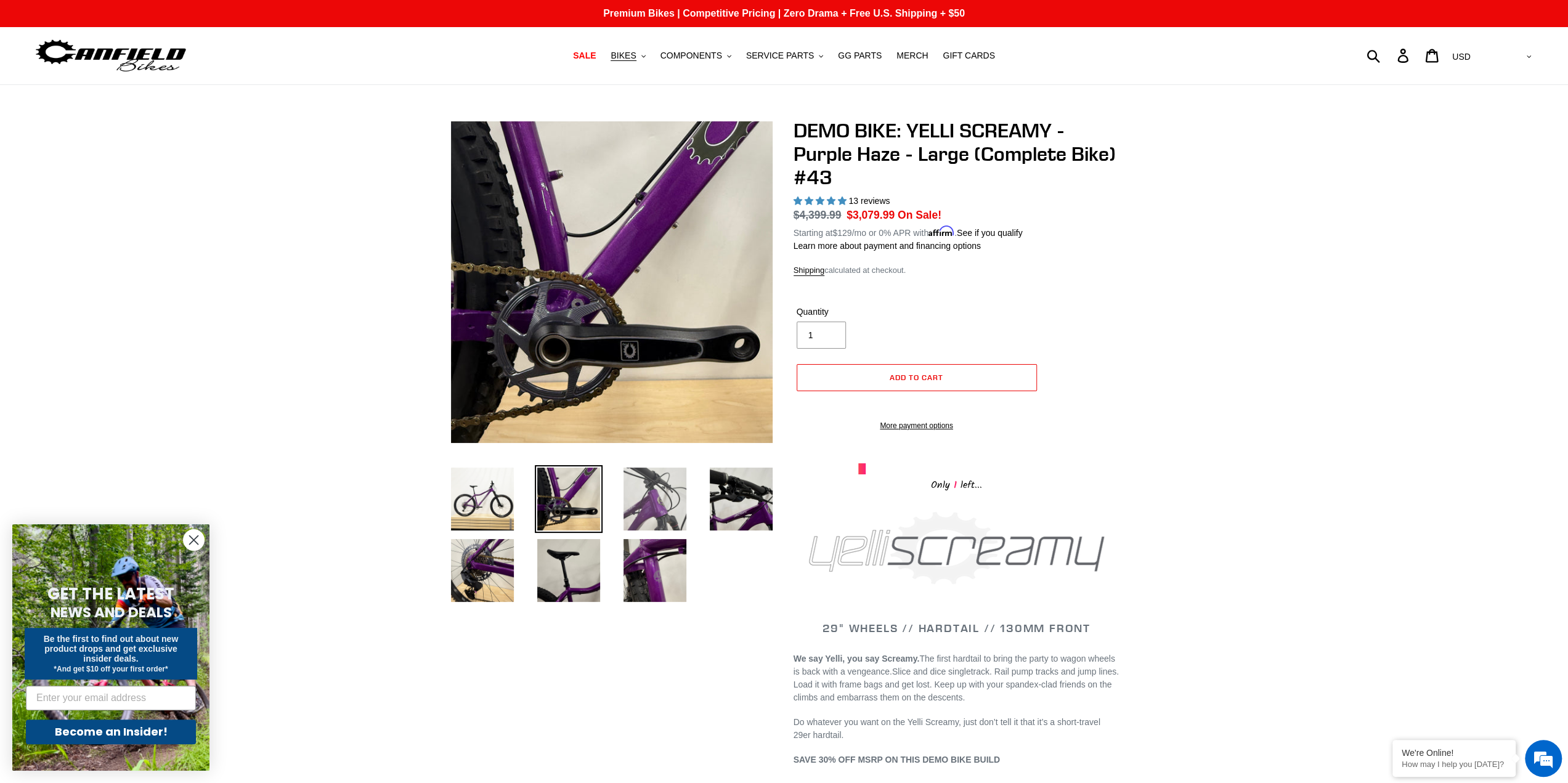
click at [632, 495] on img at bounding box center [655, 499] width 68 height 68
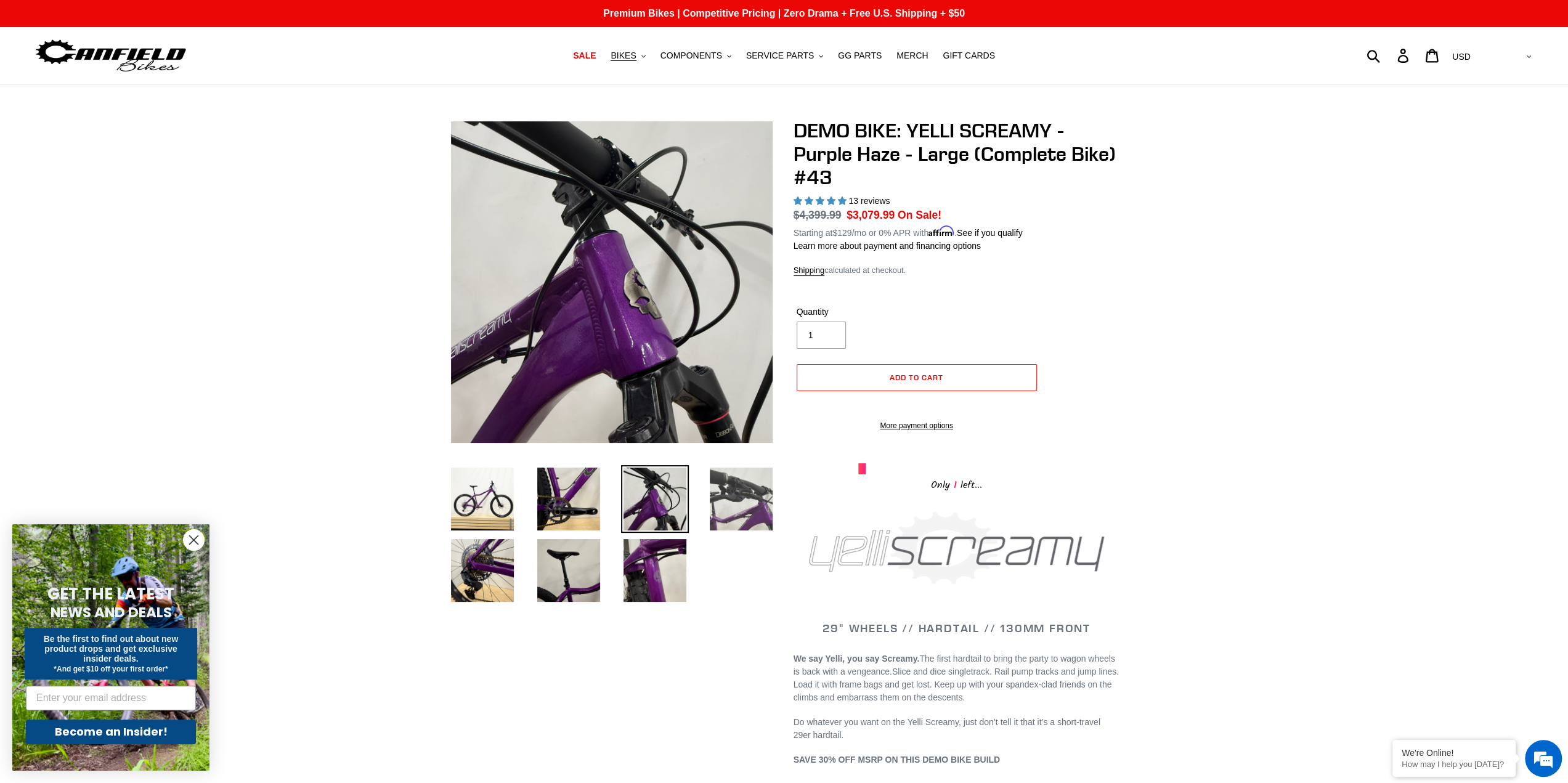
click at [733, 489] on img at bounding box center [742, 499] width 68 height 68
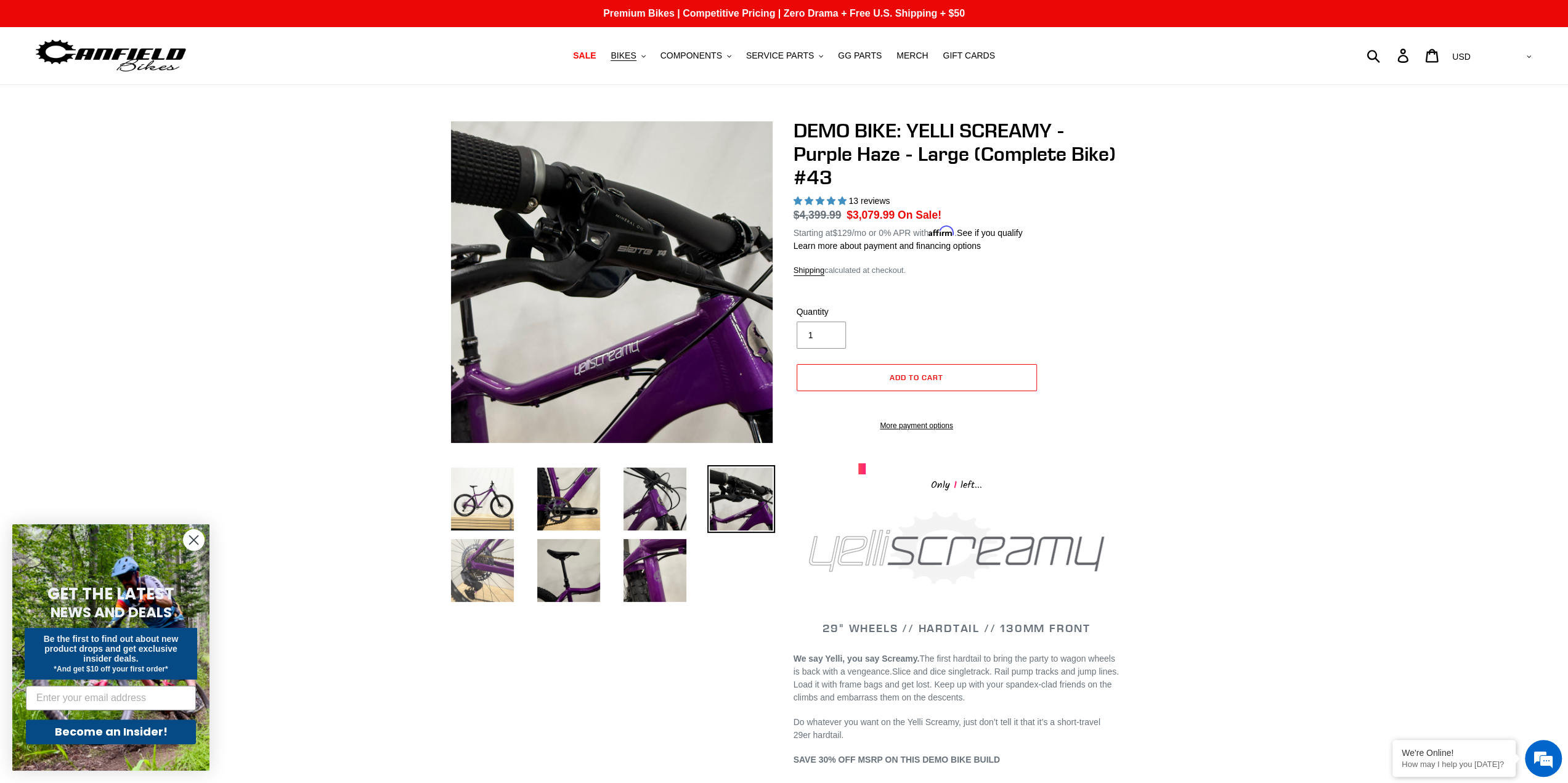
click at [498, 589] on img at bounding box center [483, 571] width 68 height 68
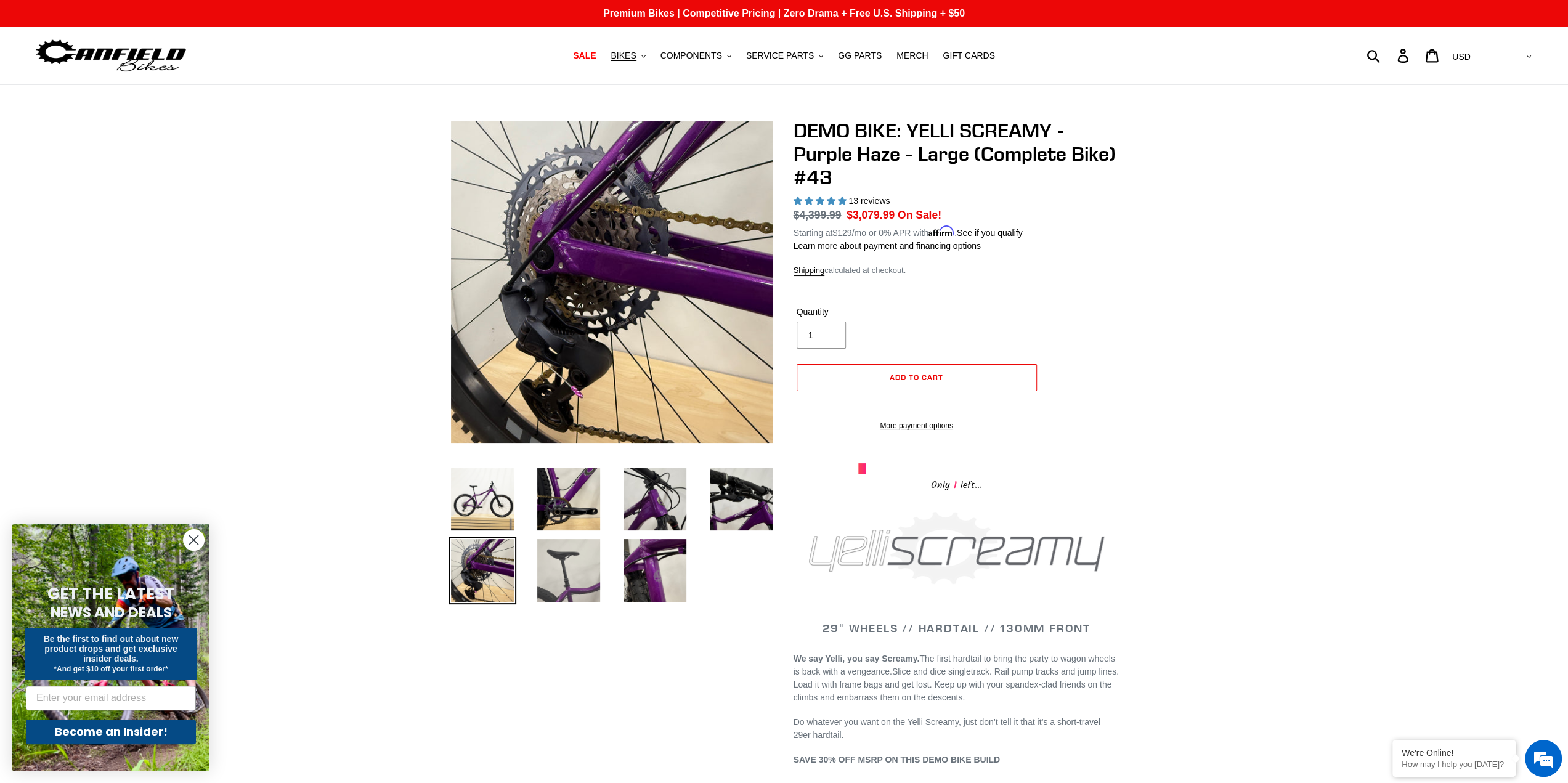
click at [574, 566] on img at bounding box center [568, 571] width 68 height 68
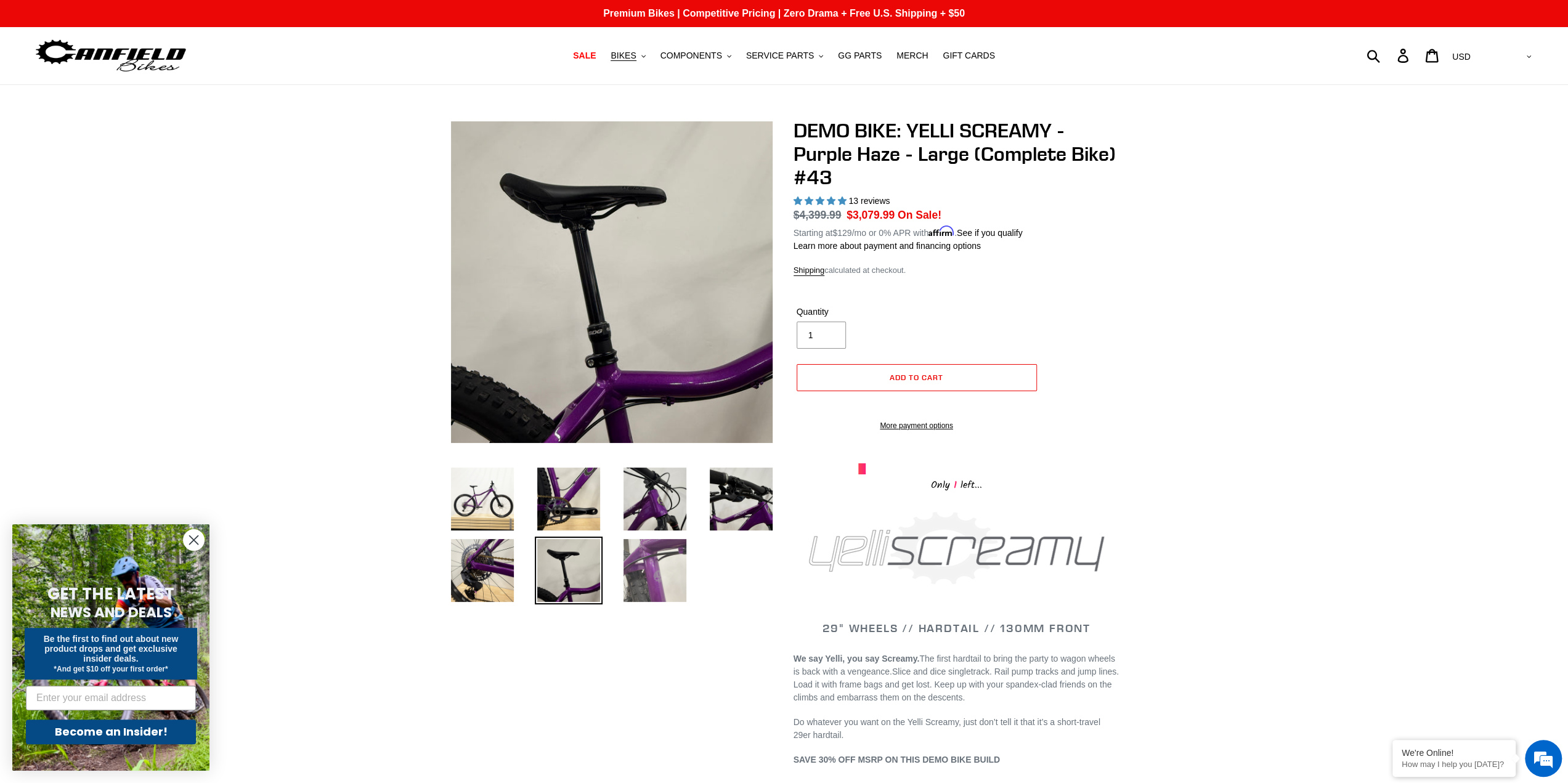
click at [651, 566] on img at bounding box center [655, 571] width 68 height 68
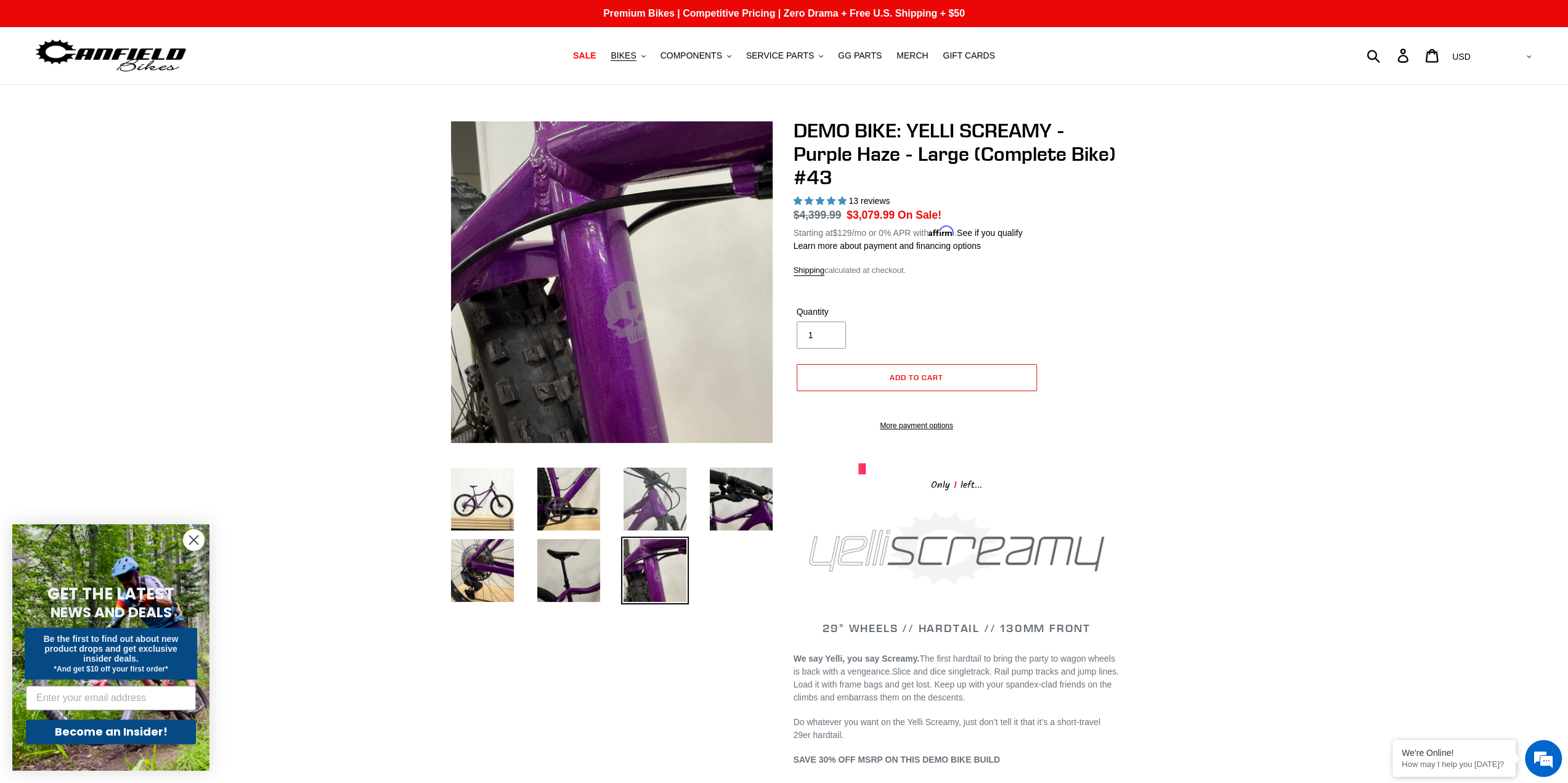
click at [656, 488] on img at bounding box center [655, 499] width 68 height 68
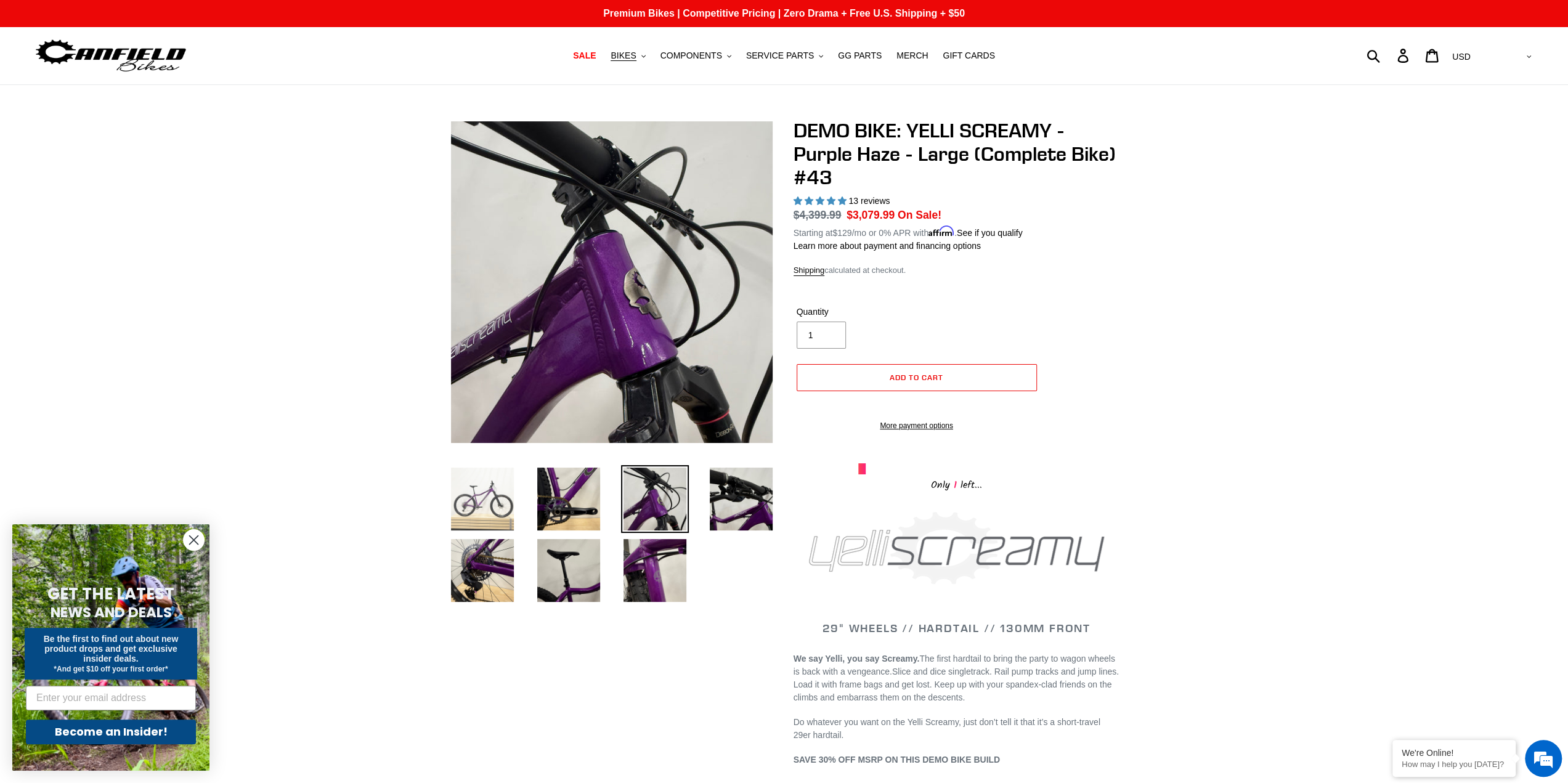
click at [475, 482] on img at bounding box center [483, 499] width 68 height 68
